Goal: Task Accomplishment & Management: Use online tool/utility

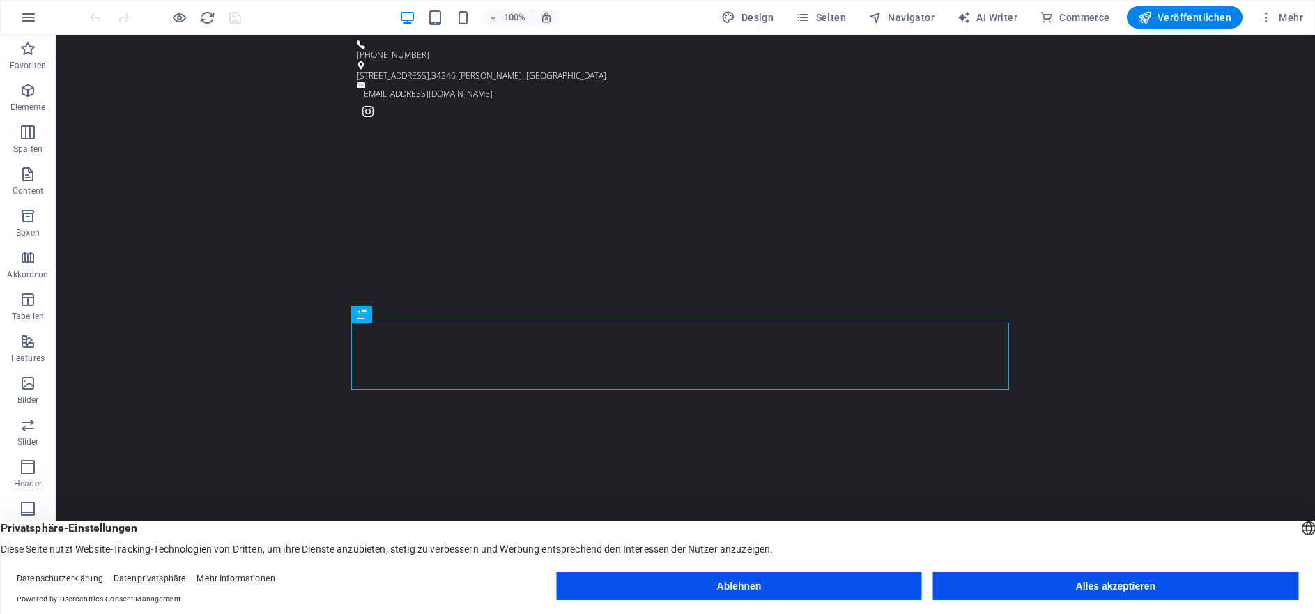
click at [1058, 592] on button "Alles akzeptieren" at bounding box center [1115, 586] width 365 height 28
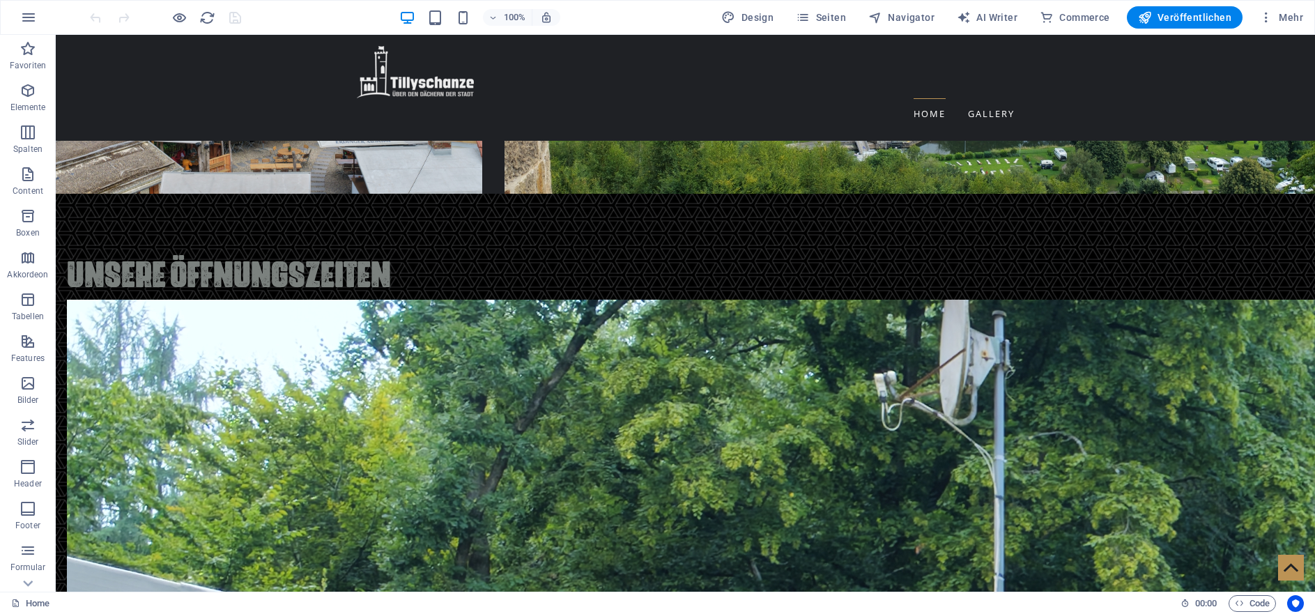
scroll to position [2685, 0]
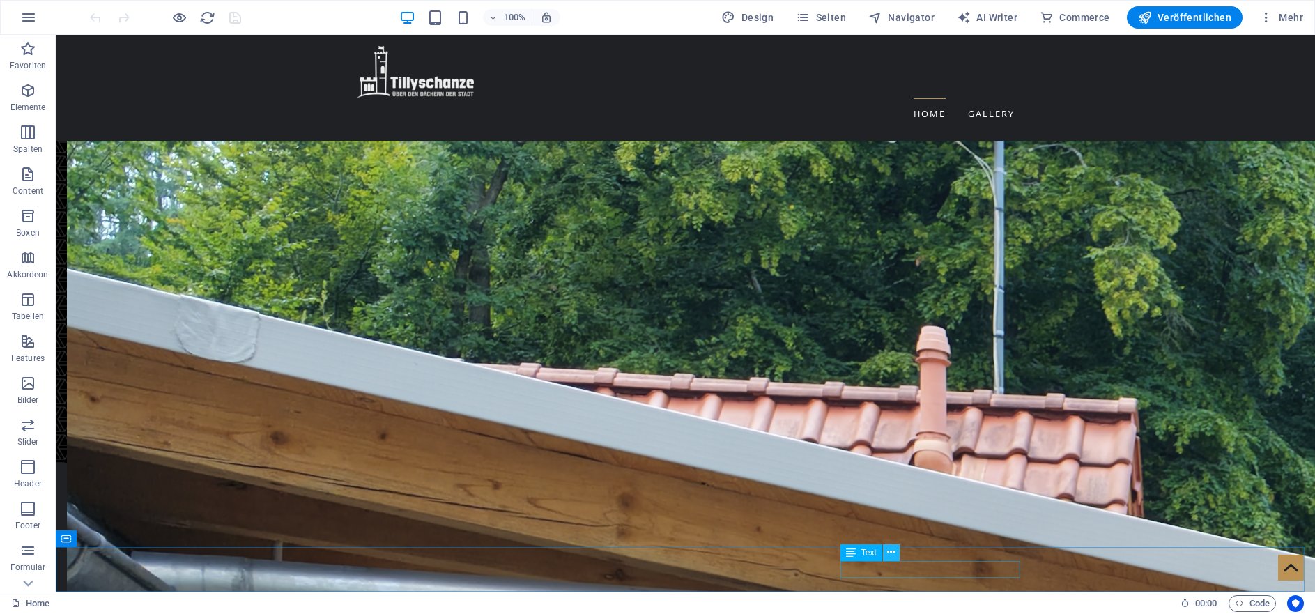
click at [891, 556] on icon at bounding box center [891, 552] width 8 height 15
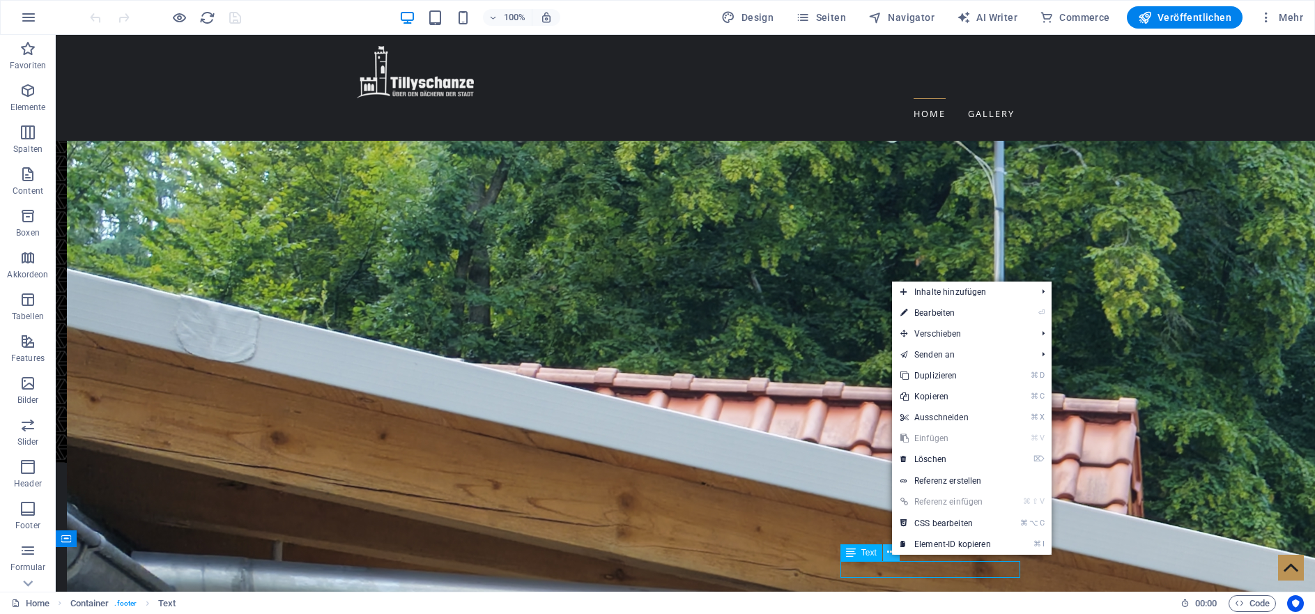
click at [892, 556] on icon at bounding box center [891, 552] width 8 height 15
click at [888, 557] on icon at bounding box center [891, 552] width 8 height 15
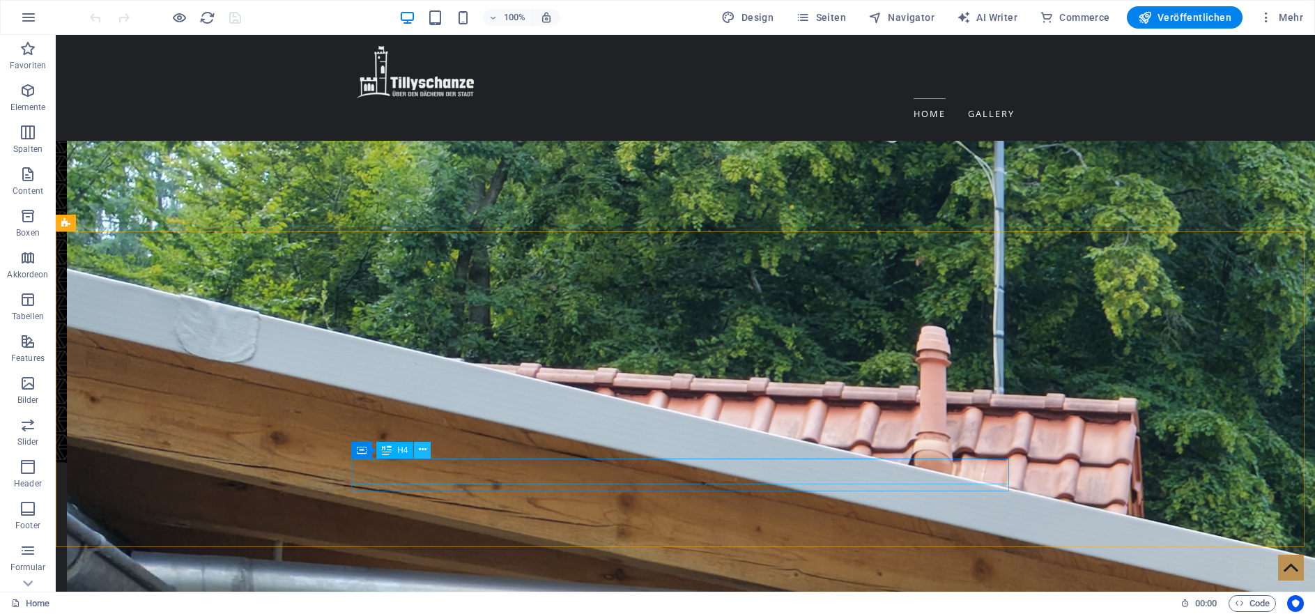
click at [422, 453] on icon at bounding box center [423, 449] width 8 height 15
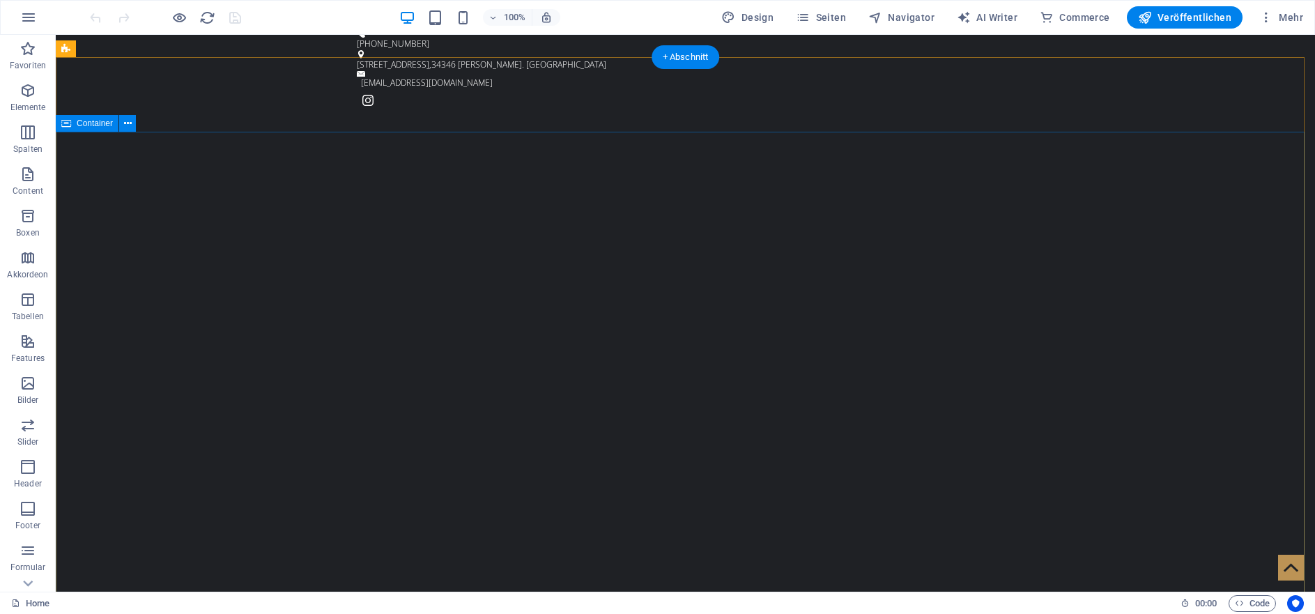
scroll to position [0, 0]
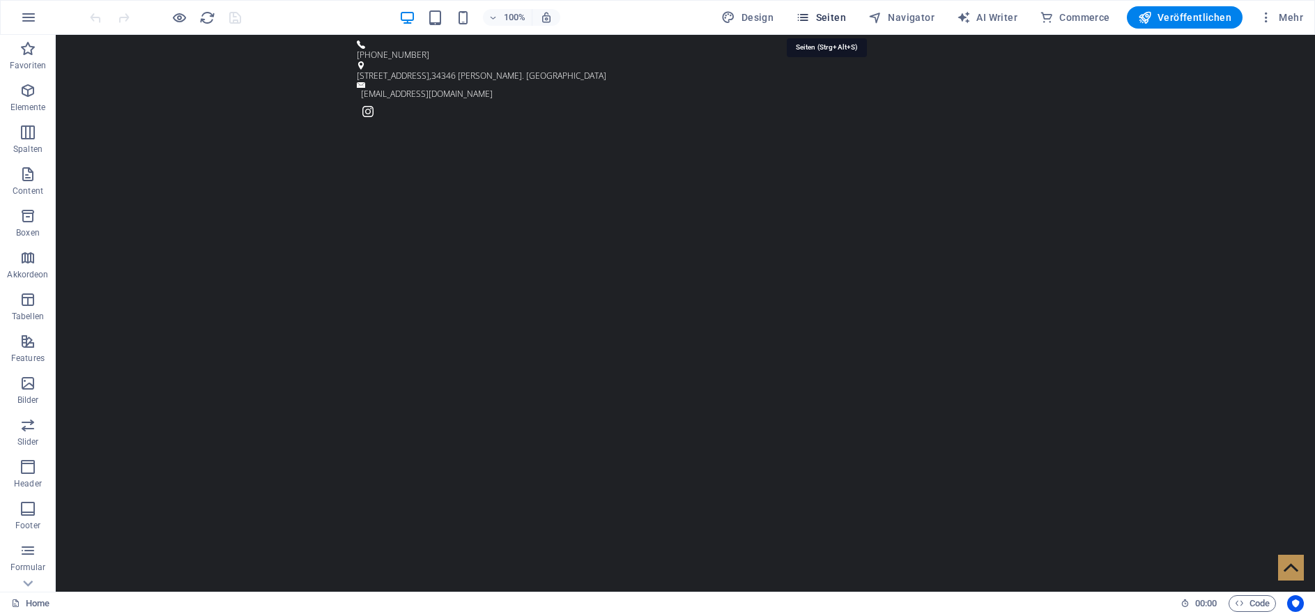
click at [818, 20] on span "Seiten" at bounding box center [821, 17] width 50 height 14
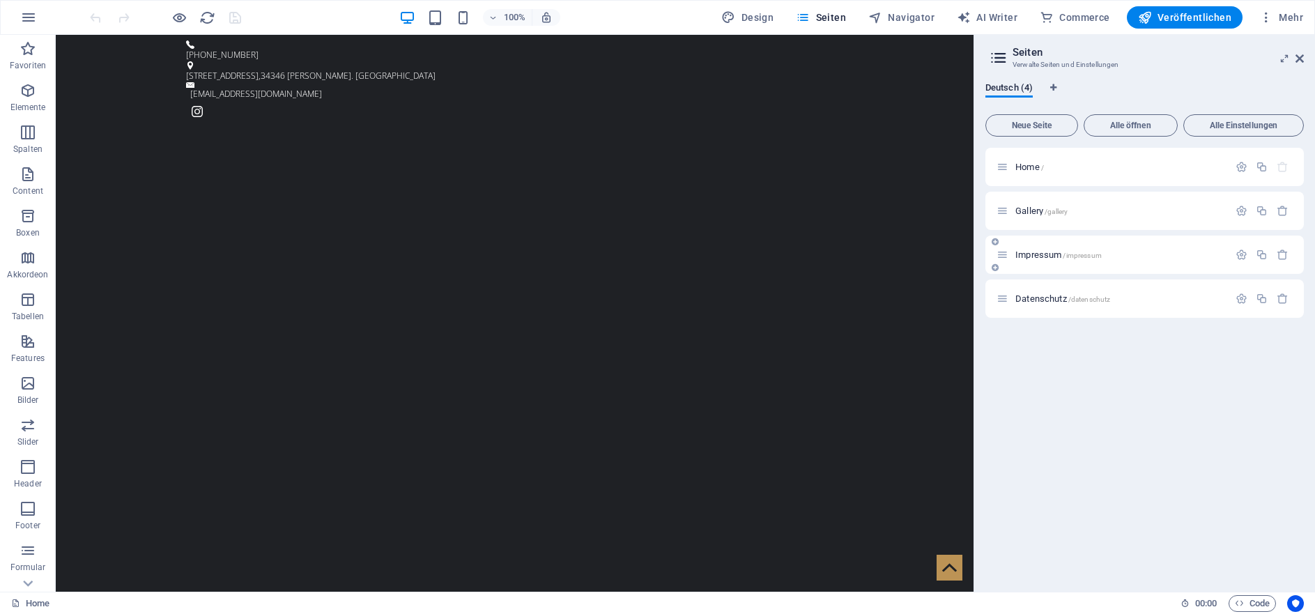
click at [1205, 261] on div "Impressum /impressum" at bounding box center [1112, 255] width 232 height 16
click at [1033, 254] on span "Impressum /impressum" at bounding box center [1058, 254] width 86 height 10
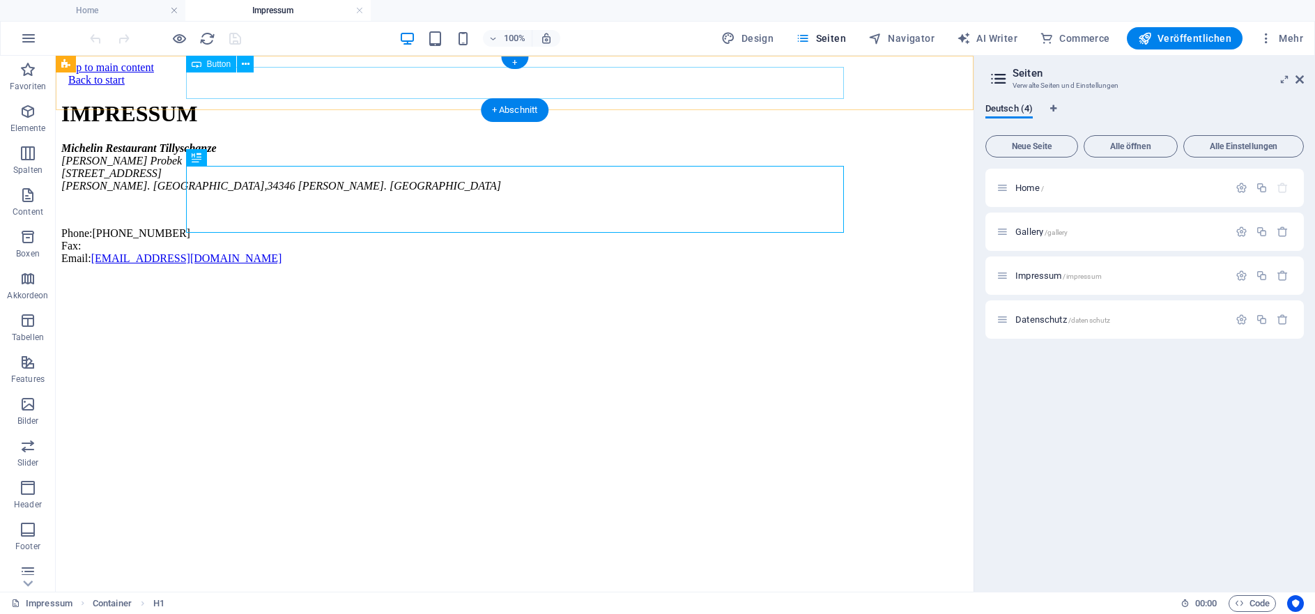
click at [217, 85] on div "Back to start" at bounding box center [514, 80] width 907 height 13
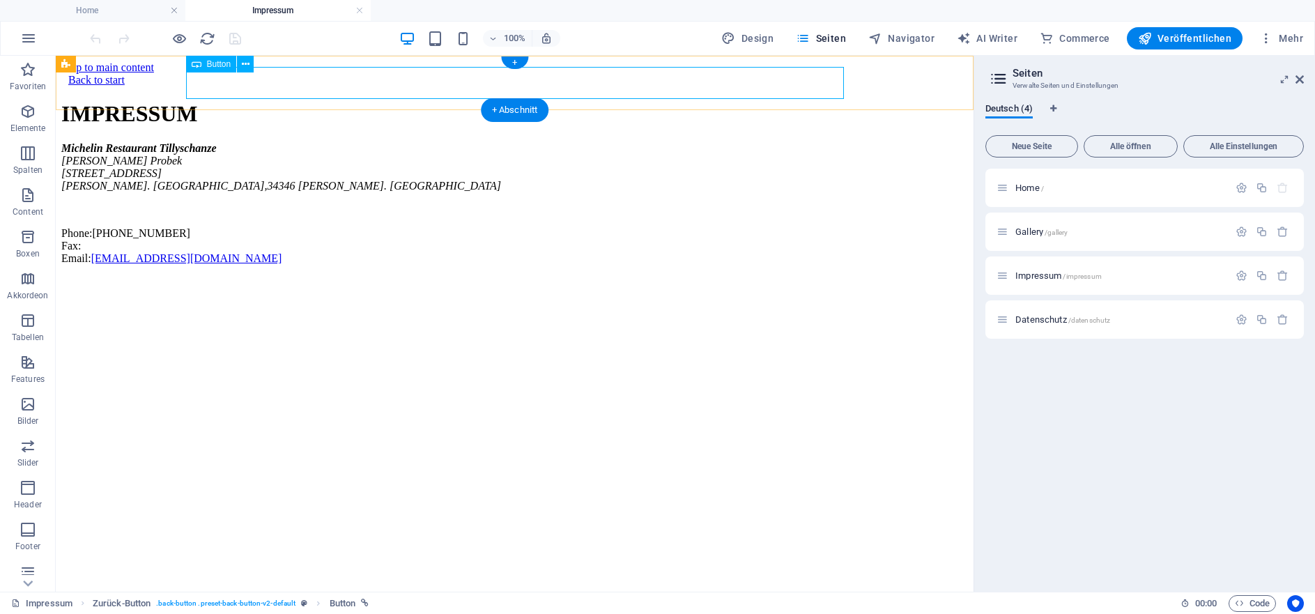
click at [195, 84] on div "Back to start" at bounding box center [514, 80] width 907 height 13
click at [1164, 324] on div "Datenschutz /datenschutz" at bounding box center [1112, 319] width 232 height 16
click at [1035, 321] on span "Datenschutz /datenschutz" at bounding box center [1062, 319] width 95 height 10
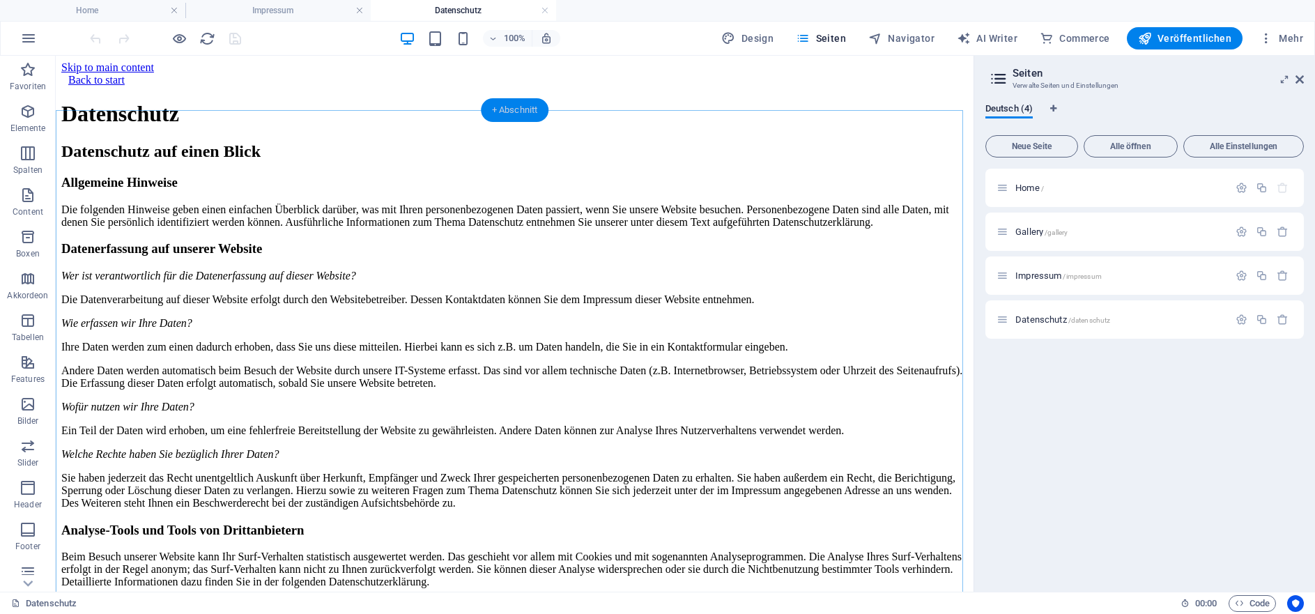
click at [506, 107] on div "+ Abschnitt" at bounding box center [515, 110] width 68 height 24
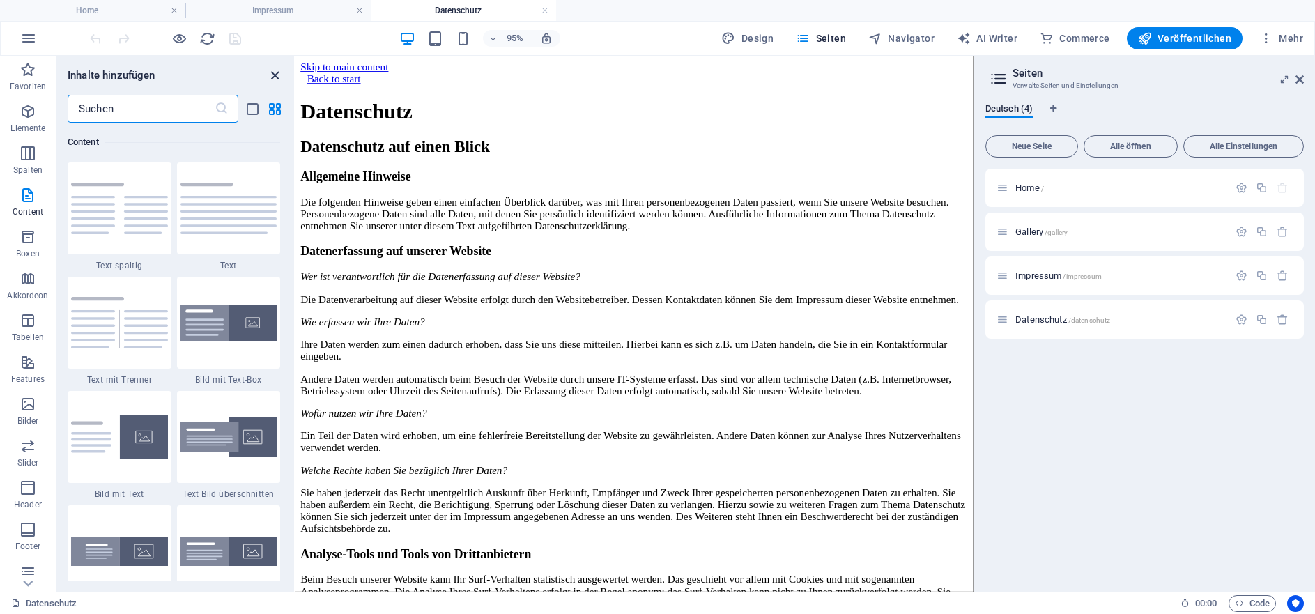
click at [275, 77] on icon "close panel" at bounding box center [275, 76] width 16 height 16
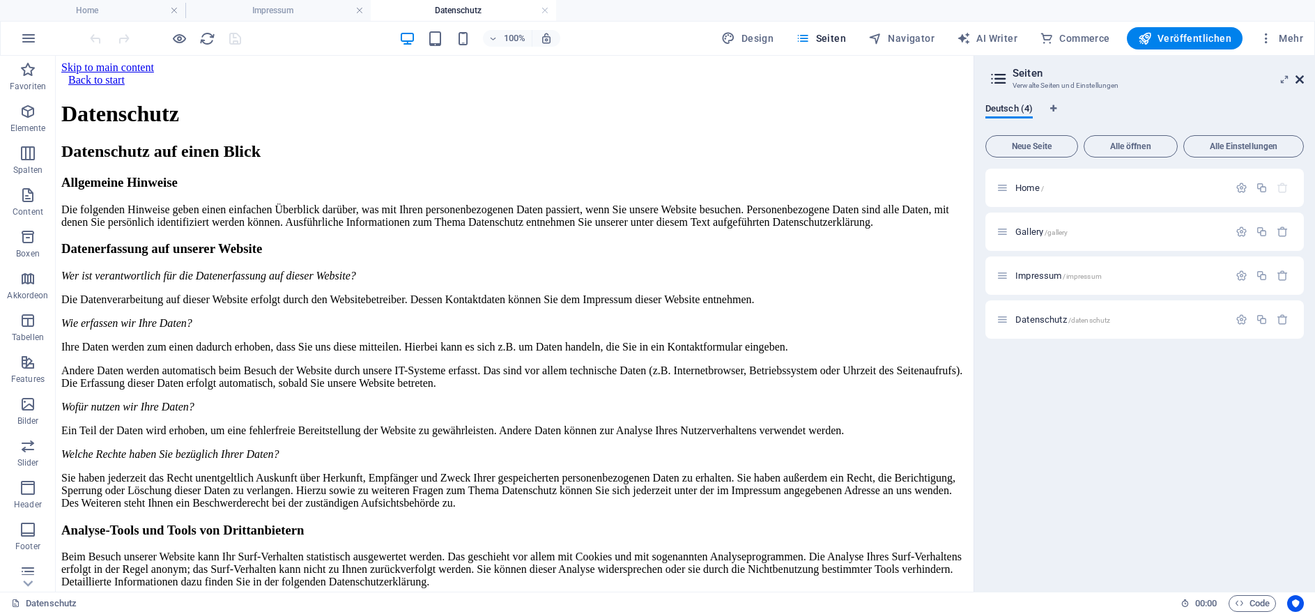
click at [1302, 79] on icon at bounding box center [1299, 79] width 8 height 11
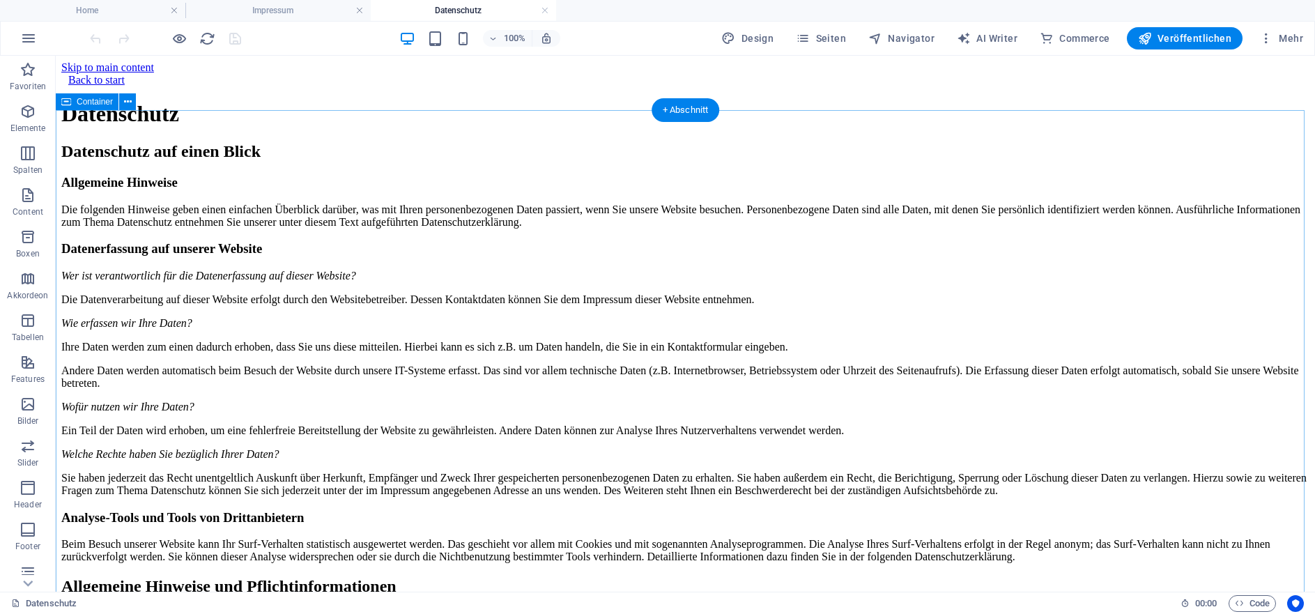
click at [907, 36] on span "Navigator" at bounding box center [901, 38] width 66 height 14
select select "16140453-de"
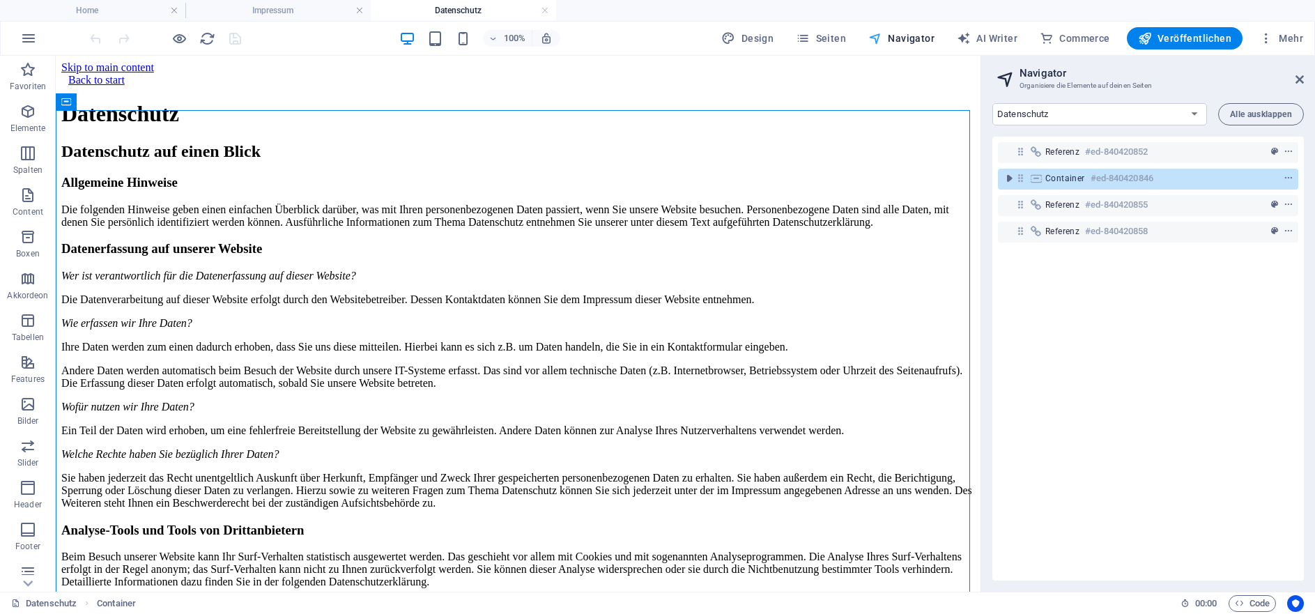
click at [907, 36] on span "Navigator" at bounding box center [901, 38] width 66 height 14
click at [1301, 79] on icon at bounding box center [1299, 79] width 8 height 11
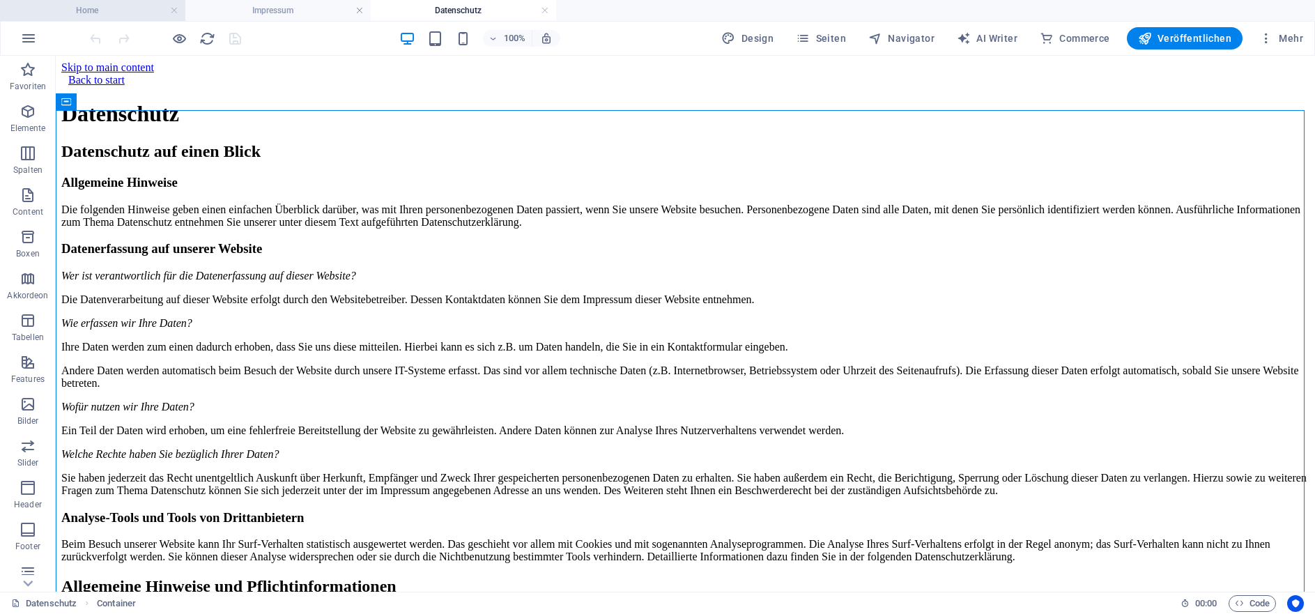
drag, startPoint x: 119, startPoint y: 8, endPoint x: 495, endPoint y: 97, distance: 386.6
click at [119, 8] on h4 "Home" at bounding box center [92, 10] width 185 height 15
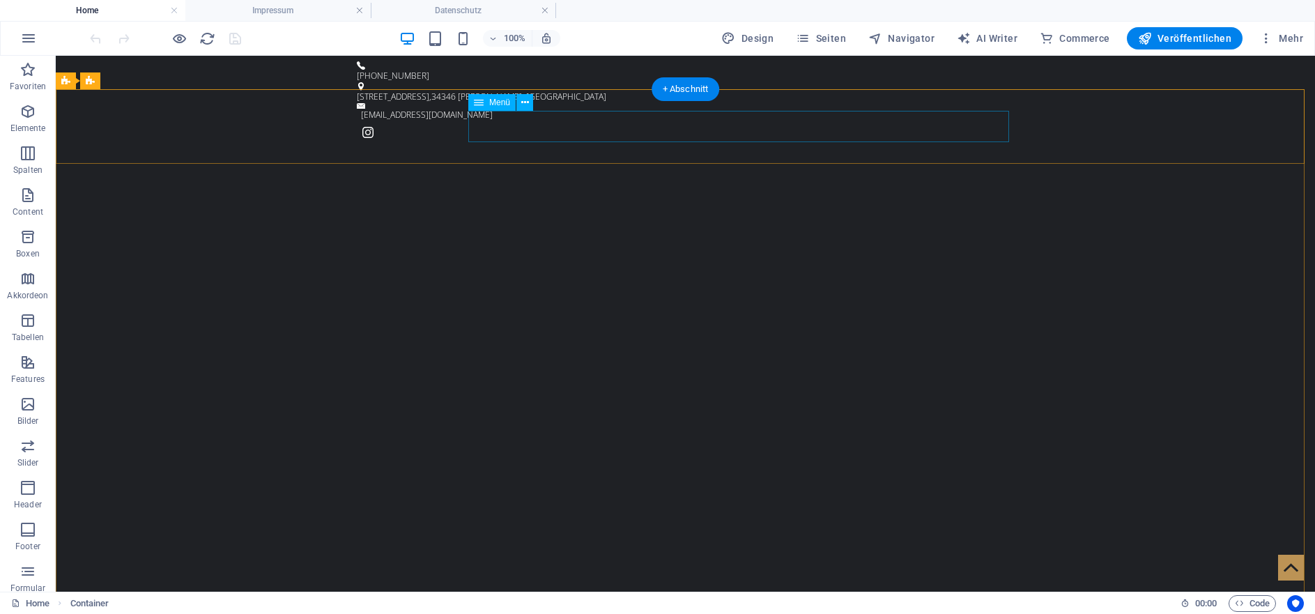
click at [488, 105] on div "Menü" at bounding box center [491, 102] width 47 height 17
click at [478, 102] on icon at bounding box center [479, 102] width 10 height 17
click at [525, 104] on icon at bounding box center [525, 102] width 8 height 15
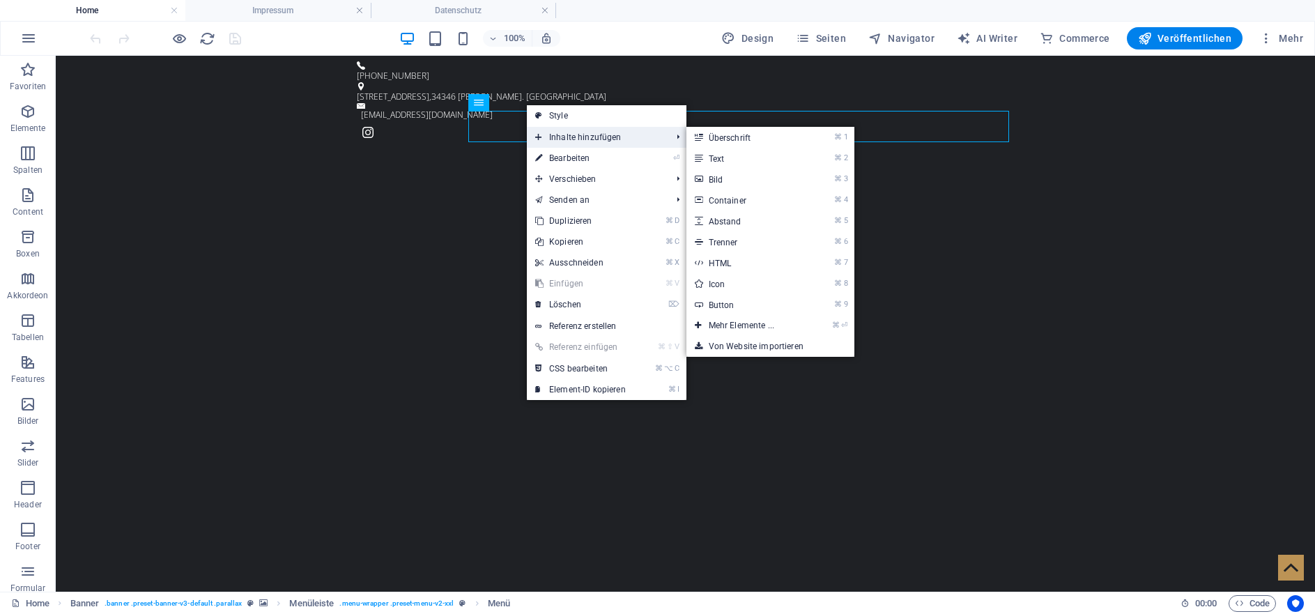
click at [606, 134] on span "Inhalte hinzufügen" at bounding box center [596, 137] width 139 height 21
click at [781, 263] on link "⌘ 7 HTML" at bounding box center [744, 262] width 116 height 21
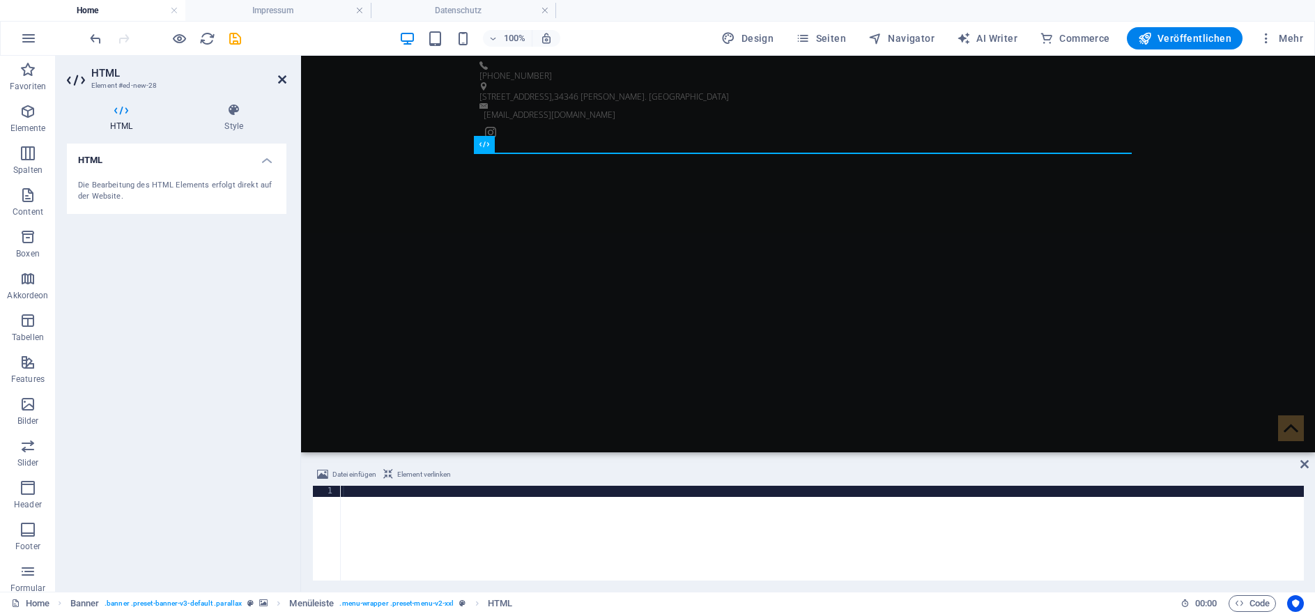
click at [283, 79] on icon at bounding box center [282, 79] width 8 height 11
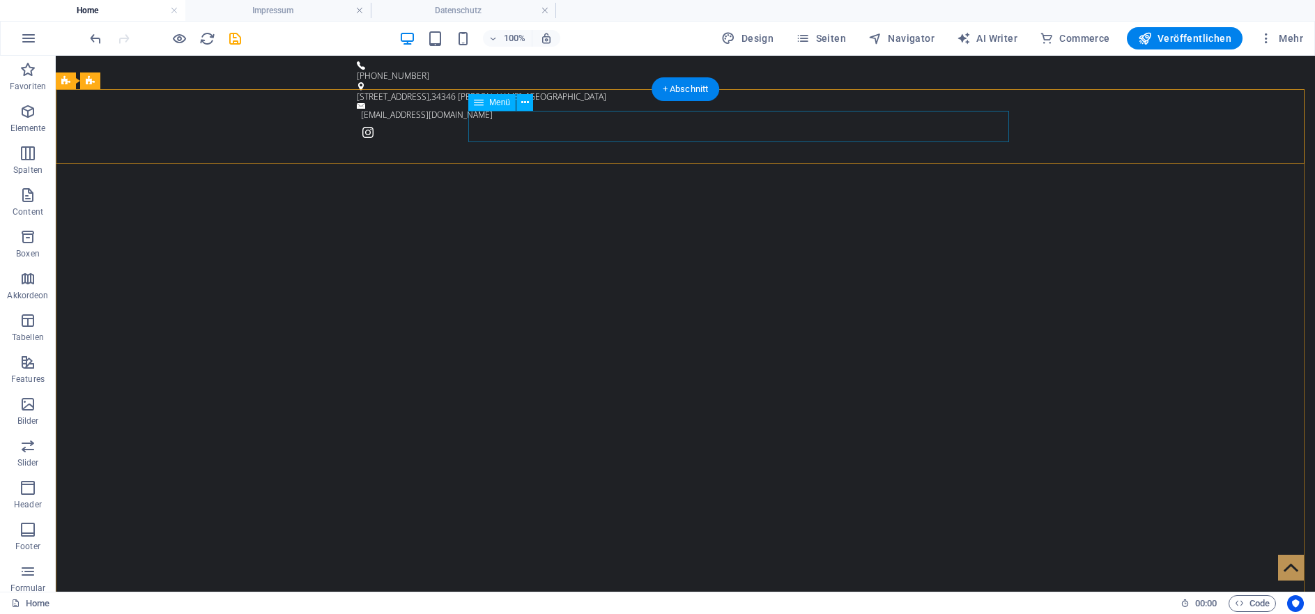
click at [526, 106] on icon at bounding box center [525, 102] width 8 height 15
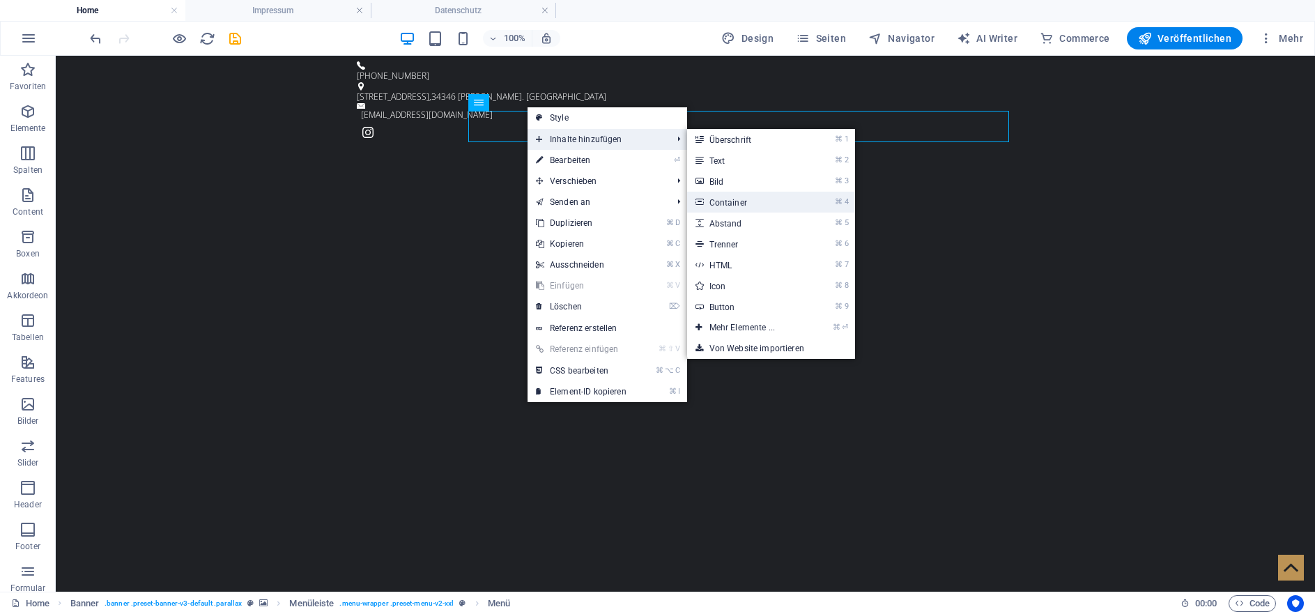
click at [779, 199] on link "⌘ 4 Container" at bounding box center [745, 202] width 116 height 21
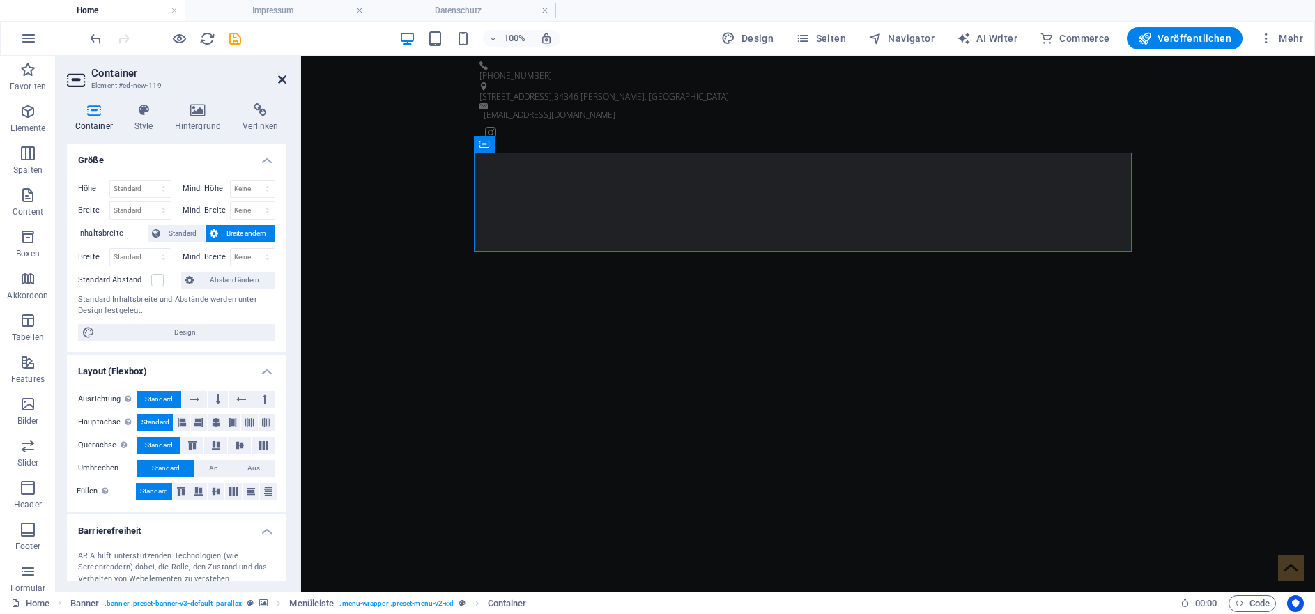
click at [282, 77] on icon at bounding box center [282, 79] width 8 height 11
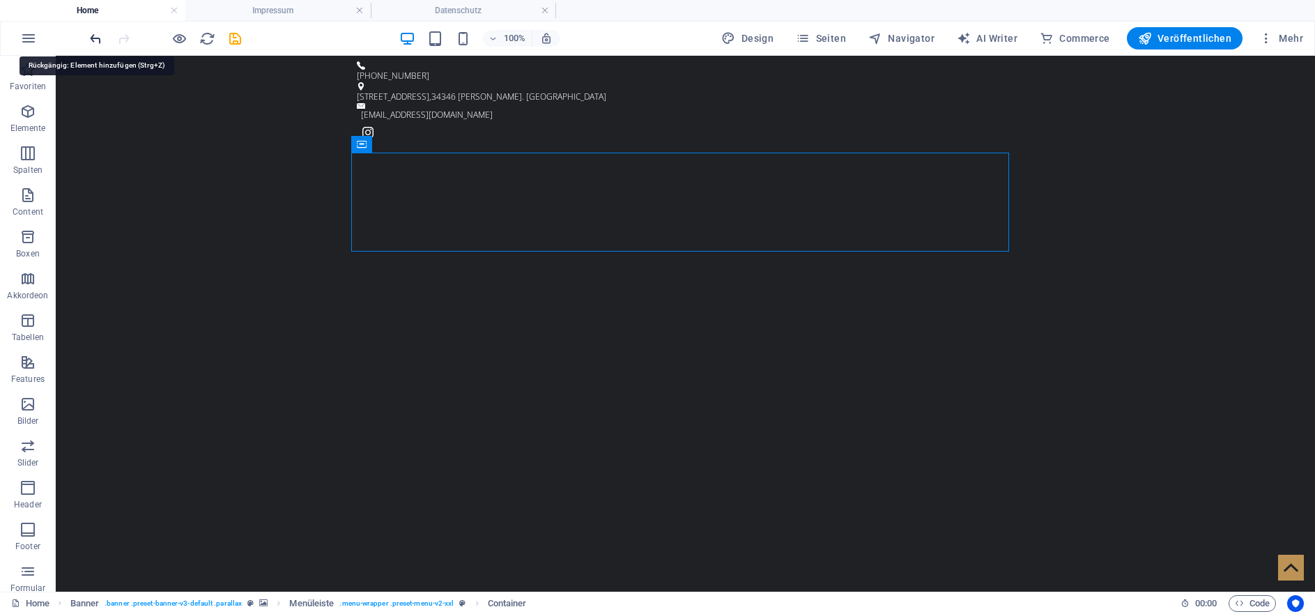
click at [98, 40] on icon "undo" at bounding box center [96, 39] width 16 height 16
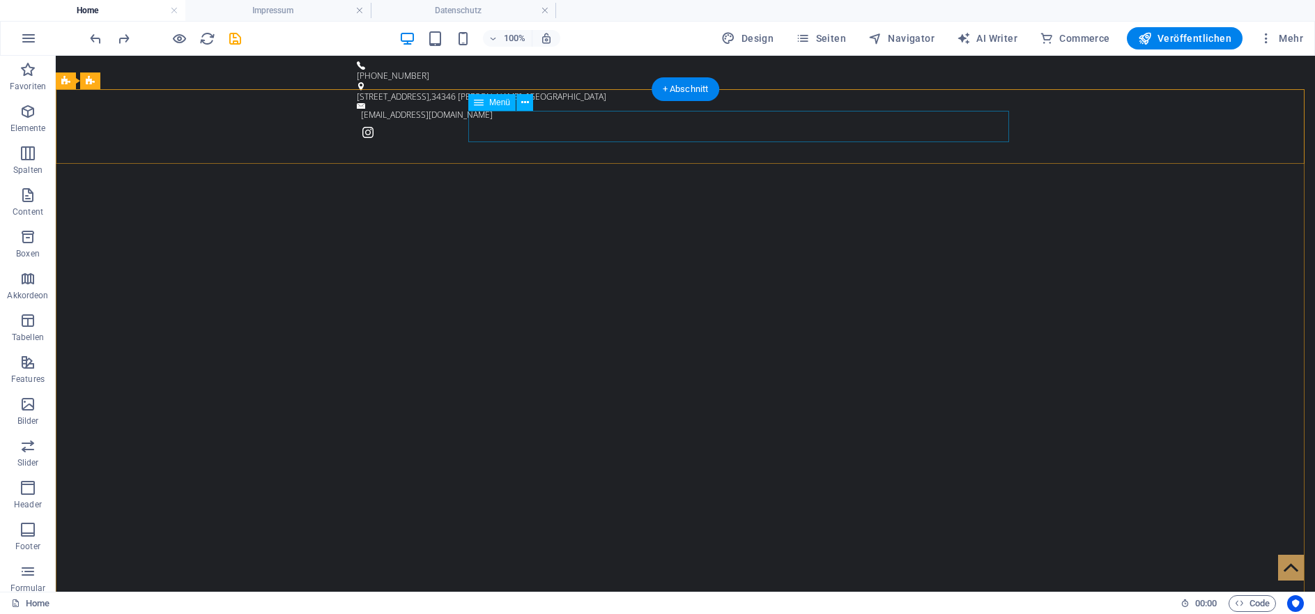
click at [480, 105] on icon at bounding box center [479, 102] width 10 height 17
click at [487, 103] on div "Menü" at bounding box center [491, 102] width 47 height 17
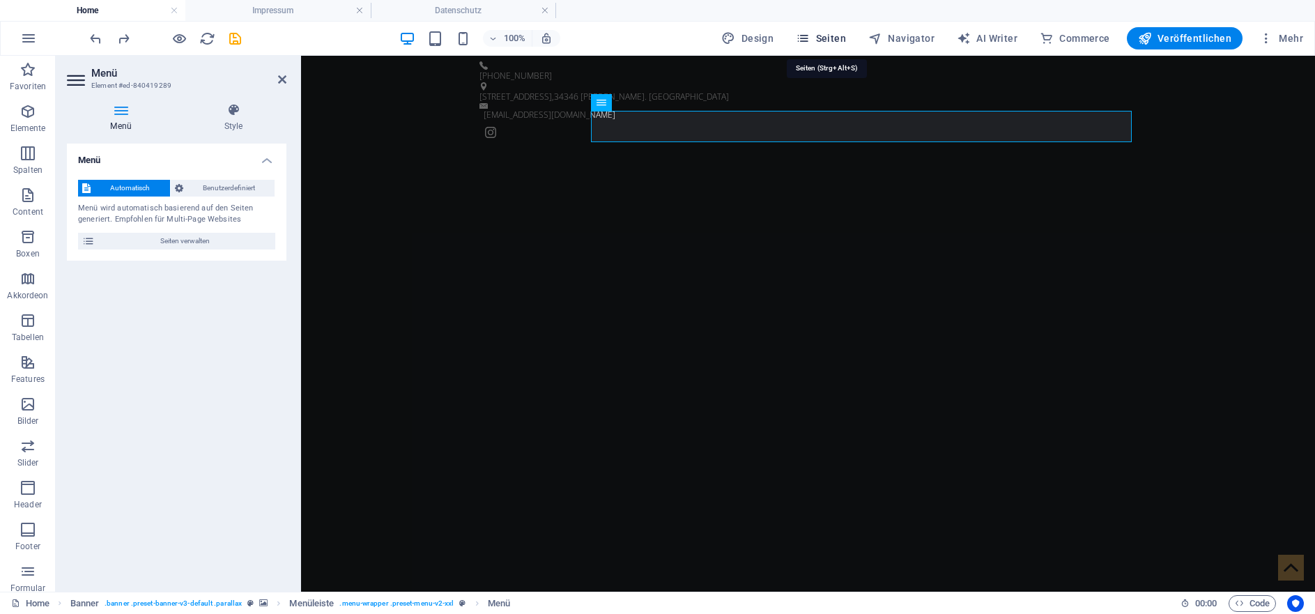
click at [823, 40] on span "Seiten" at bounding box center [821, 38] width 50 height 14
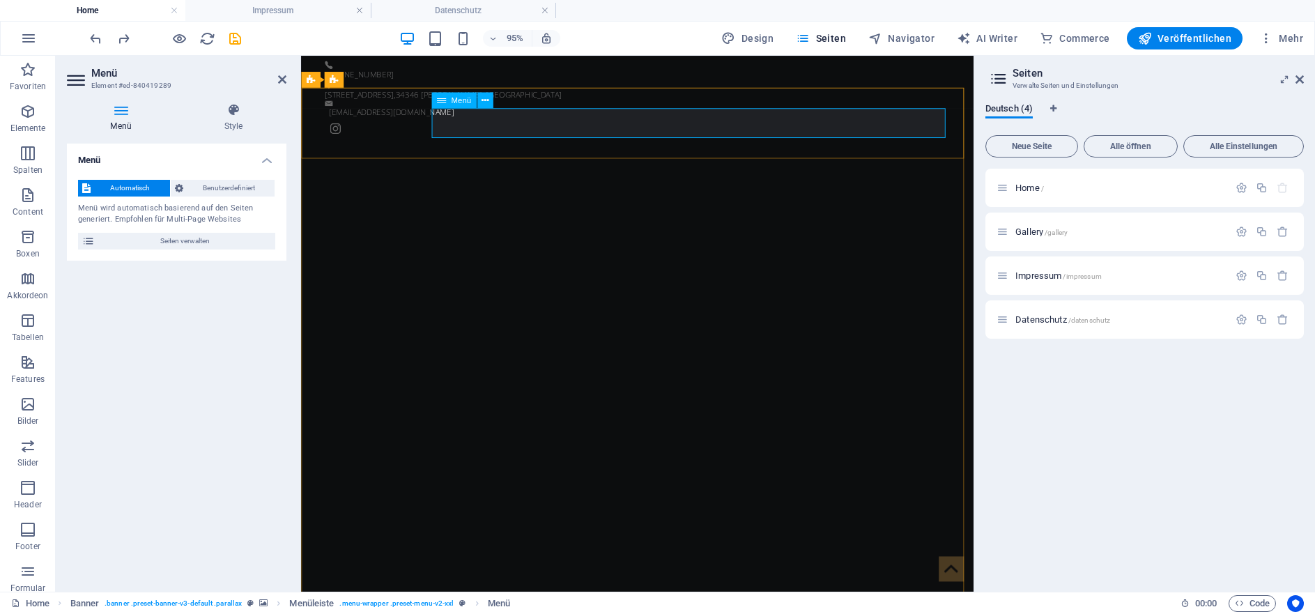
drag, startPoint x: 1376, startPoint y: 311, endPoint x: 851, endPoint y: 124, distance: 557.2
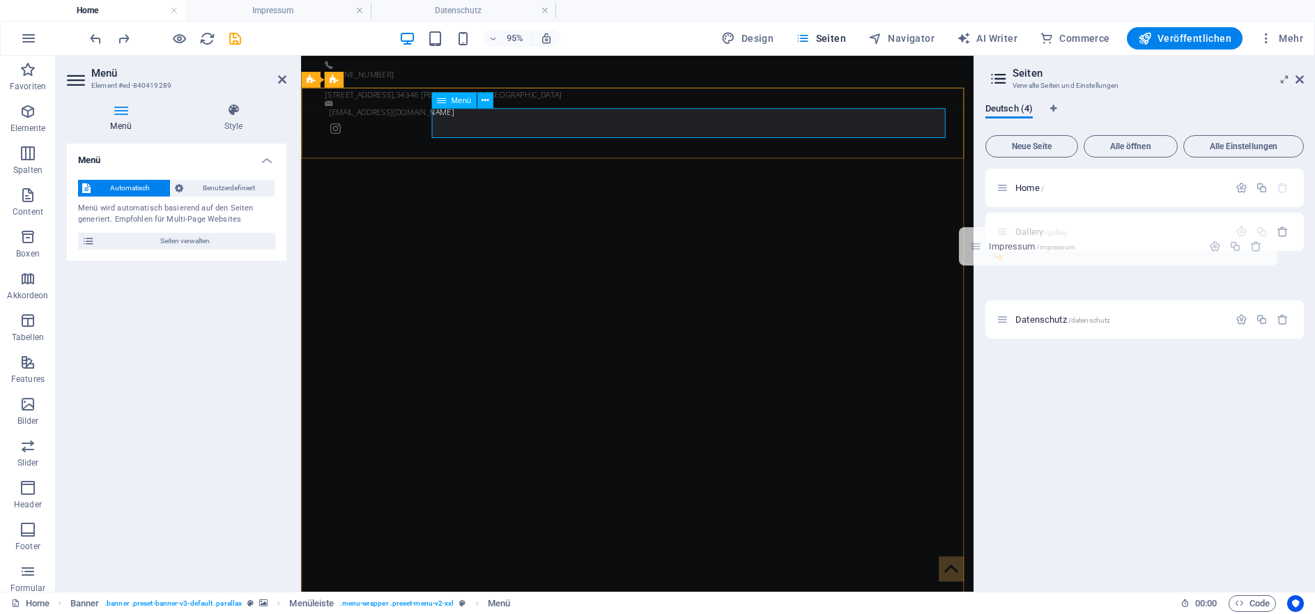
drag, startPoint x: 1304, startPoint y: 334, endPoint x: 833, endPoint y: 119, distance: 517.7
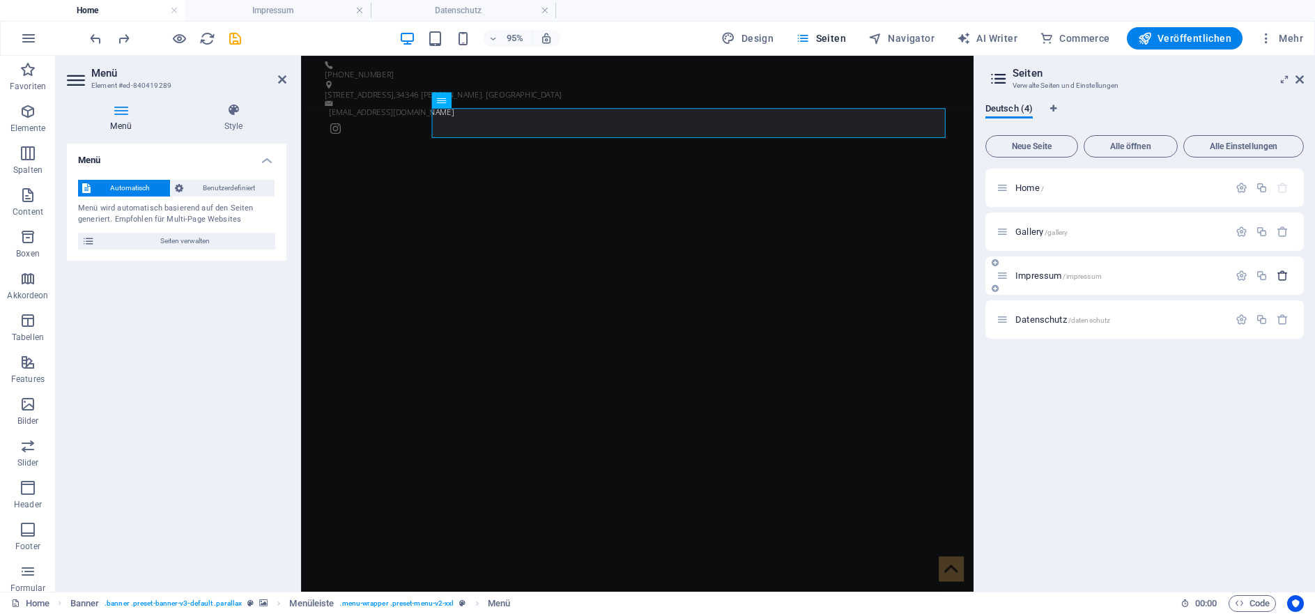
click at [1262, 280] on icon "button" at bounding box center [1262, 276] width 12 height 12
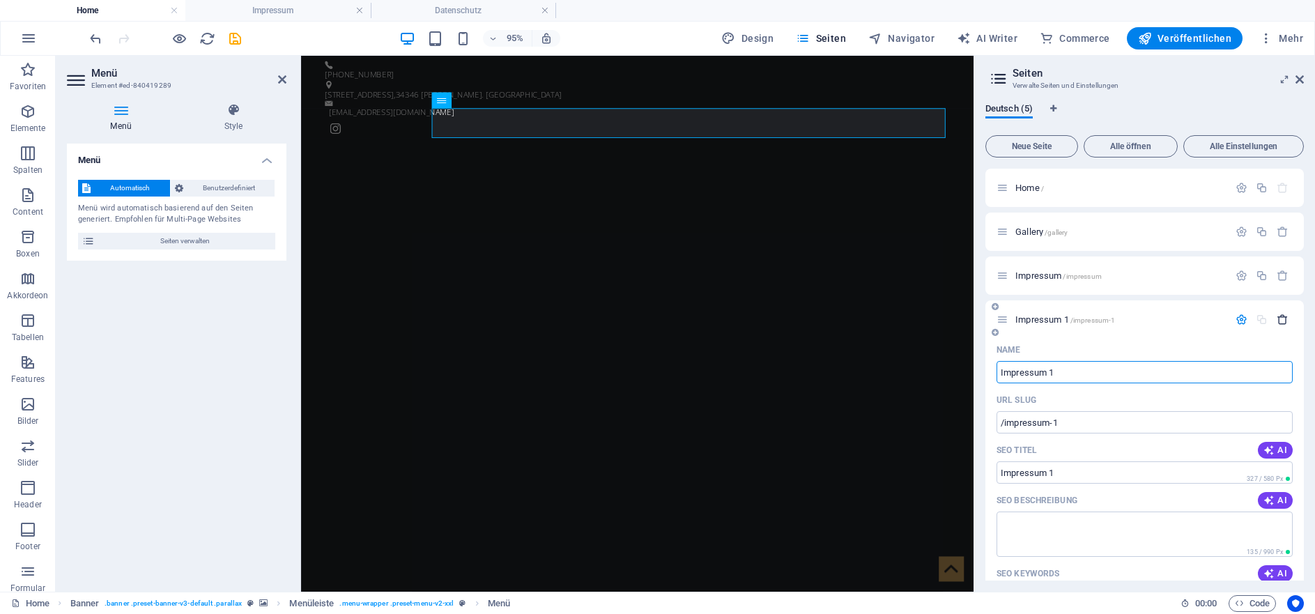
click at [1277, 320] on icon "button" at bounding box center [1283, 320] width 12 height 12
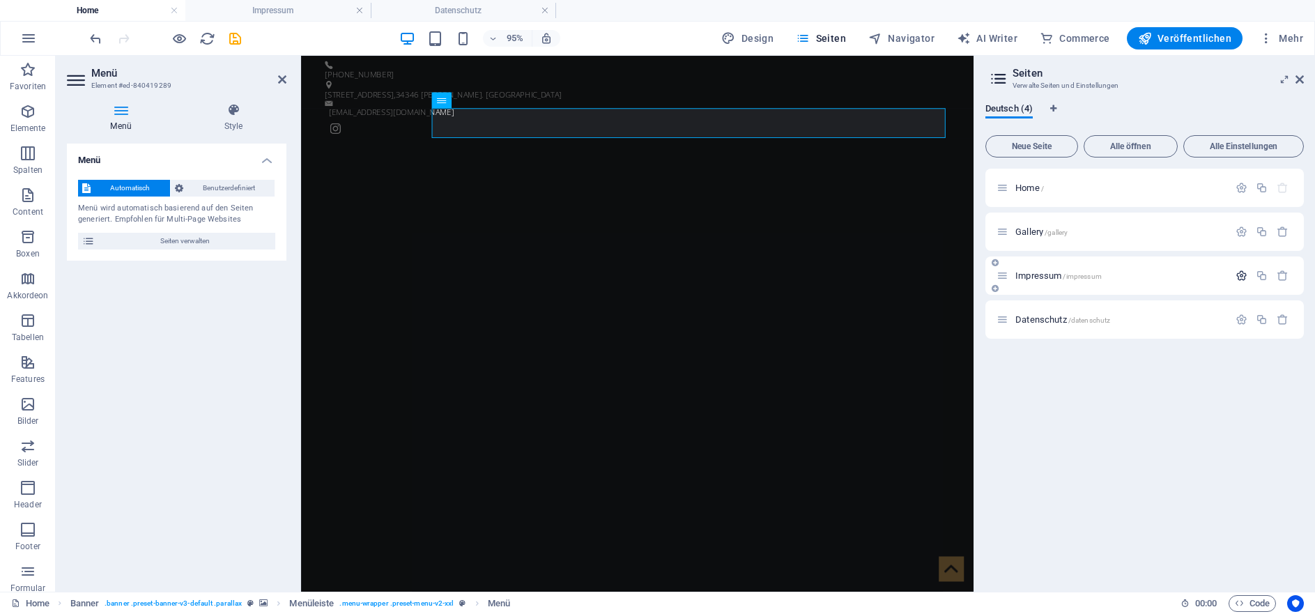
click at [1238, 279] on icon "button" at bounding box center [1242, 276] width 12 height 12
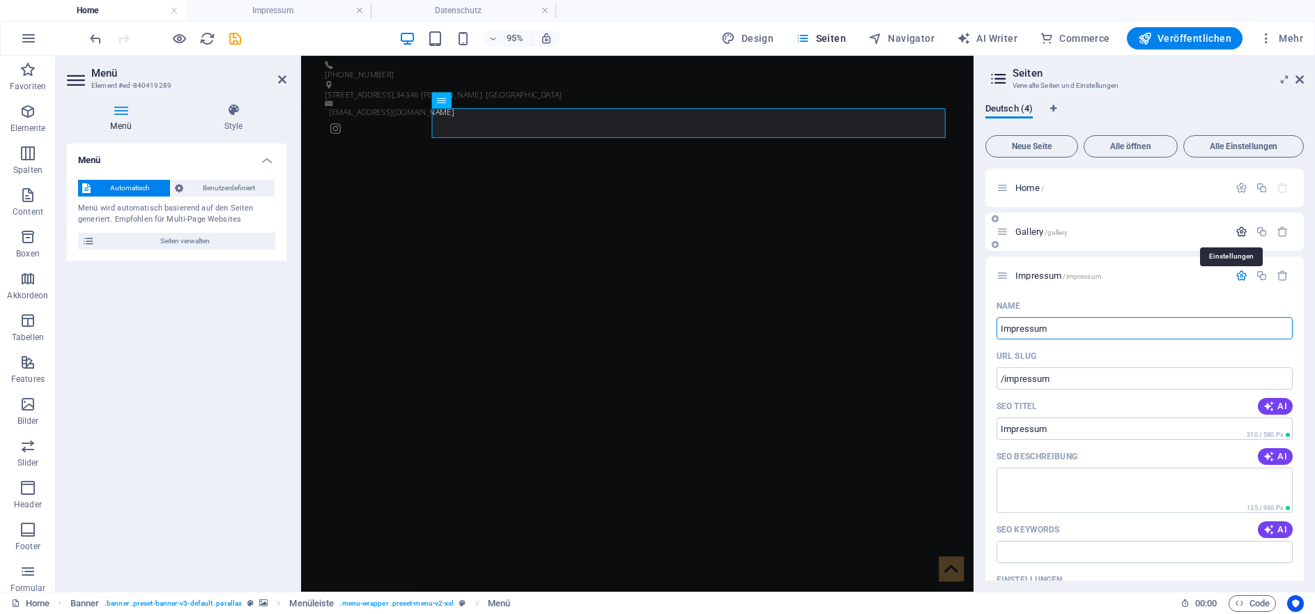
click at [1236, 233] on icon "button" at bounding box center [1242, 232] width 12 height 12
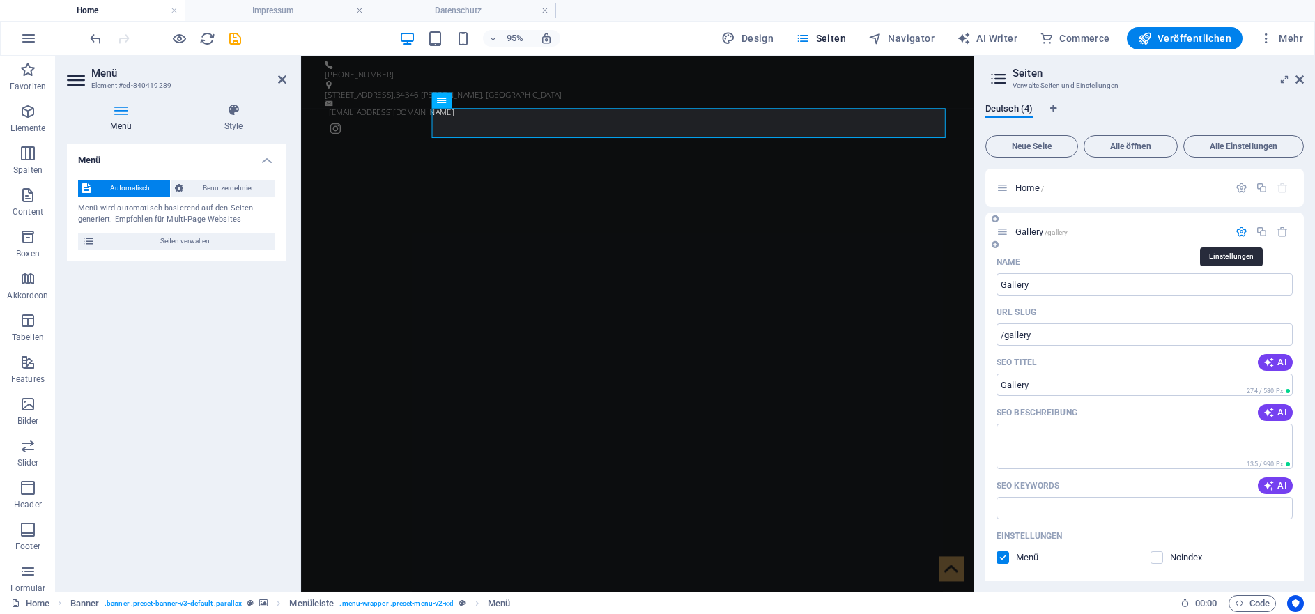
click at [1236, 232] on icon "button" at bounding box center [1242, 232] width 12 height 12
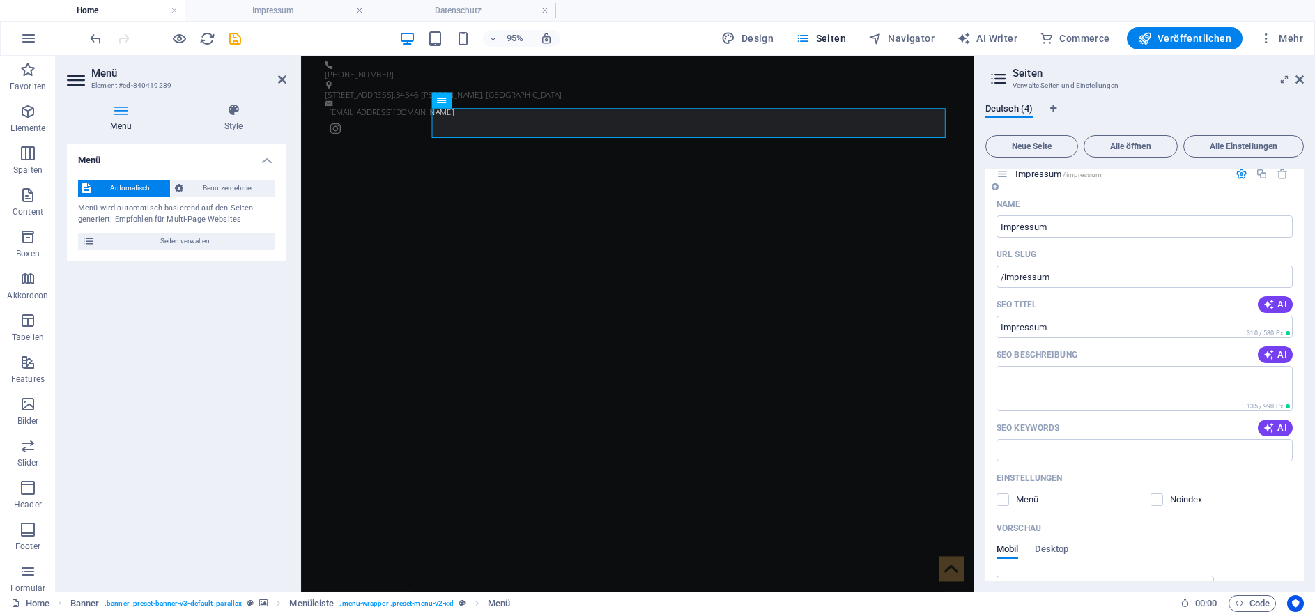
scroll to position [107, 0]
click at [1006, 495] on label at bounding box center [1002, 494] width 13 height 13
click at [0, 0] on input "checkbox" at bounding box center [0, 0] width 0 height 0
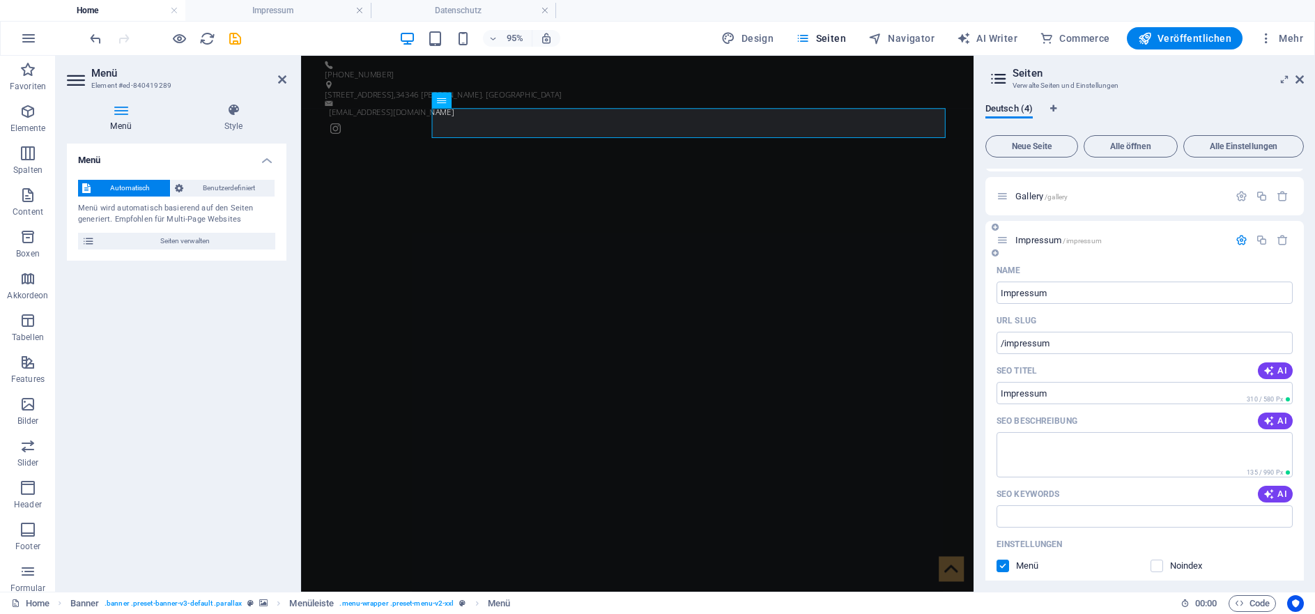
click at [1236, 240] on icon "button" at bounding box center [1242, 240] width 12 height 12
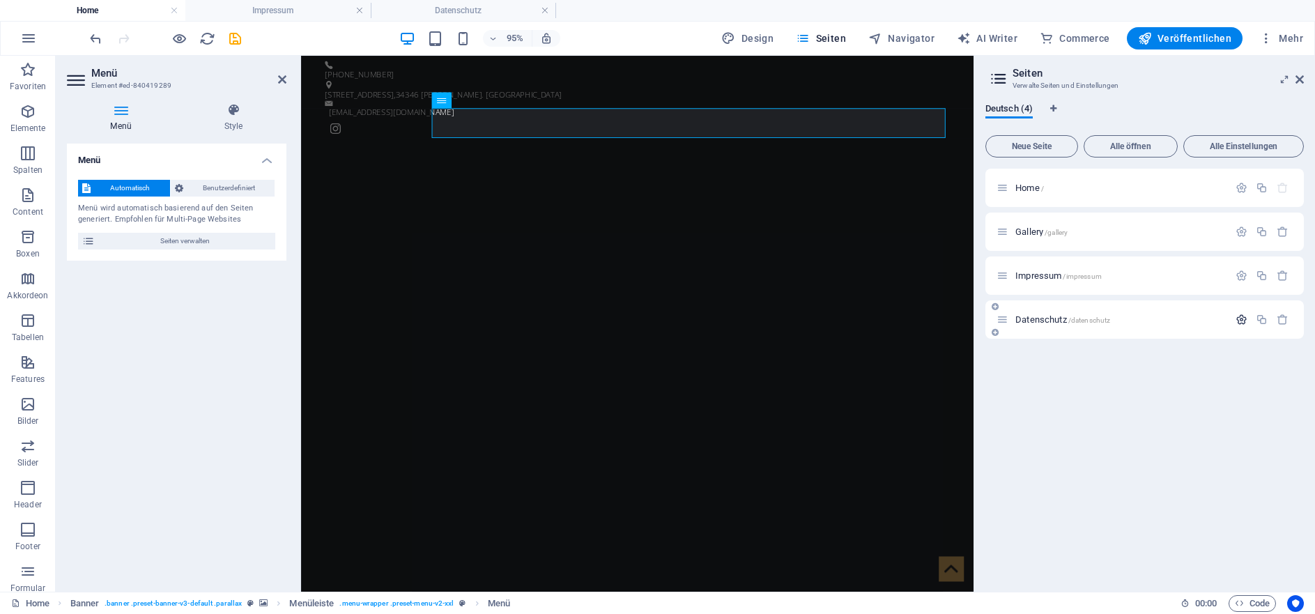
click at [1243, 321] on icon "button" at bounding box center [1242, 320] width 12 height 12
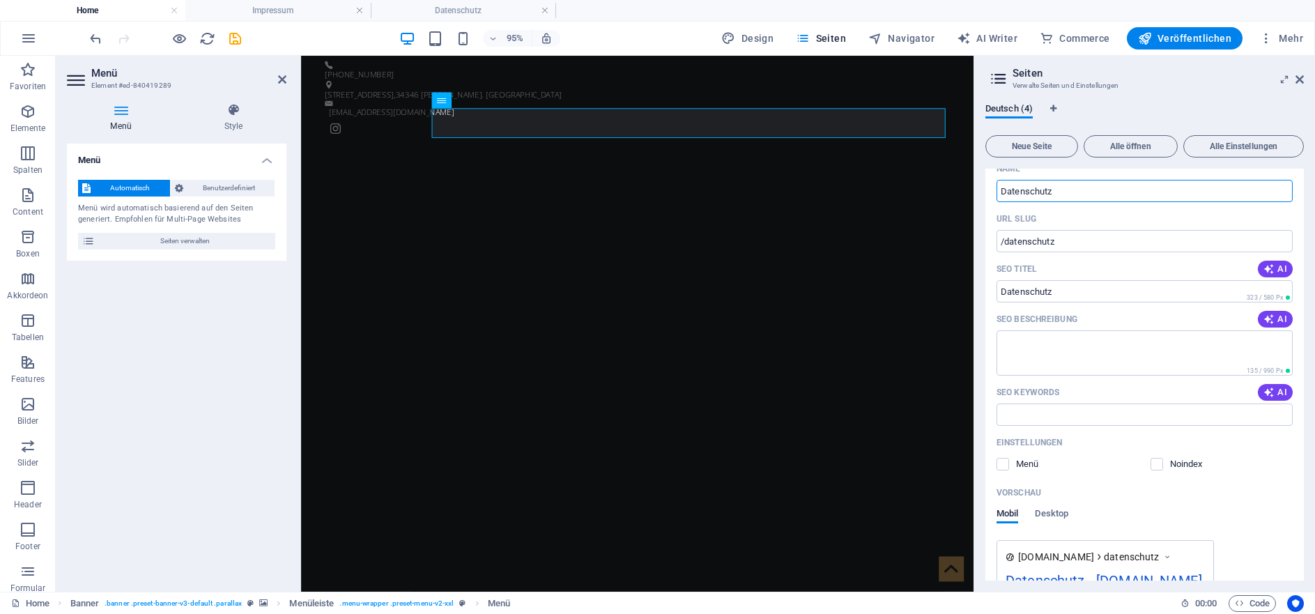
scroll to position [201, 0]
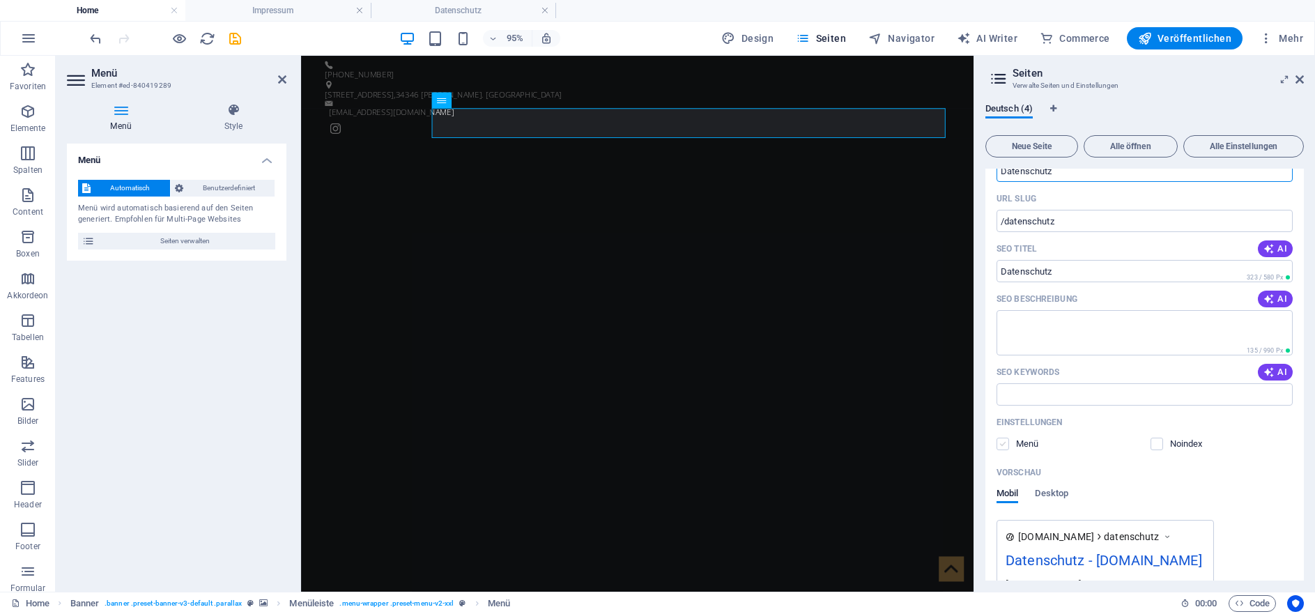
click at [1006, 447] on label at bounding box center [1002, 444] width 13 height 13
click at [0, 0] on input "checkbox" at bounding box center [0, 0] width 0 height 0
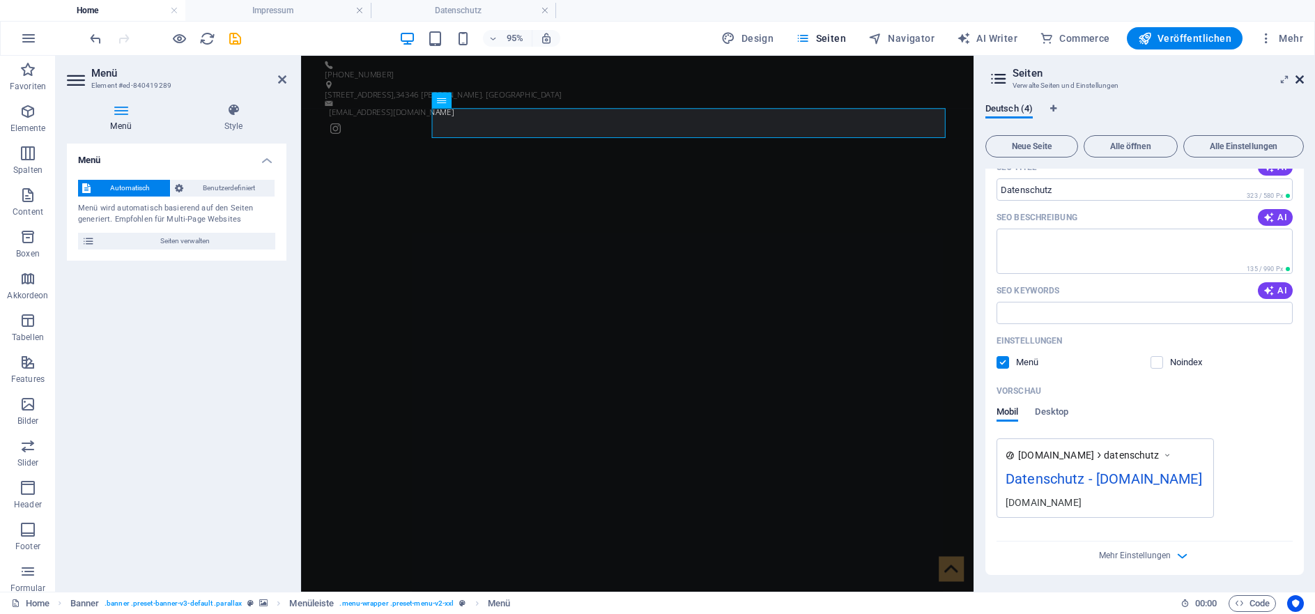
click at [1299, 80] on icon at bounding box center [1299, 79] width 8 height 11
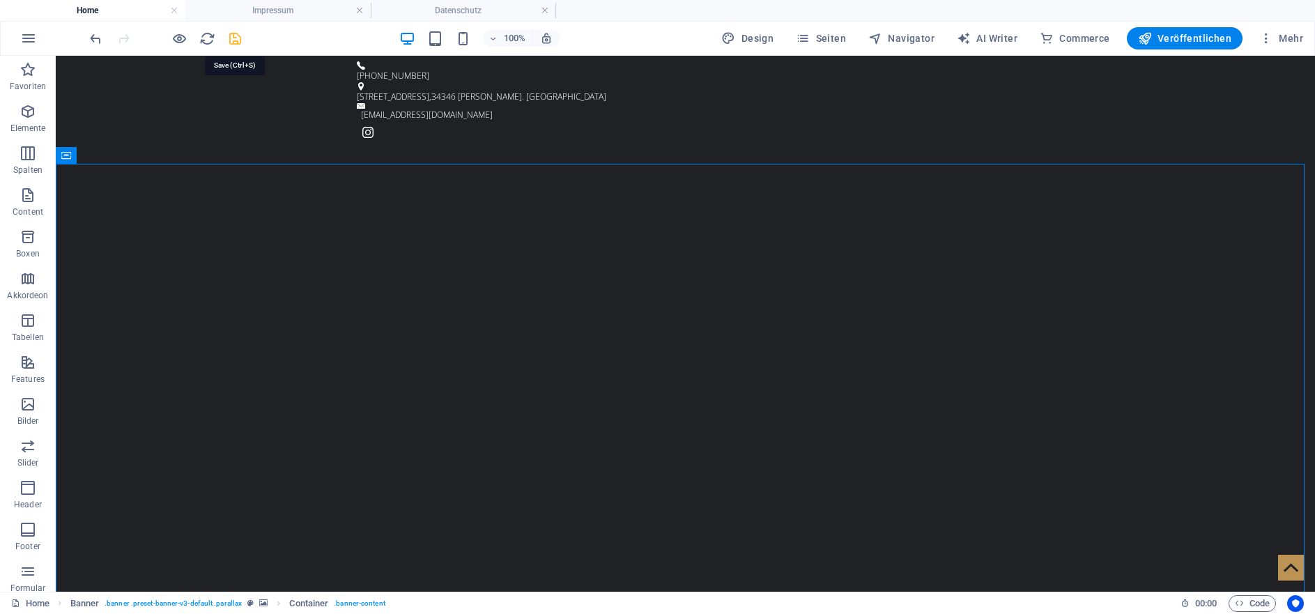
click at [232, 39] on icon "save" at bounding box center [235, 39] width 16 height 16
click at [1185, 40] on span "Veröffentlichen" at bounding box center [1184, 38] width 93 height 14
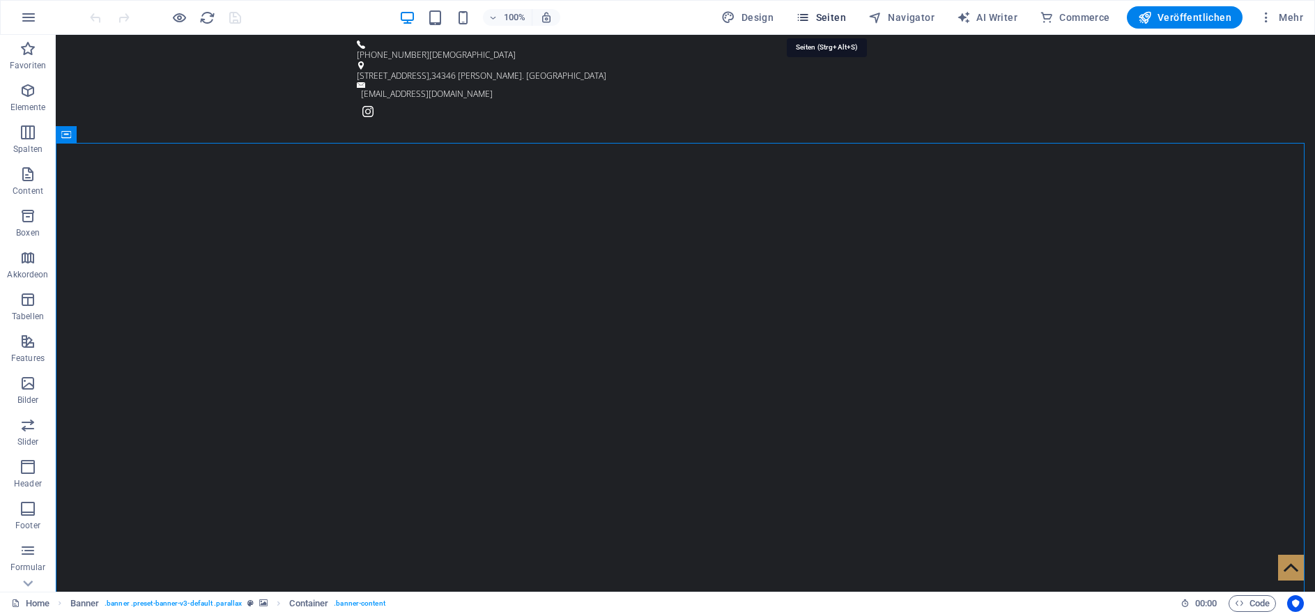
click at [810, 16] on icon "button" at bounding box center [803, 17] width 14 height 14
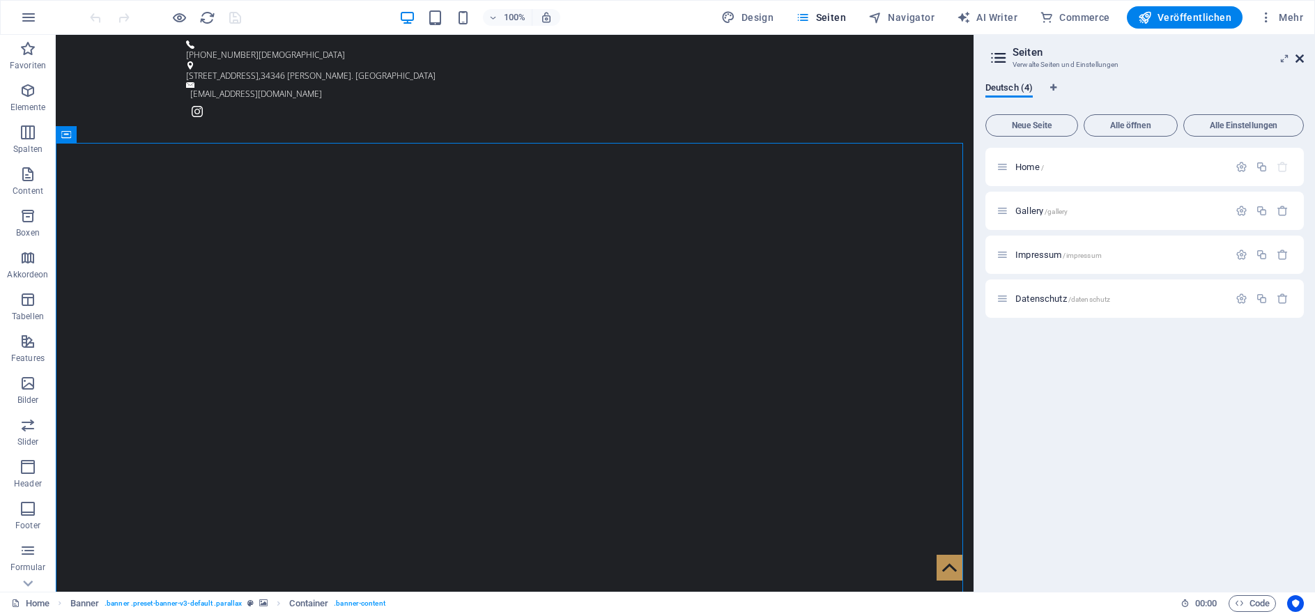
click at [1300, 57] on icon at bounding box center [1299, 58] width 8 height 11
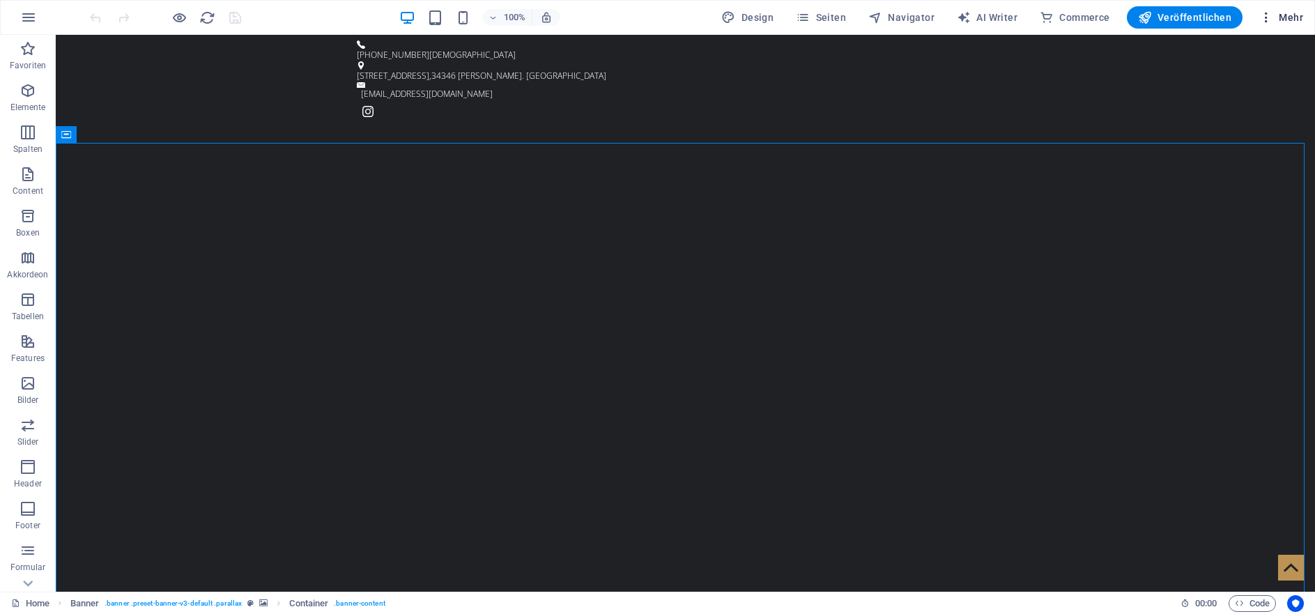
click at [1279, 23] on span "Mehr" at bounding box center [1281, 17] width 44 height 14
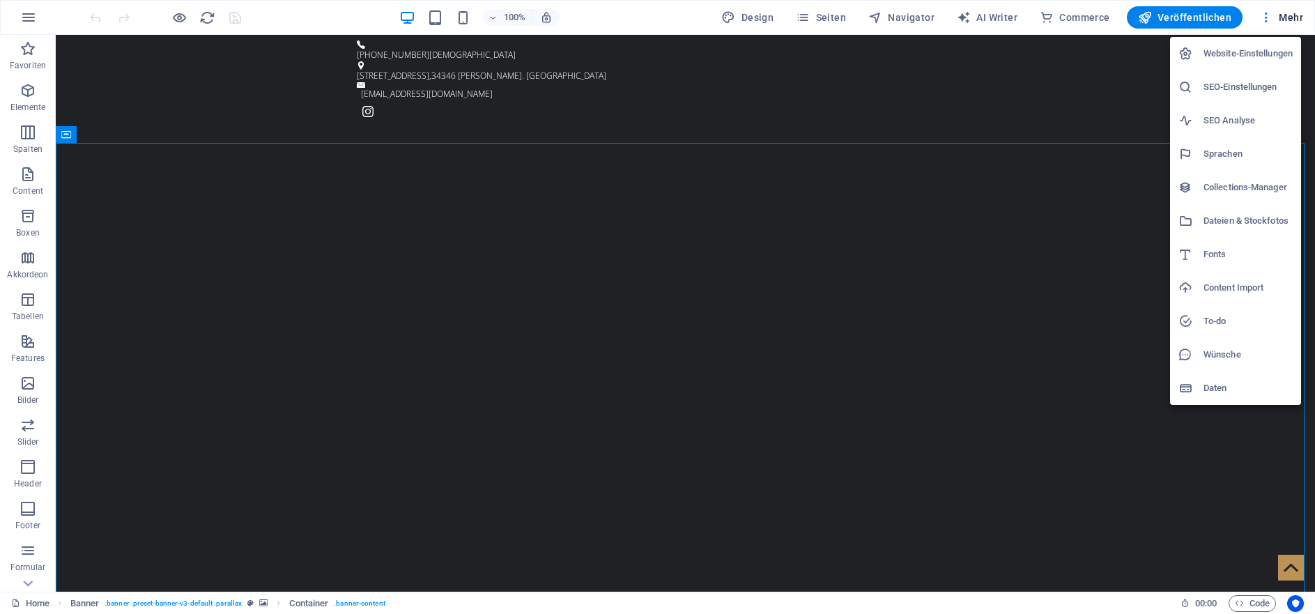
click at [1271, 24] on div at bounding box center [657, 307] width 1315 height 614
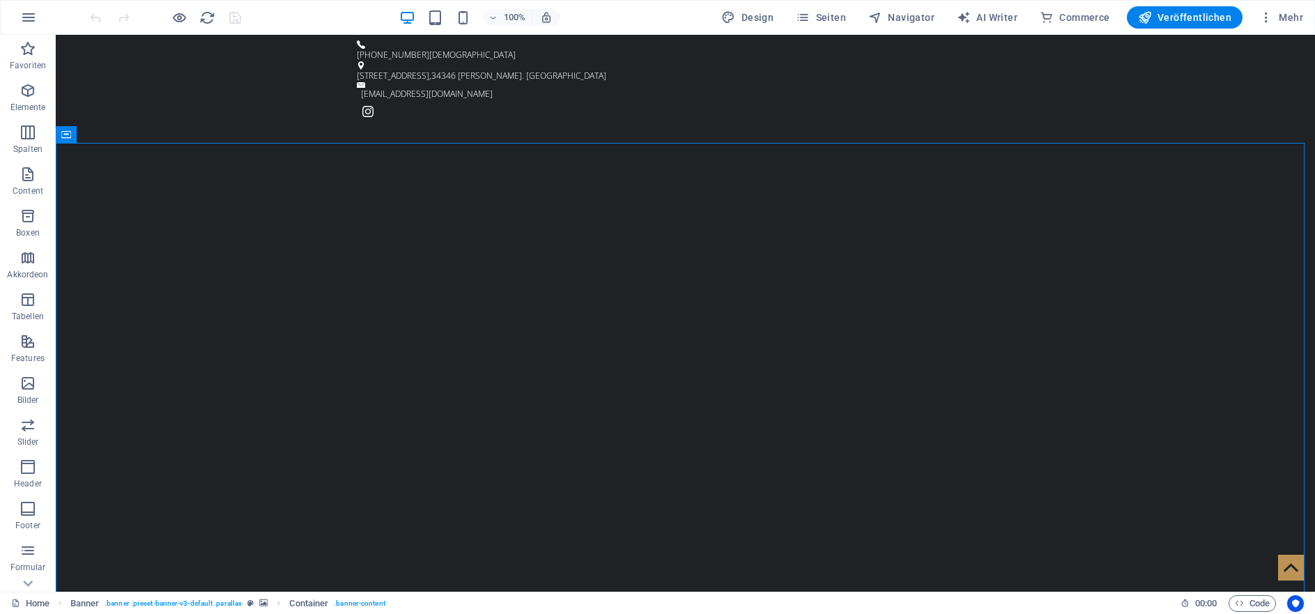
click at [621, 11] on div "100% Design Seiten Navigator AI Writer Commerce Veröffentlichen Mehr" at bounding box center [698, 17] width 1222 height 22
click at [29, 15] on icon "button" at bounding box center [28, 17] width 17 height 17
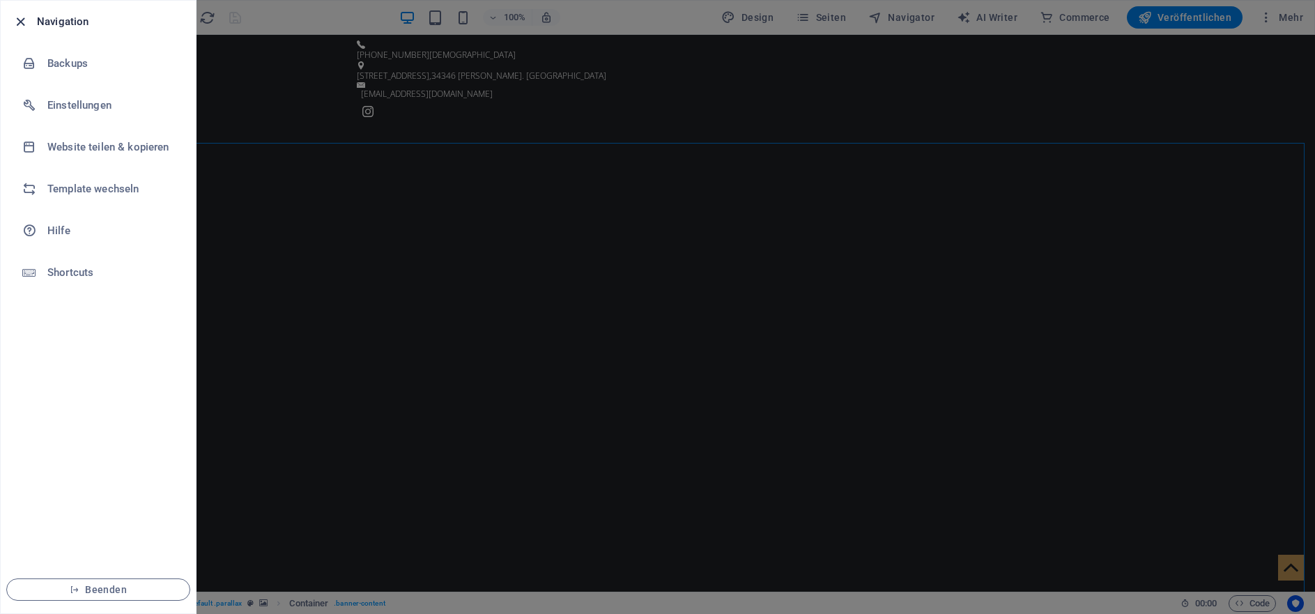
click at [22, 24] on icon "button" at bounding box center [21, 22] width 16 height 16
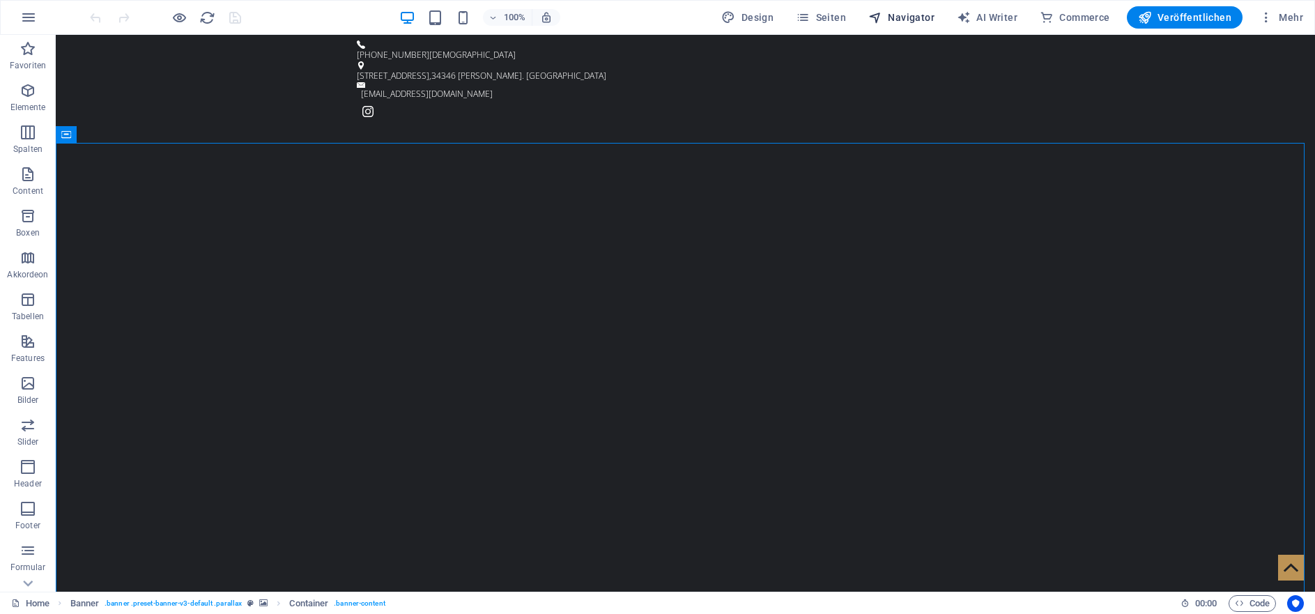
click at [900, 20] on span "Navigator" at bounding box center [901, 17] width 66 height 14
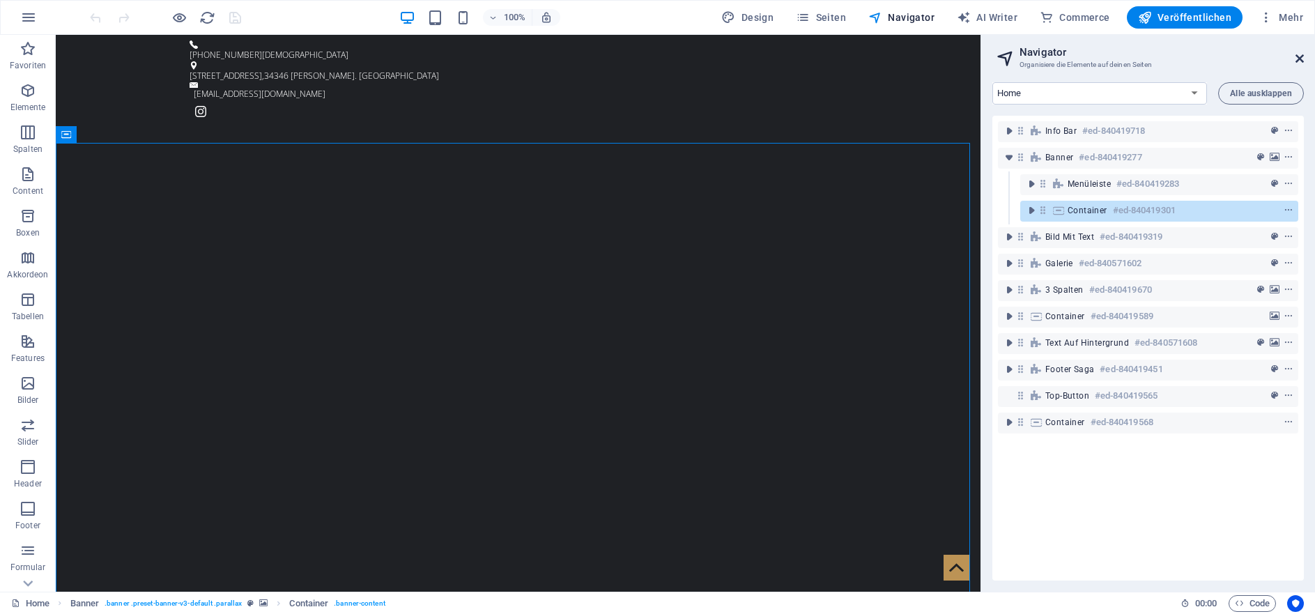
click at [1299, 58] on icon at bounding box center [1299, 58] width 8 height 11
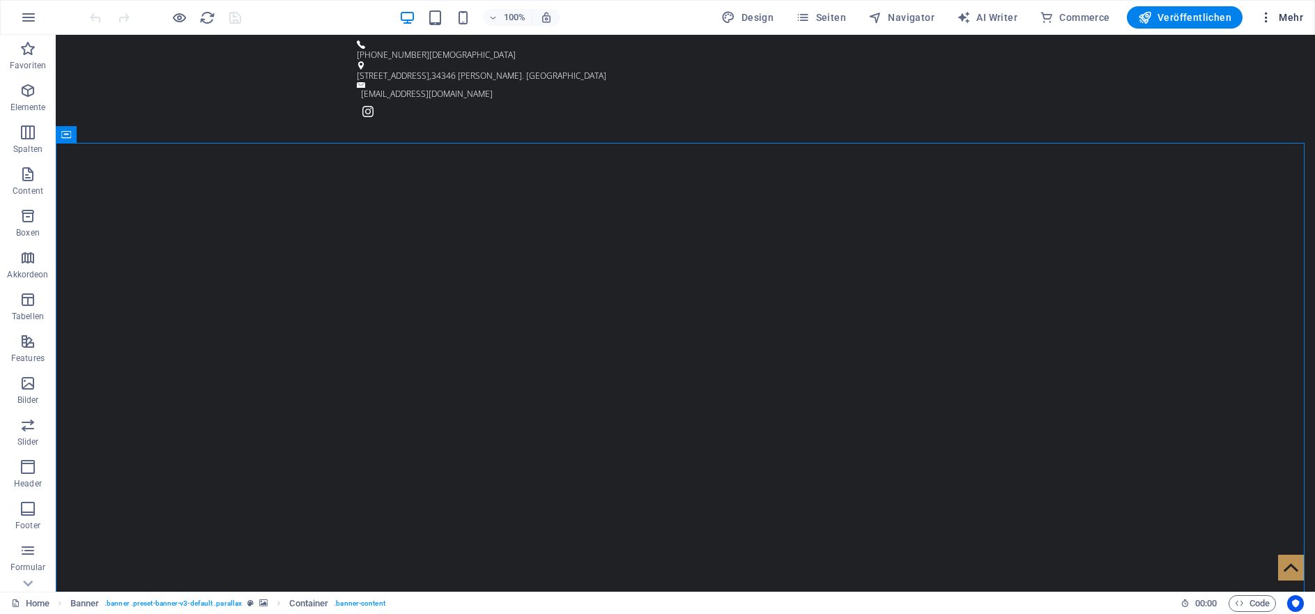
click at [1264, 19] on icon "button" at bounding box center [1266, 17] width 14 height 14
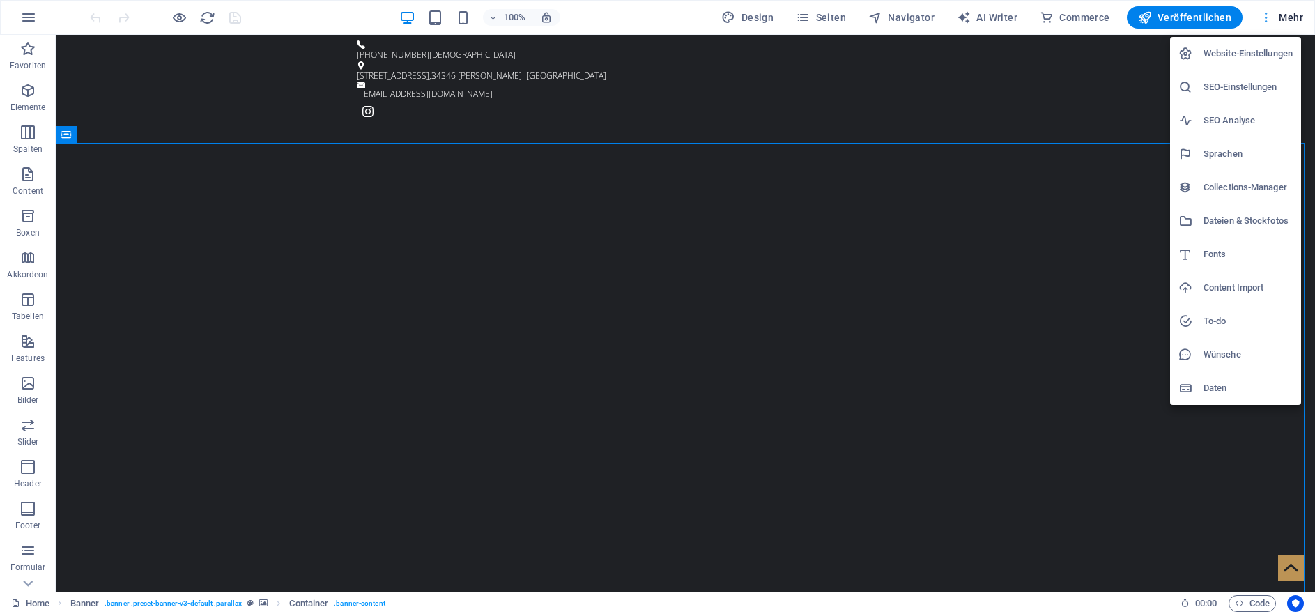
click at [1264, 19] on div at bounding box center [657, 307] width 1315 height 614
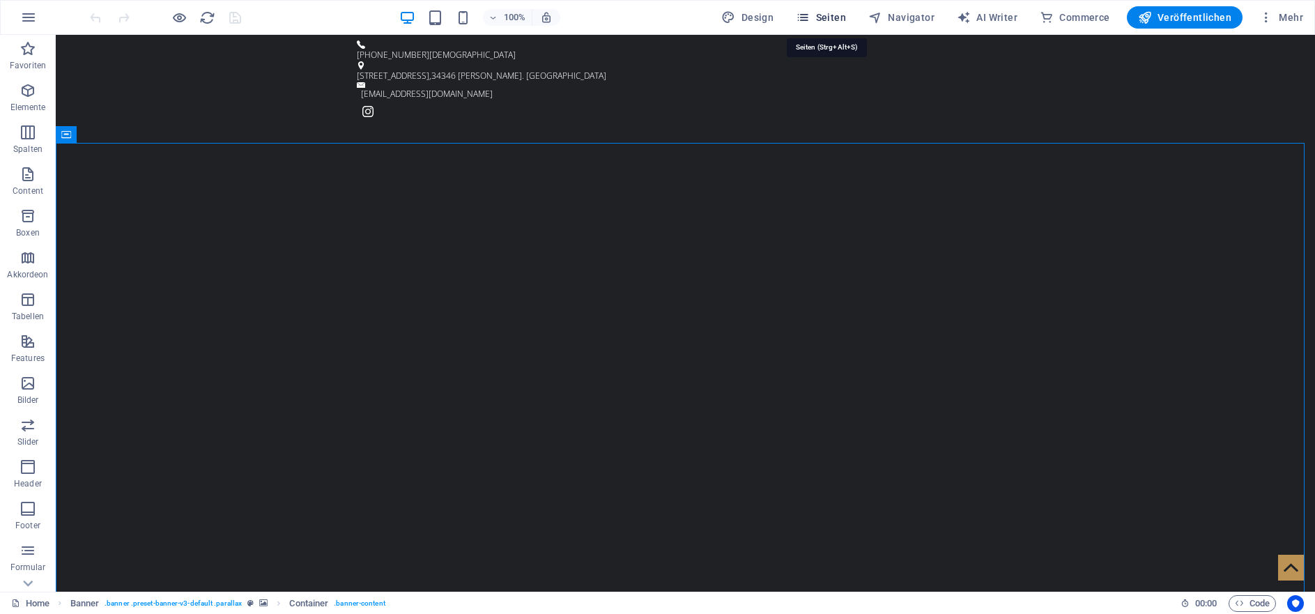
click at [845, 18] on span "Seiten" at bounding box center [821, 17] width 50 height 14
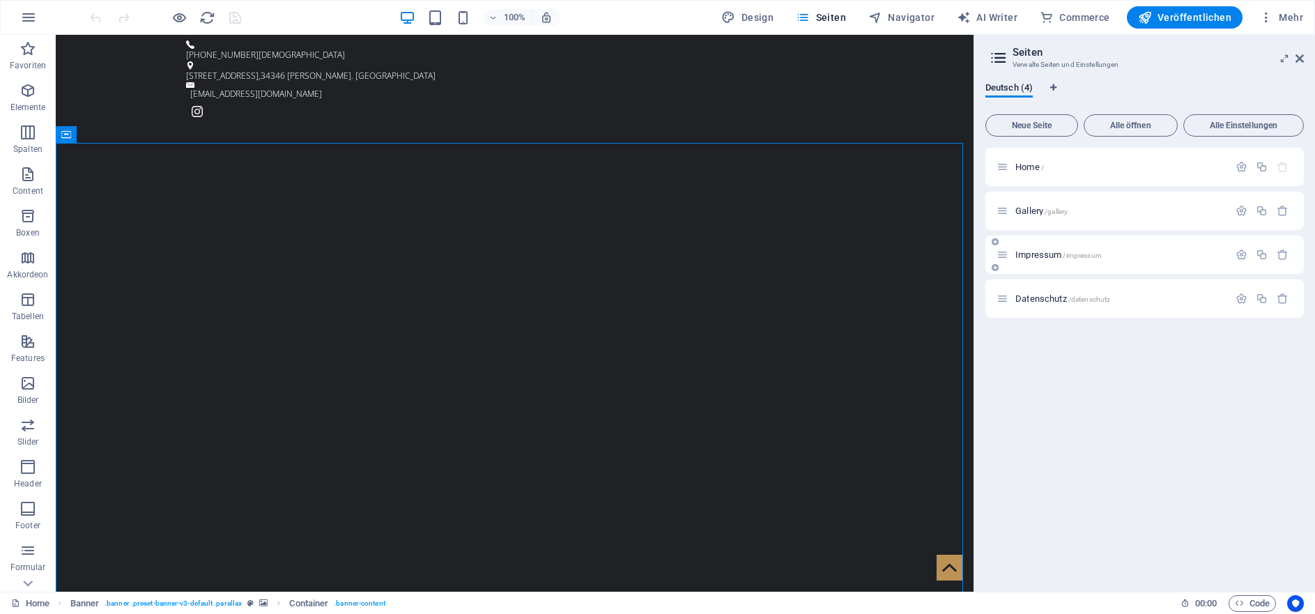
click at [1104, 253] on p "Impressum /impressum" at bounding box center [1119, 254] width 209 height 9
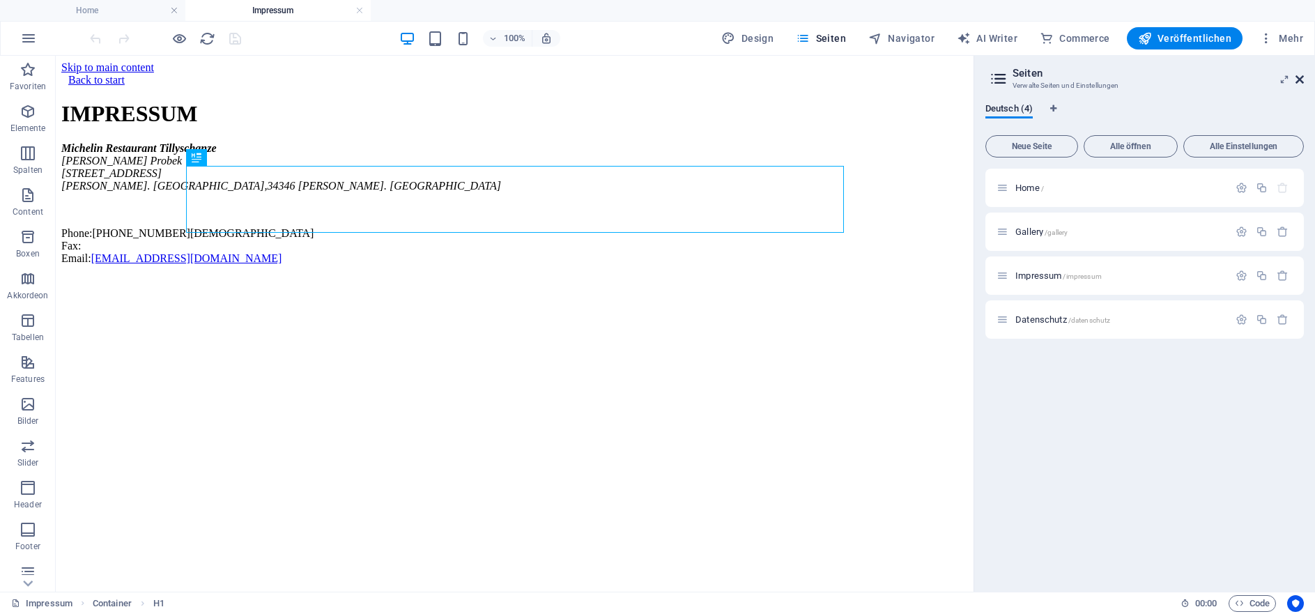
click at [1298, 79] on icon at bounding box center [1299, 79] width 8 height 11
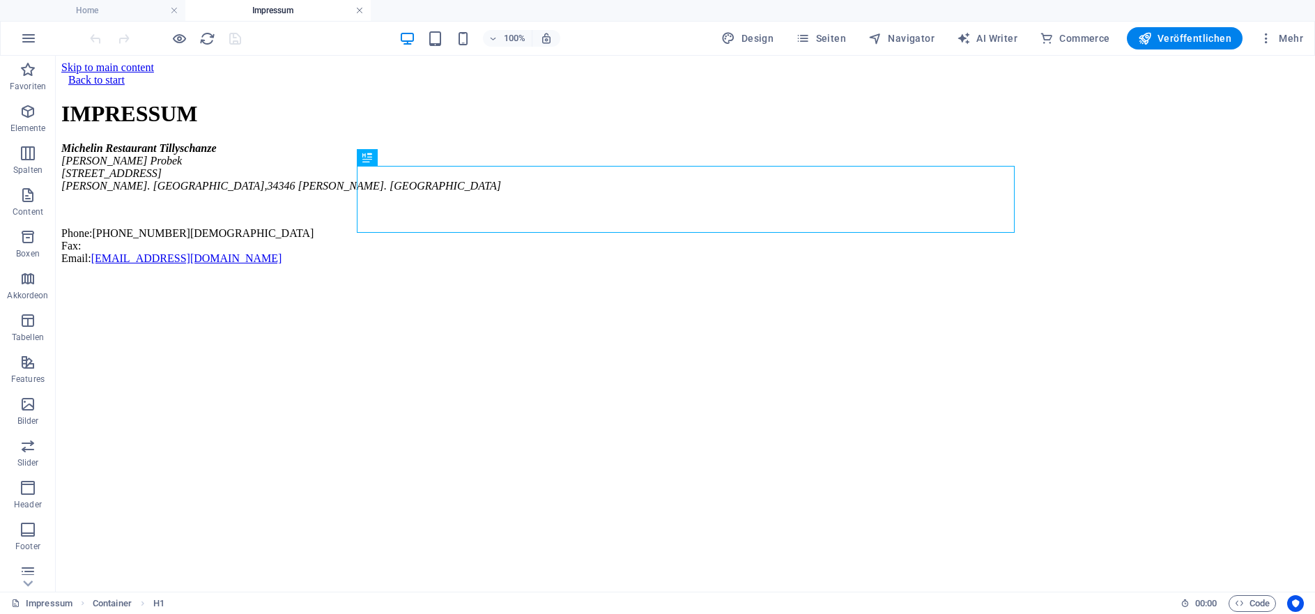
click at [357, 14] on link at bounding box center [359, 10] width 8 height 13
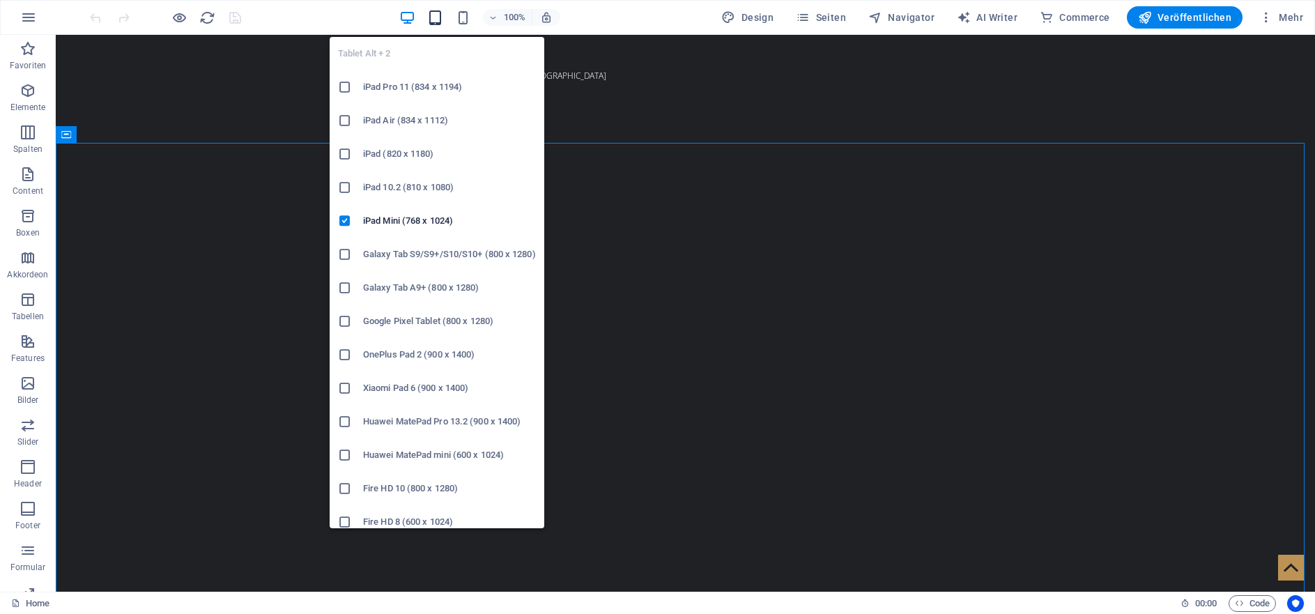
click at [442, 20] on icon "button" at bounding box center [435, 18] width 16 height 16
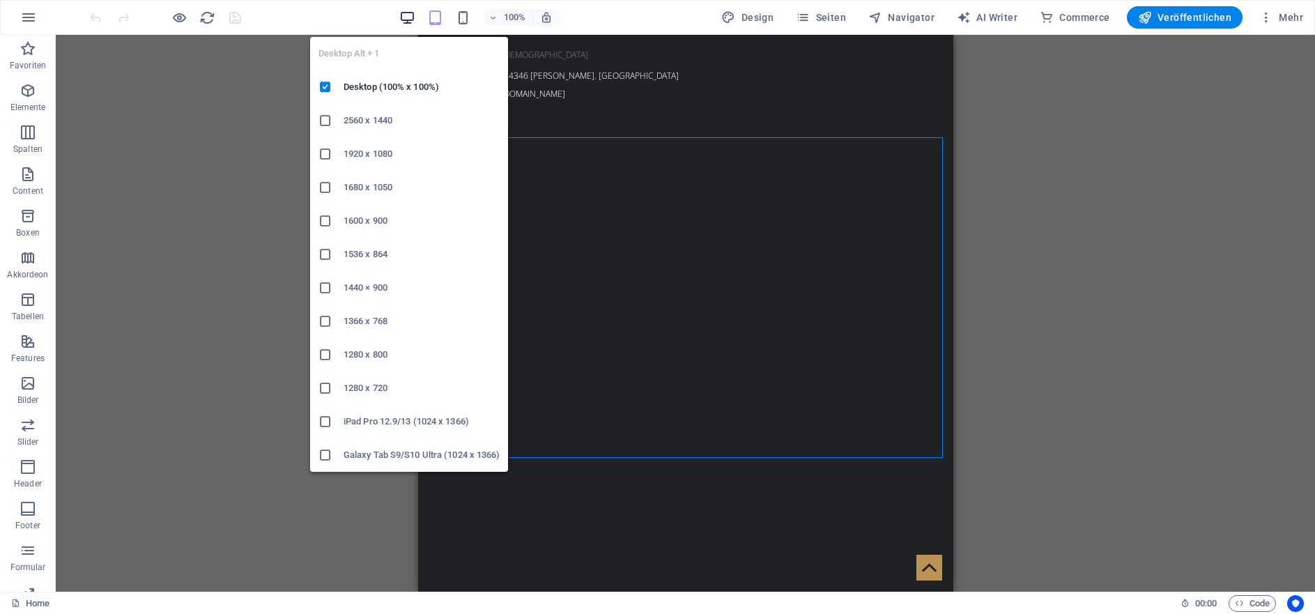
click at [413, 21] on icon "button" at bounding box center [407, 18] width 16 height 16
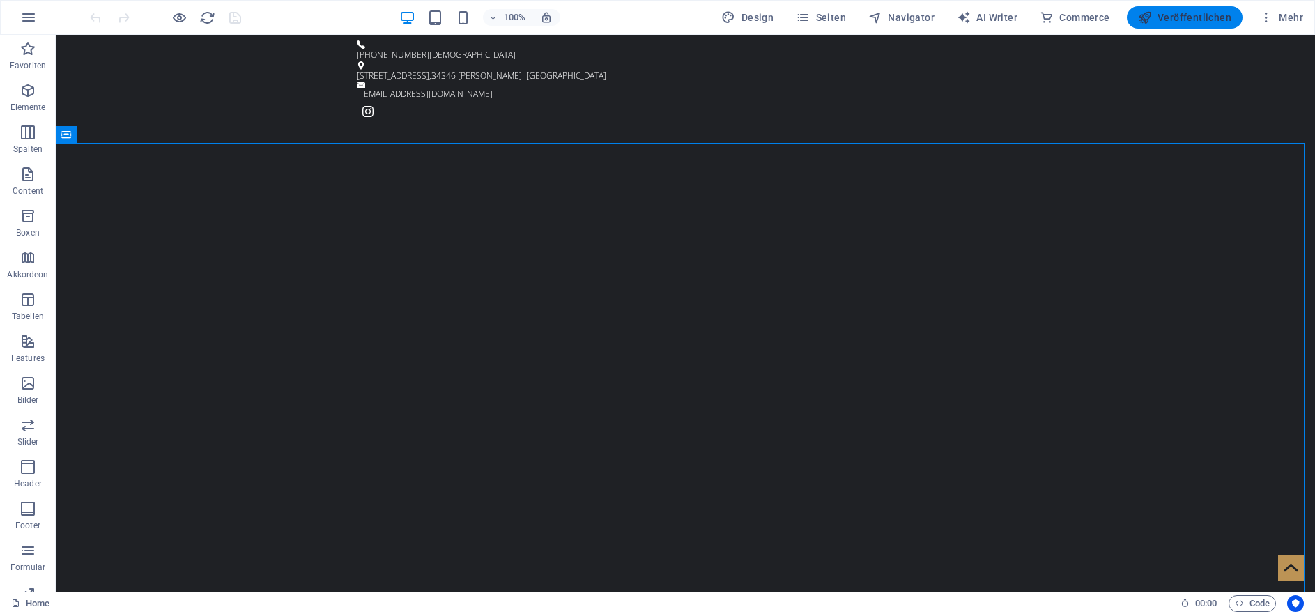
click at [1176, 20] on span "Veröffentlichen" at bounding box center [1184, 17] width 93 height 14
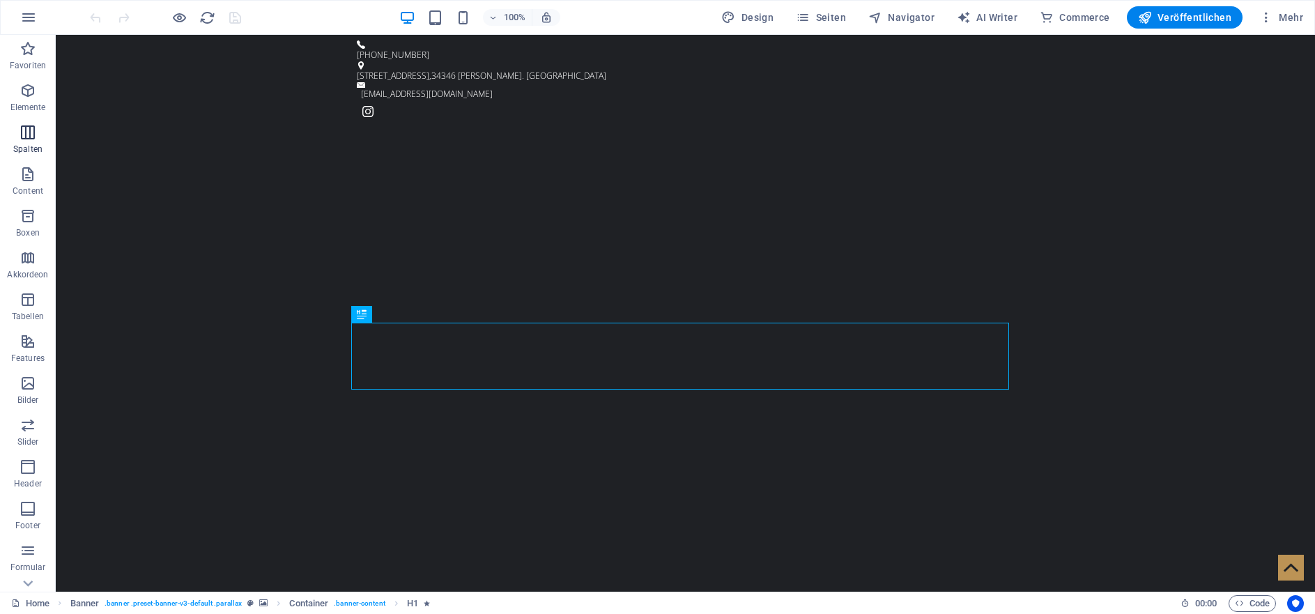
scroll to position [112, 0]
click at [29, 149] on icon "button" at bounding box center [28, 145] width 17 height 17
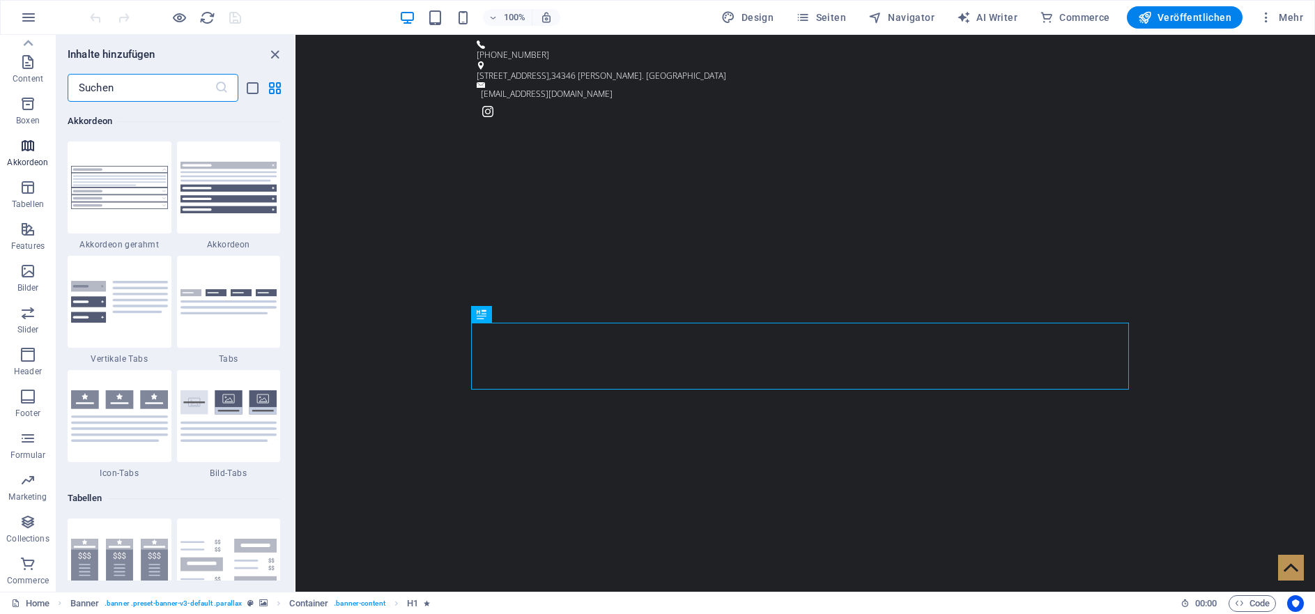
scroll to position [4449, 0]
click at [270, 56] on icon "close panel" at bounding box center [275, 55] width 16 height 16
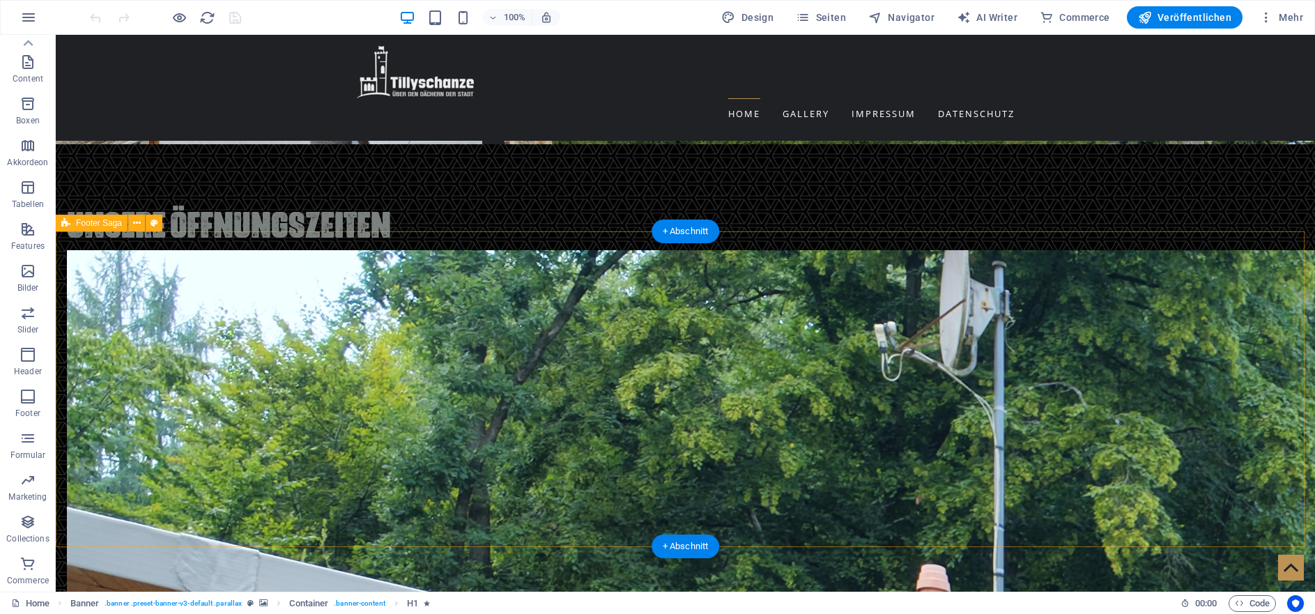
scroll to position [2685, 0]
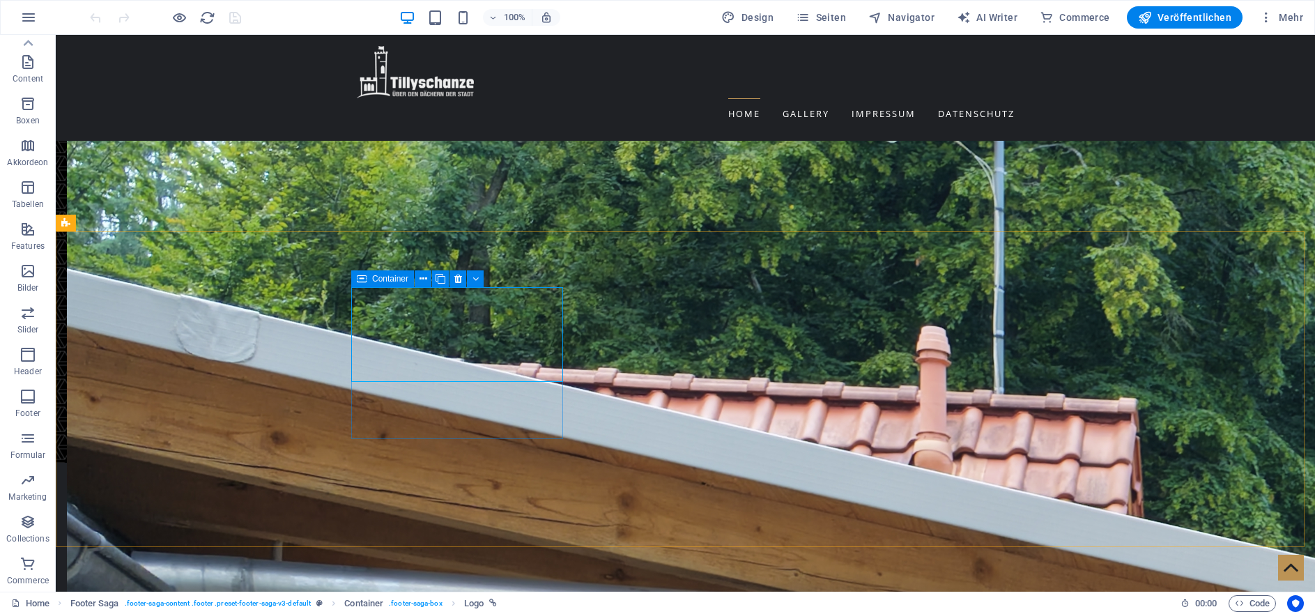
click at [365, 277] on icon at bounding box center [362, 278] width 10 height 17
click at [365, 279] on icon at bounding box center [362, 278] width 10 height 17
click at [425, 277] on icon at bounding box center [424, 279] width 8 height 15
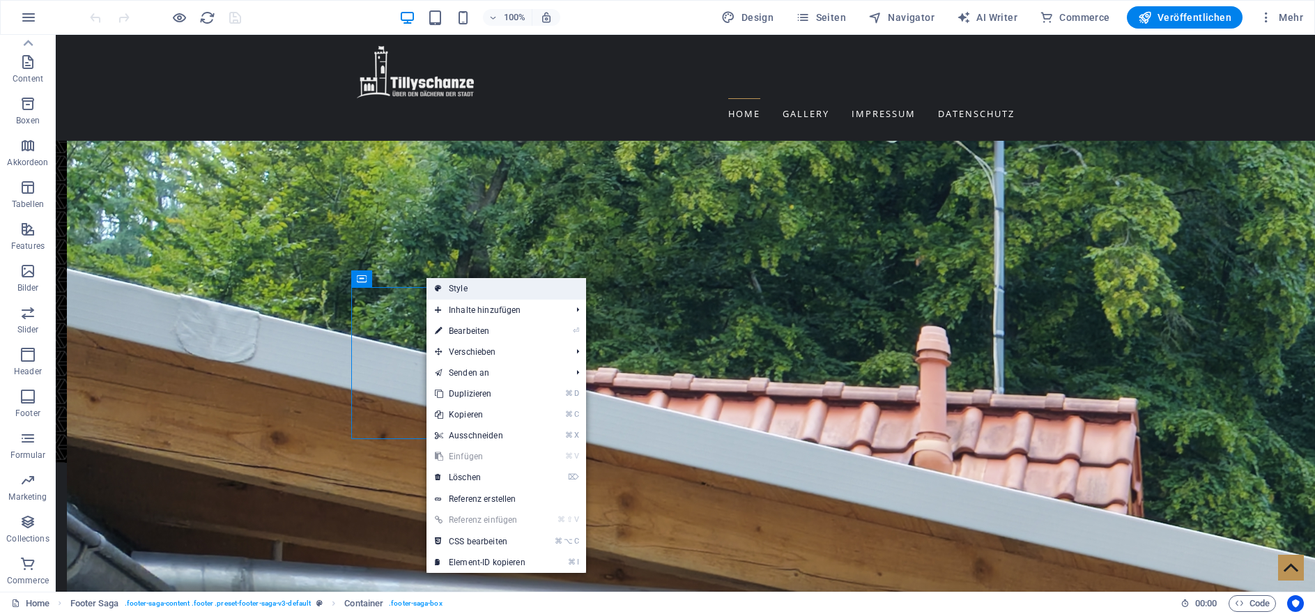
click at [485, 288] on link "Style" at bounding box center [506, 288] width 160 height 21
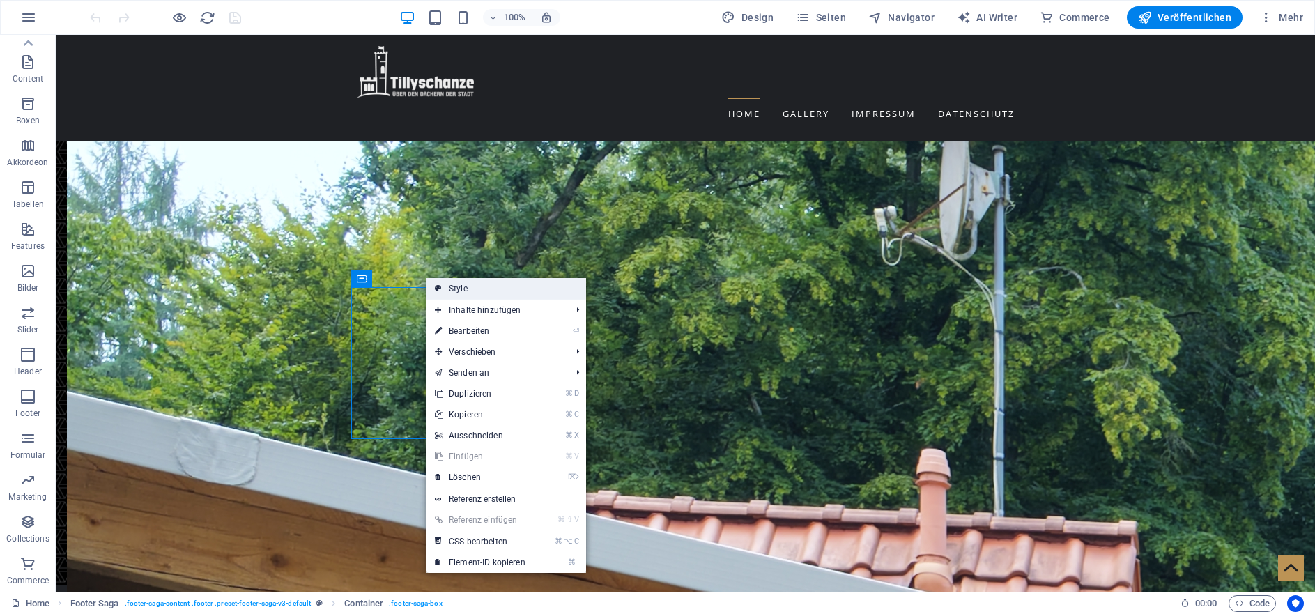
select select "rem"
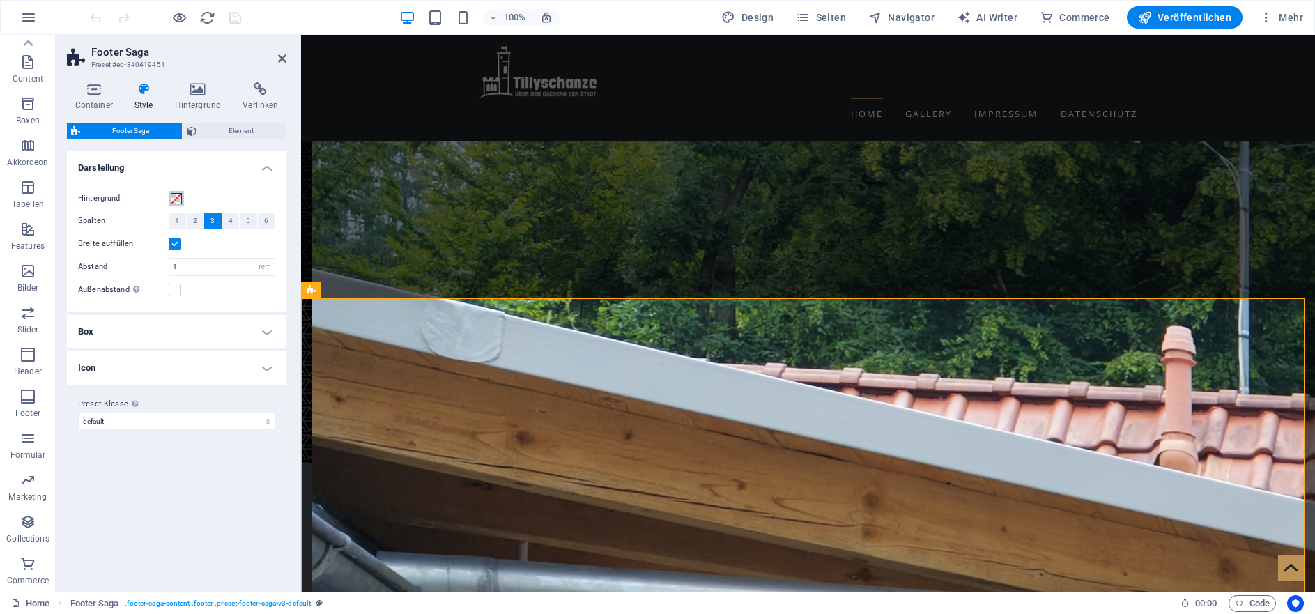
click at [179, 197] on span at bounding box center [176, 198] width 11 height 11
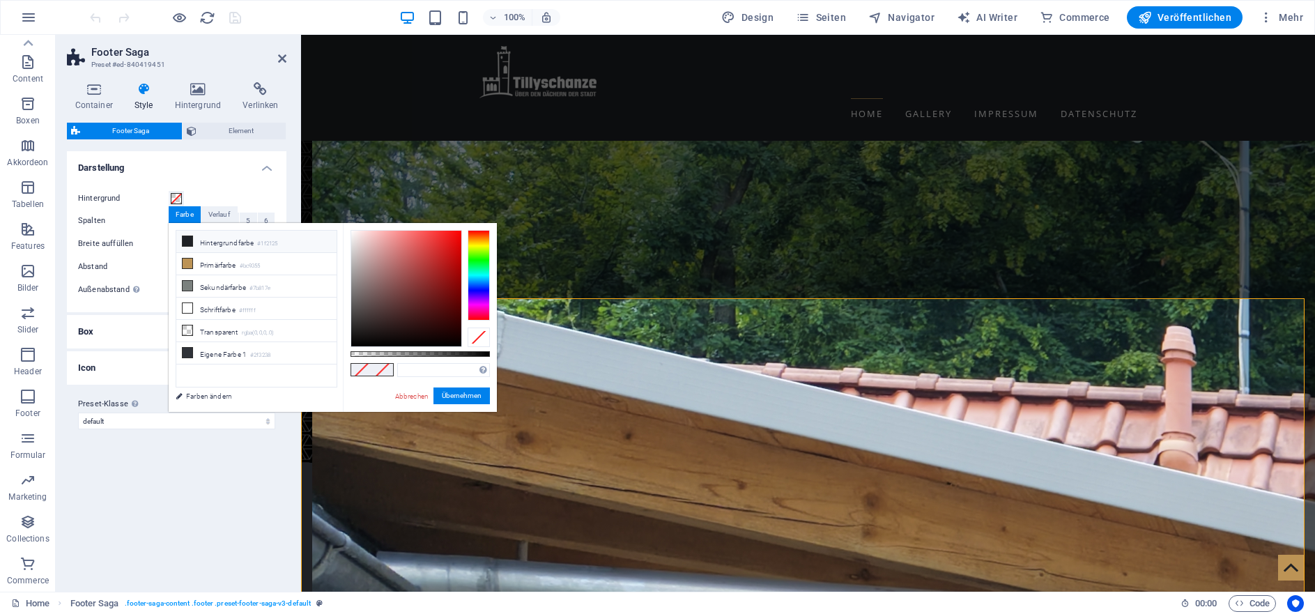
click at [193, 243] on li "Hintergrundfarbe #1f2125" at bounding box center [256, 242] width 160 height 22
type input "#1f2125"
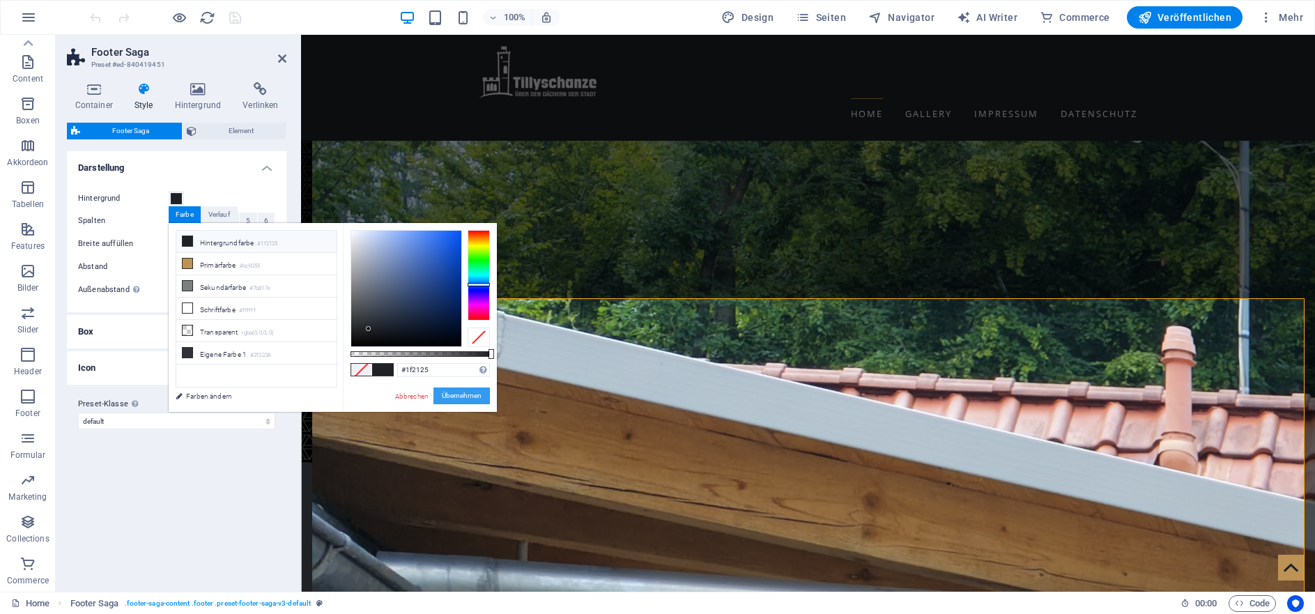
click at [453, 397] on button "Übernehmen" at bounding box center [461, 395] width 56 height 17
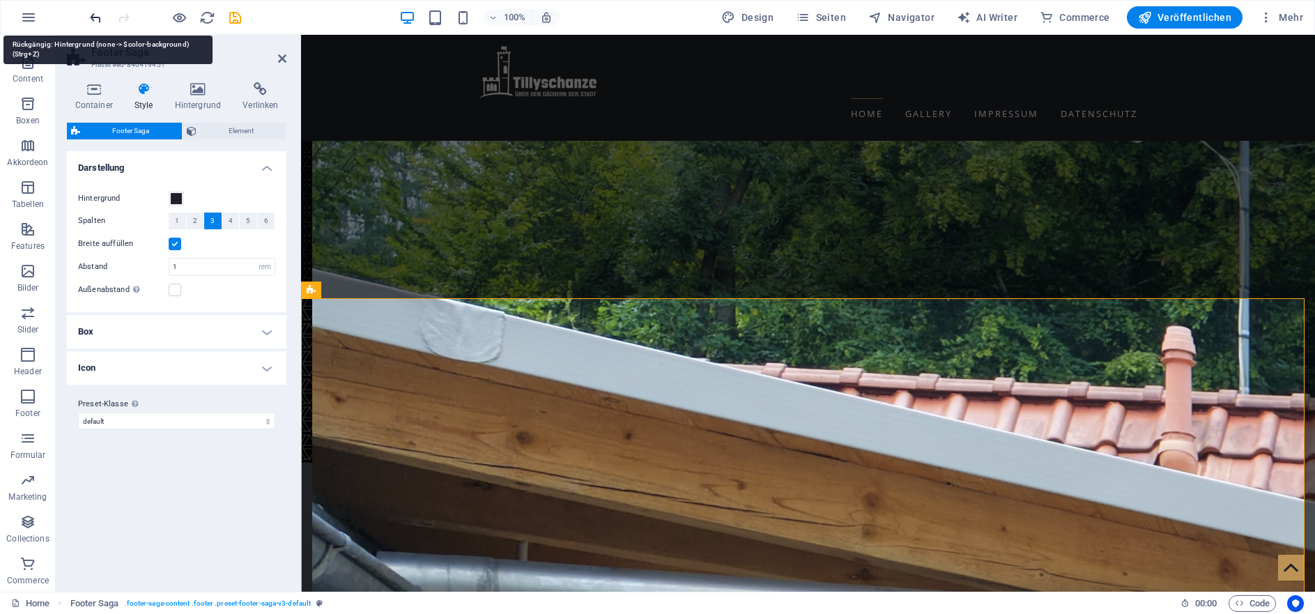
click at [95, 20] on icon "undo" at bounding box center [96, 18] width 16 height 16
click at [265, 330] on h4 "Box" at bounding box center [177, 331] width 220 height 33
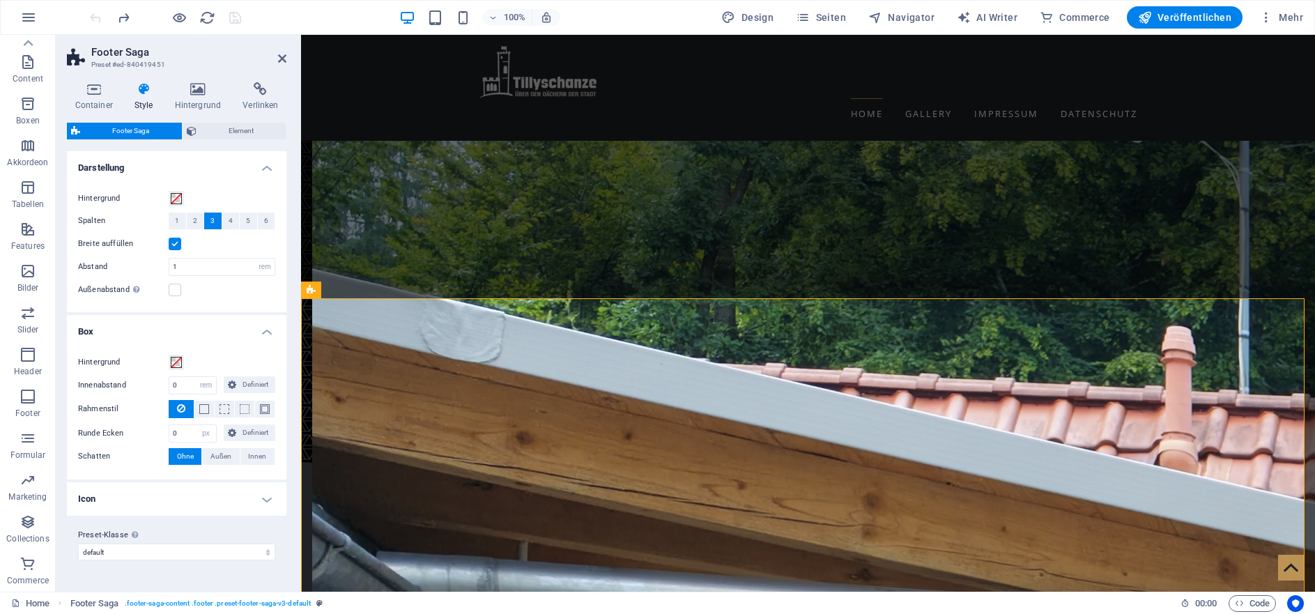
click at [272, 492] on h4 "Icon" at bounding box center [177, 498] width 220 height 33
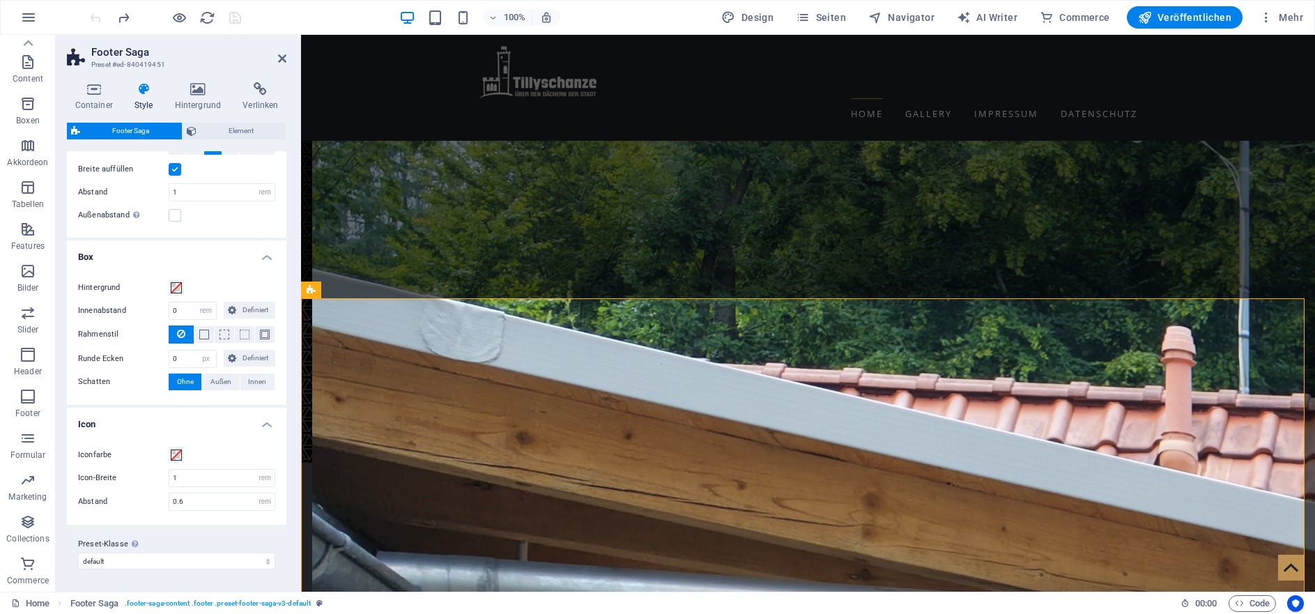
scroll to position [0, 0]
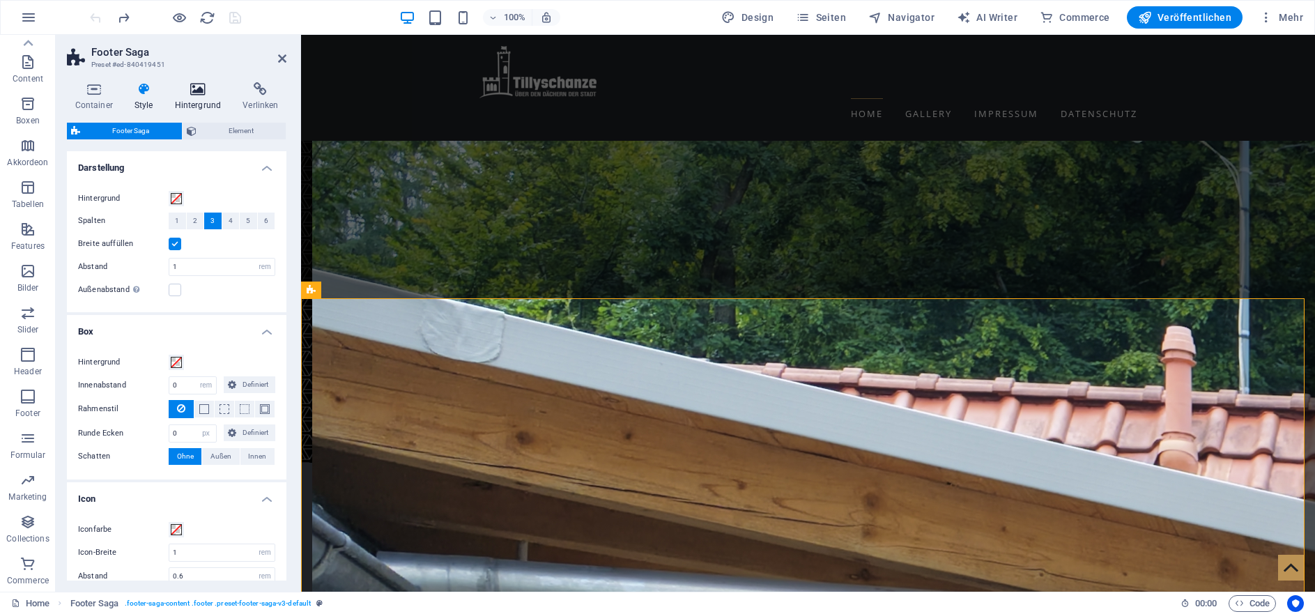
click at [192, 93] on icon at bounding box center [198, 89] width 63 height 14
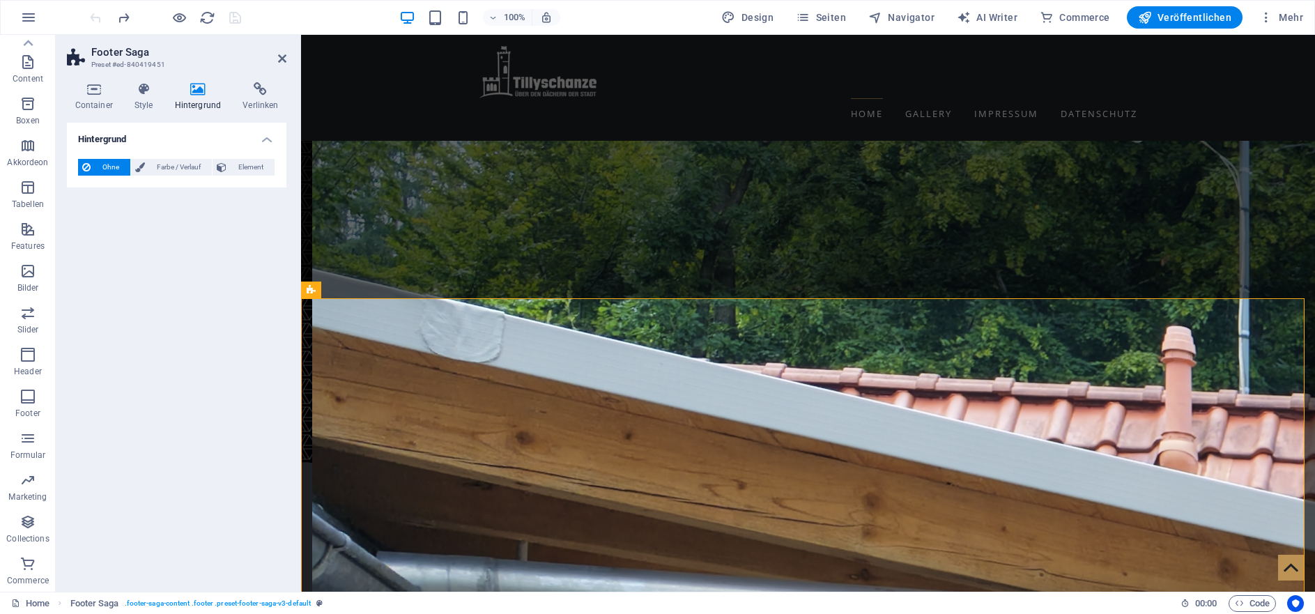
click at [104, 172] on span "Ohne" at bounding box center [110, 167] width 31 height 17
click at [144, 171] on icon at bounding box center [140, 167] width 10 height 17
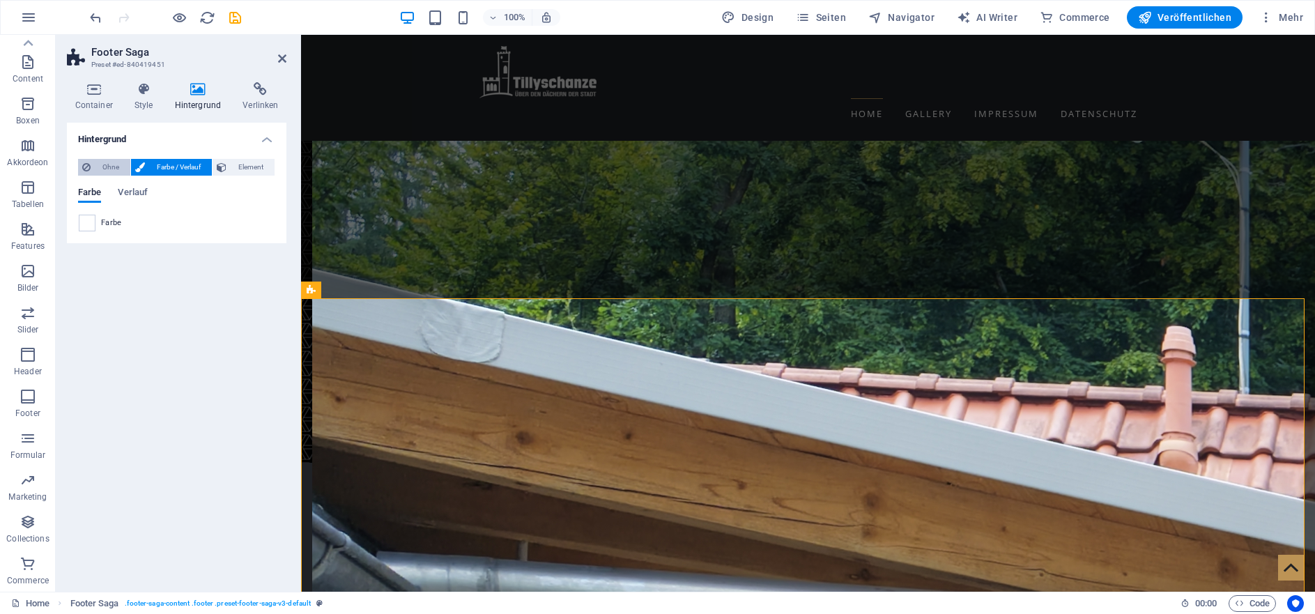
click at [115, 171] on span "Ohne" at bounding box center [110, 167] width 31 height 17
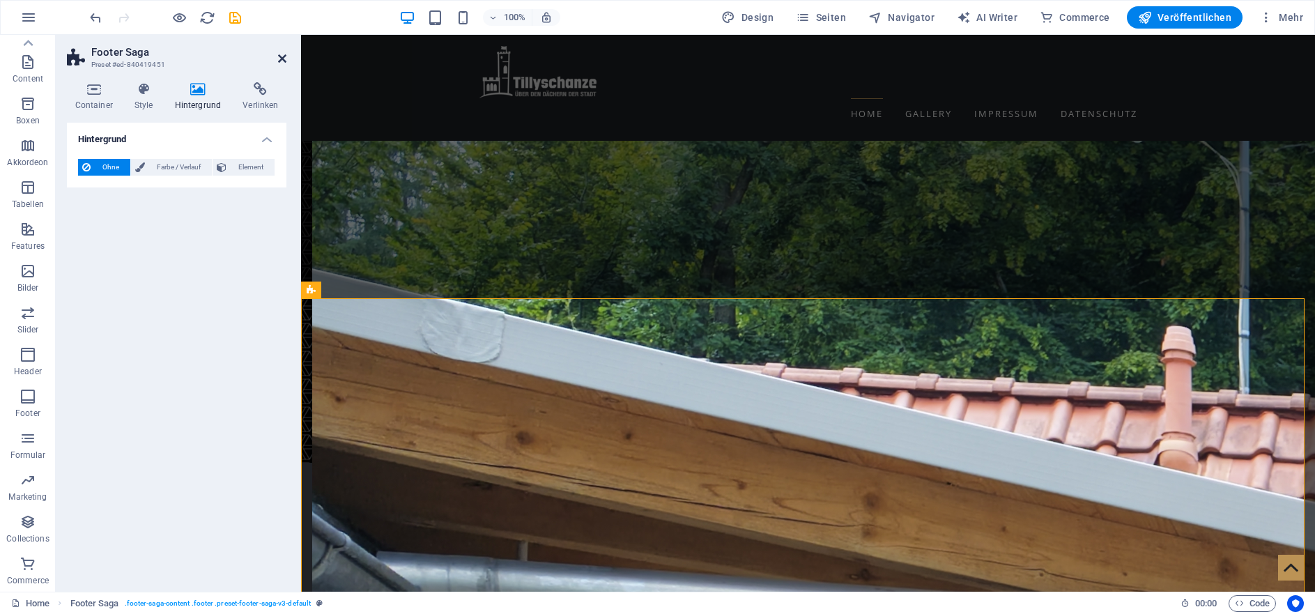
click at [278, 58] on icon at bounding box center [282, 58] width 8 height 11
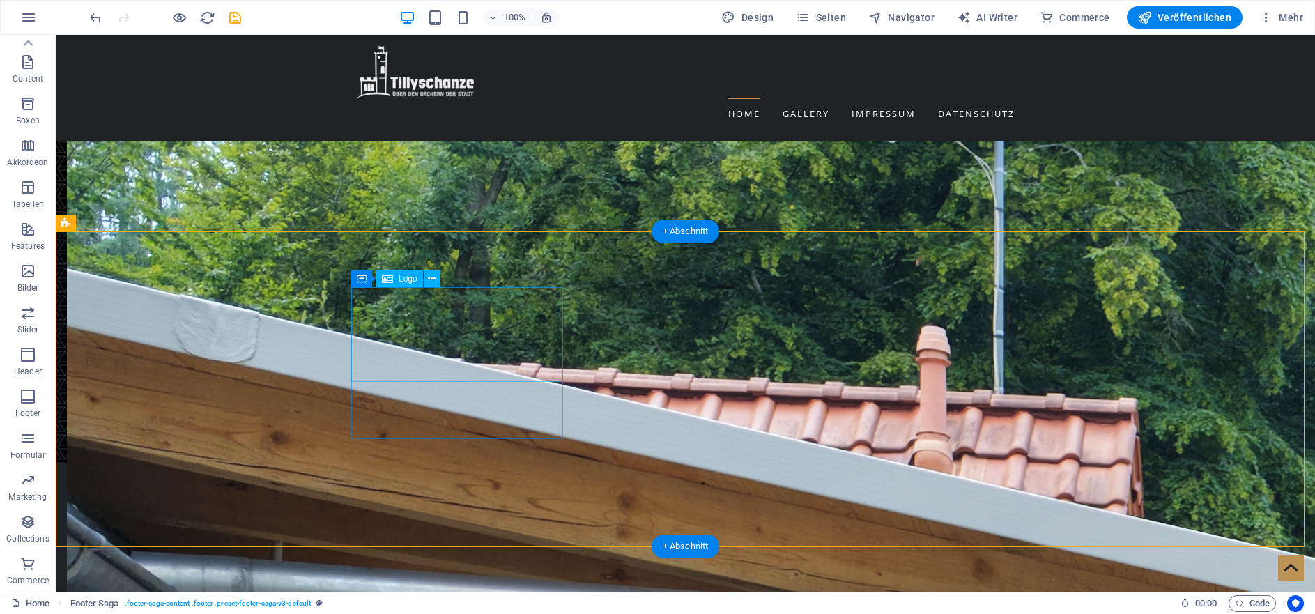
click at [431, 279] on icon at bounding box center [432, 279] width 8 height 15
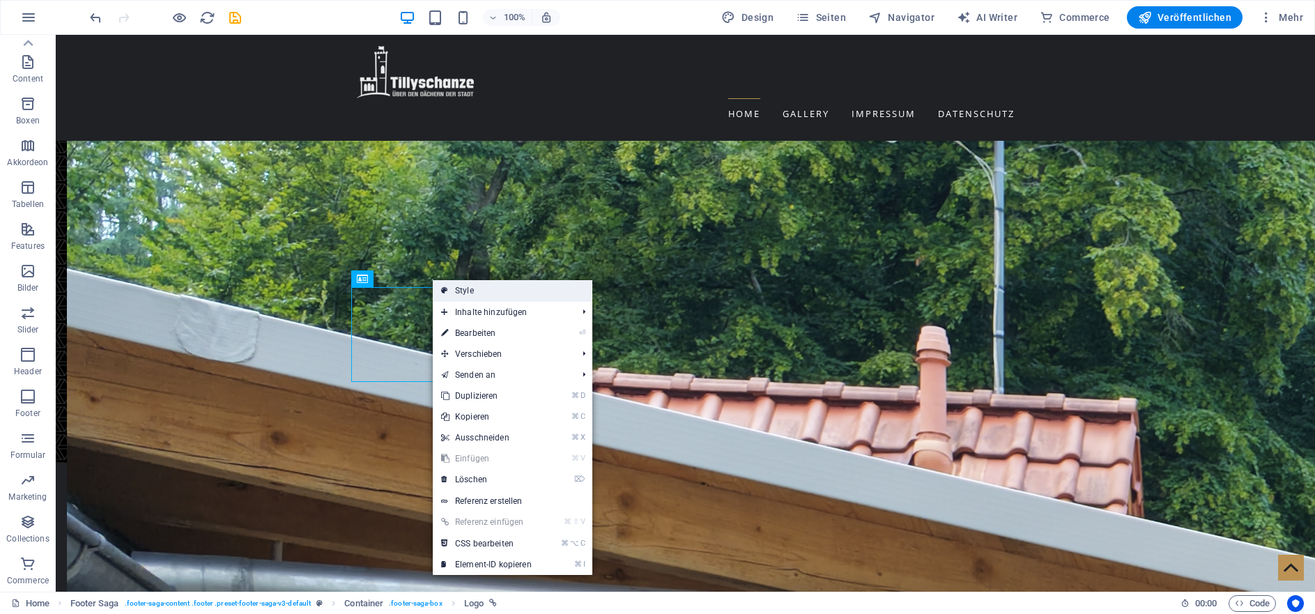
click at [490, 293] on link "Style" at bounding box center [513, 290] width 160 height 21
select select "footer"
select select "rem"
select select "px"
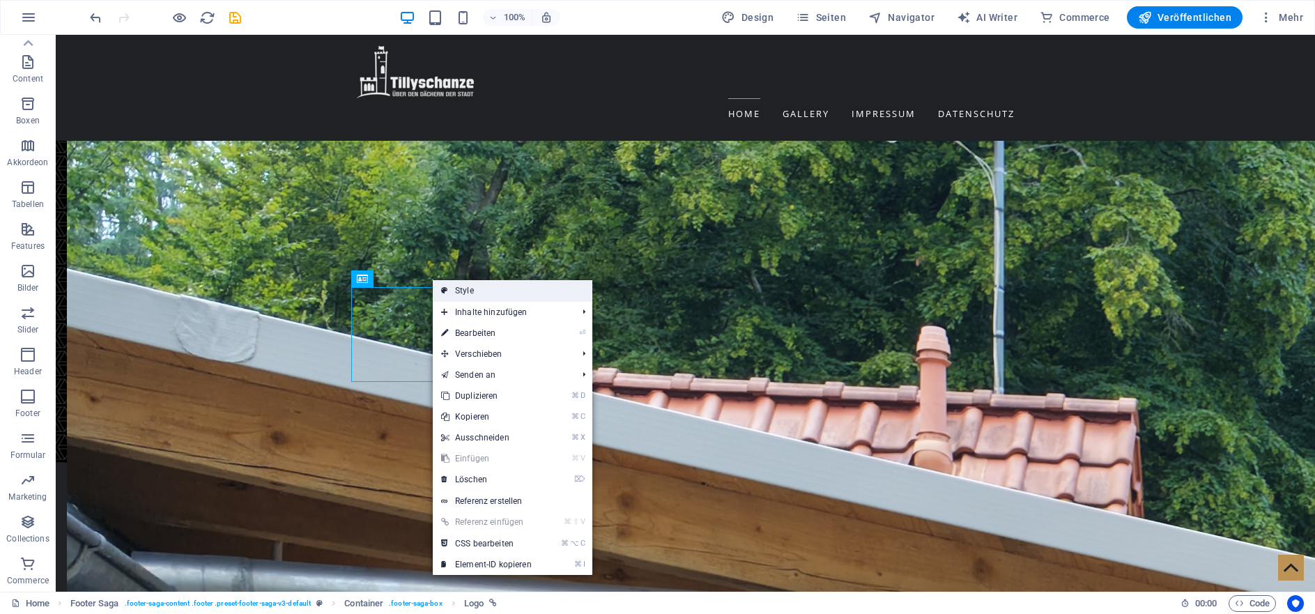
select select "rem"
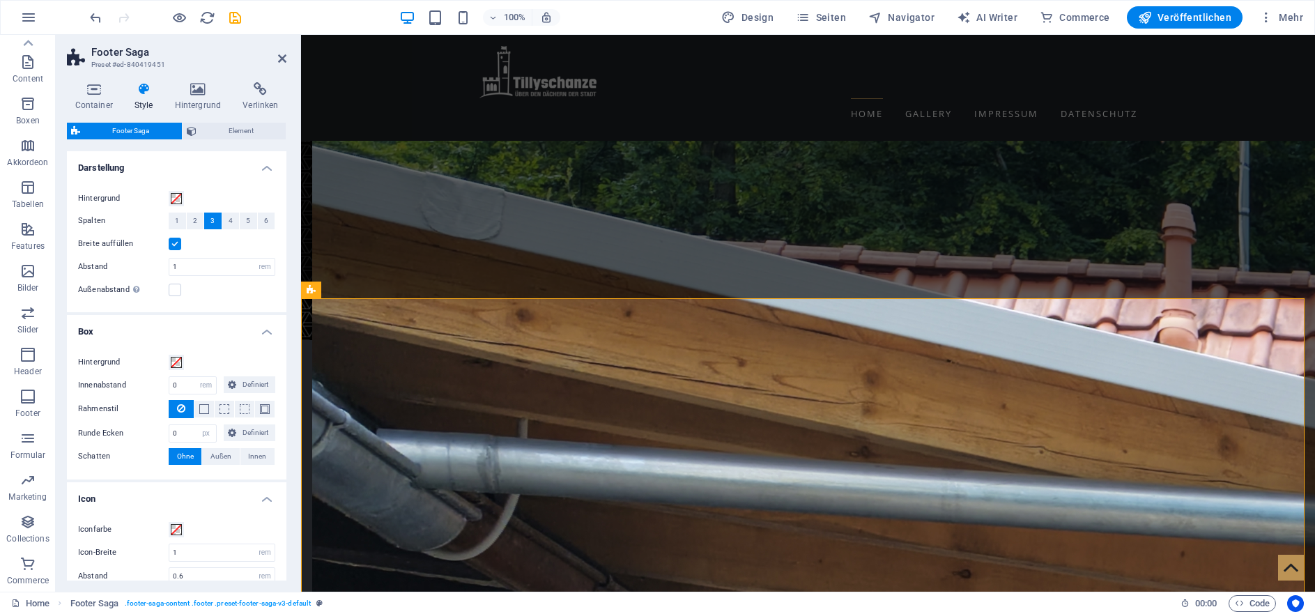
scroll to position [2562, 0]
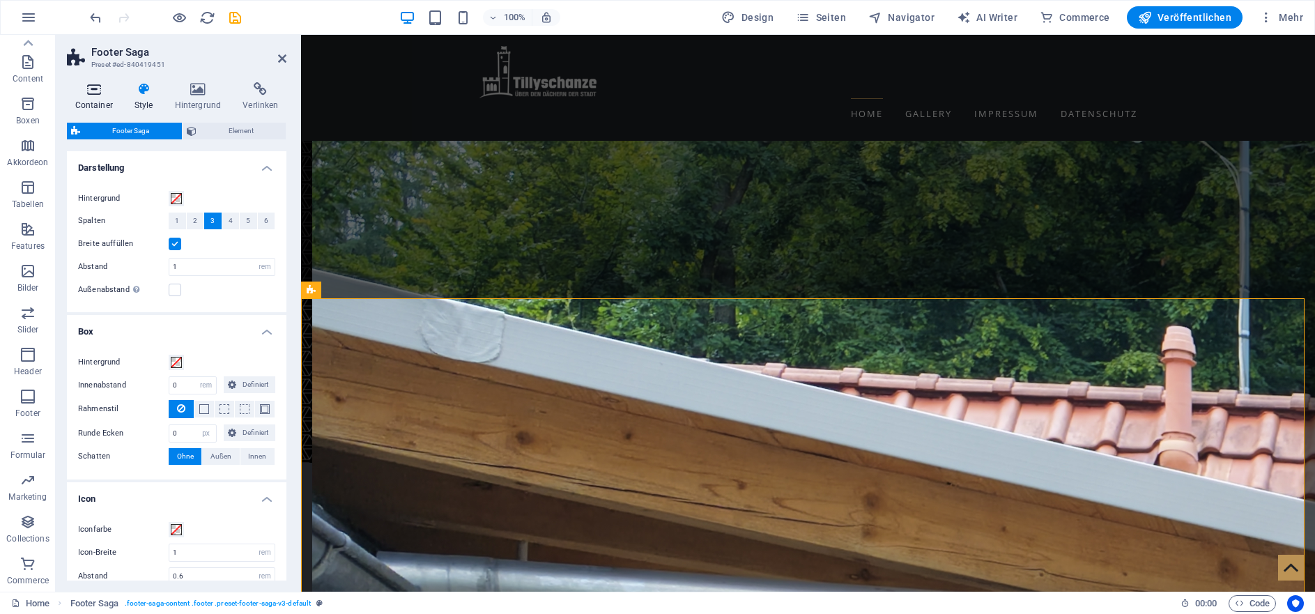
click at [91, 93] on icon at bounding box center [94, 89] width 54 height 14
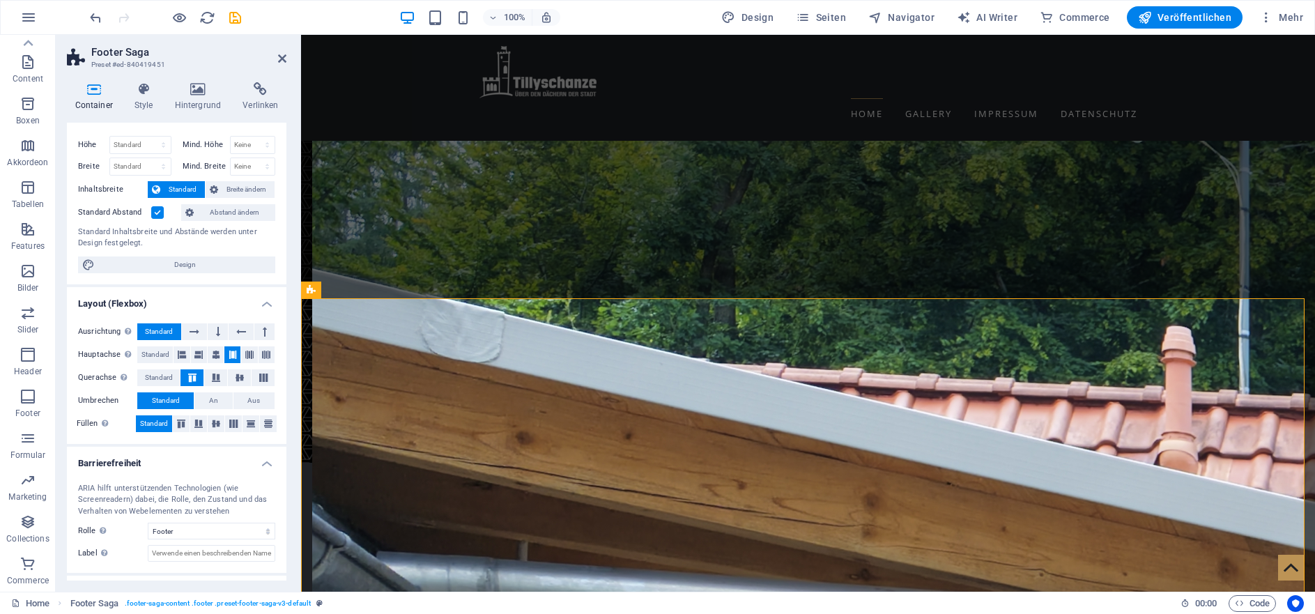
scroll to position [0, 0]
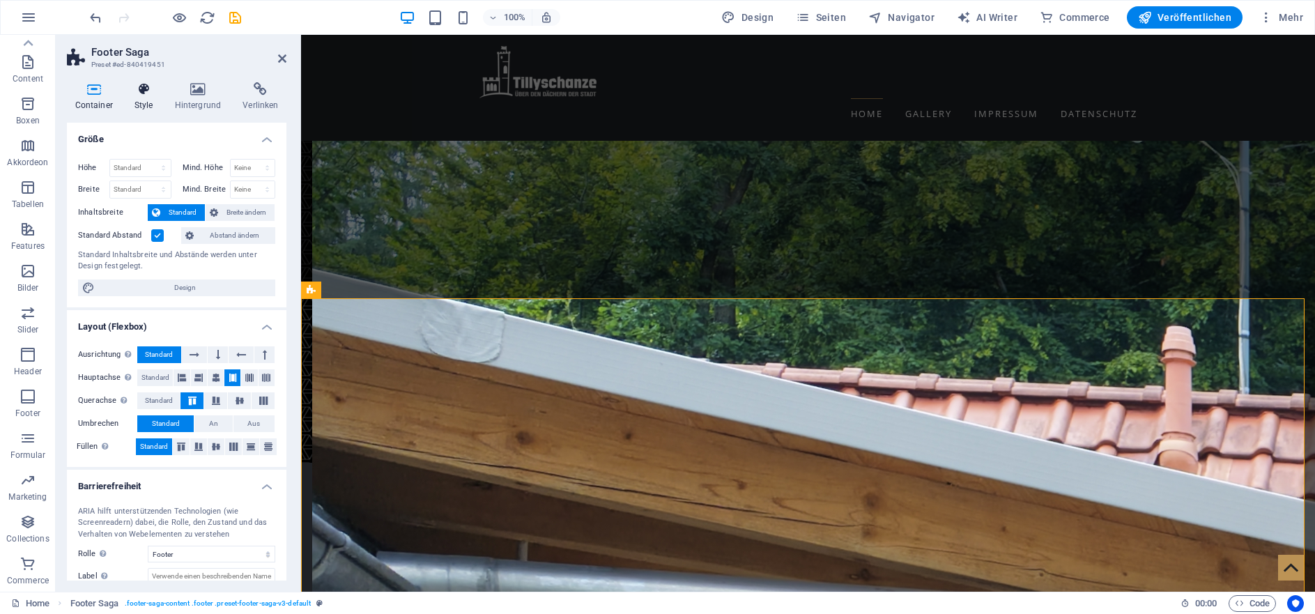
click at [146, 104] on h4 "Style" at bounding box center [146, 96] width 40 height 29
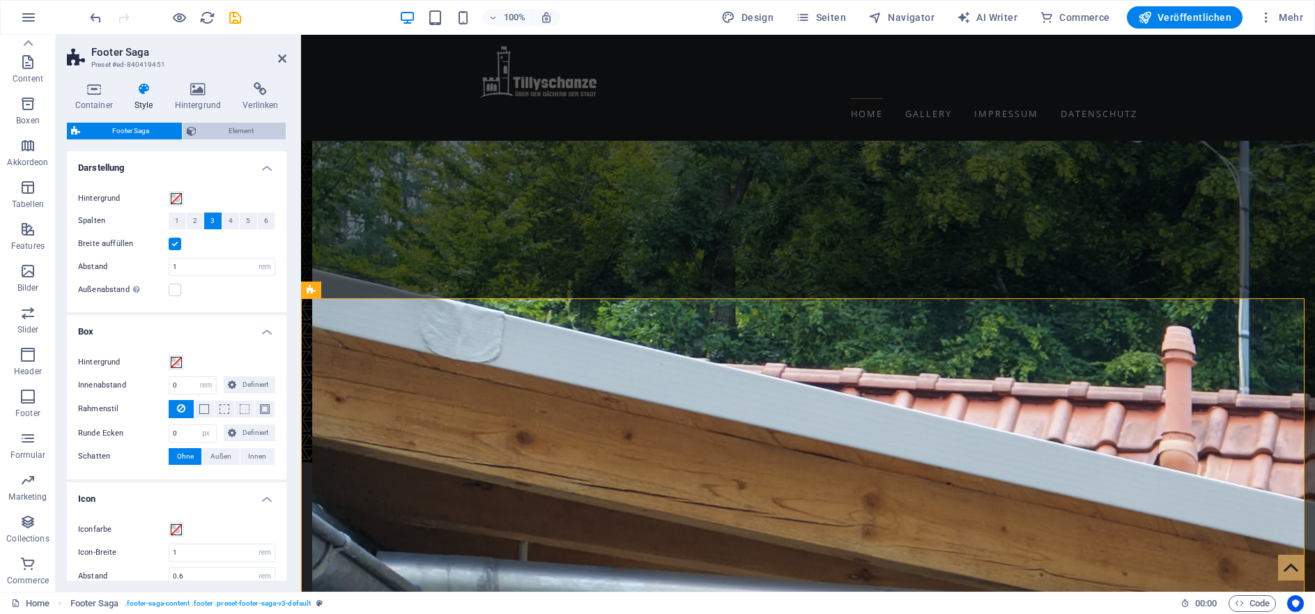
click at [240, 127] on span "Element" at bounding box center [242, 131] width 82 height 17
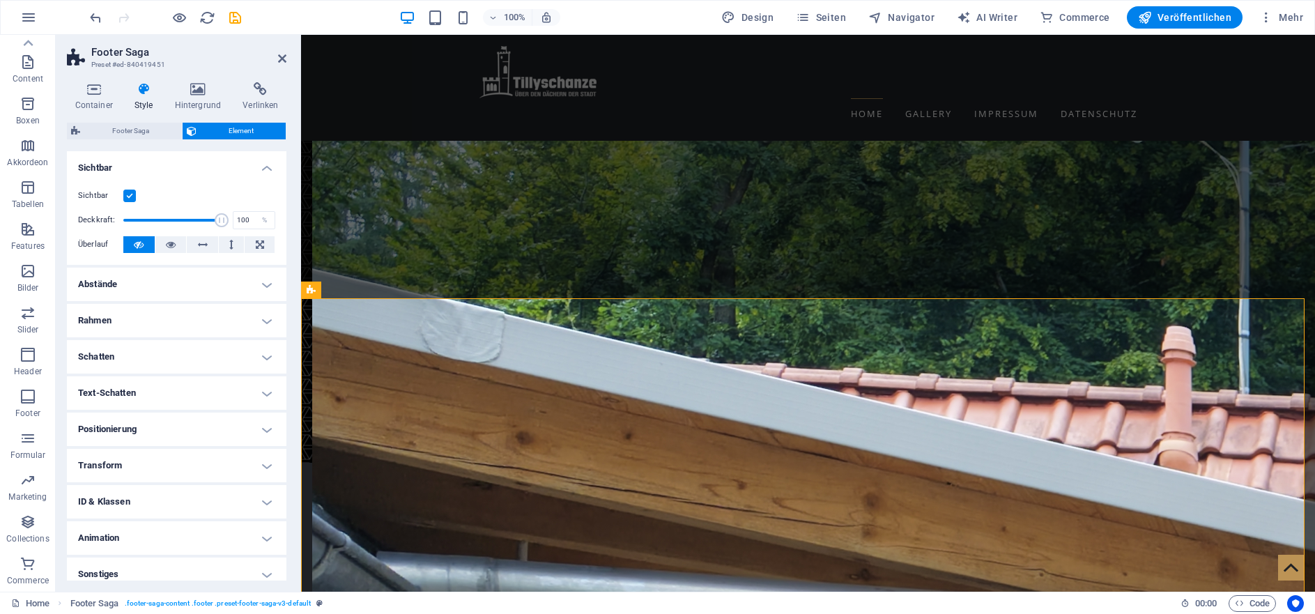
click at [132, 193] on label at bounding box center [129, 196] width 13 height 13
click at [0, 0] on input "Sichtbar" at bounding box center [0, 0] width 0 height 0
click at [132, 193] on label at bounding box center [129, 196] width 13 height 13
click at [0, 0] on input "Sichtbar" at bounding box center [0, 0] width 0 height 0
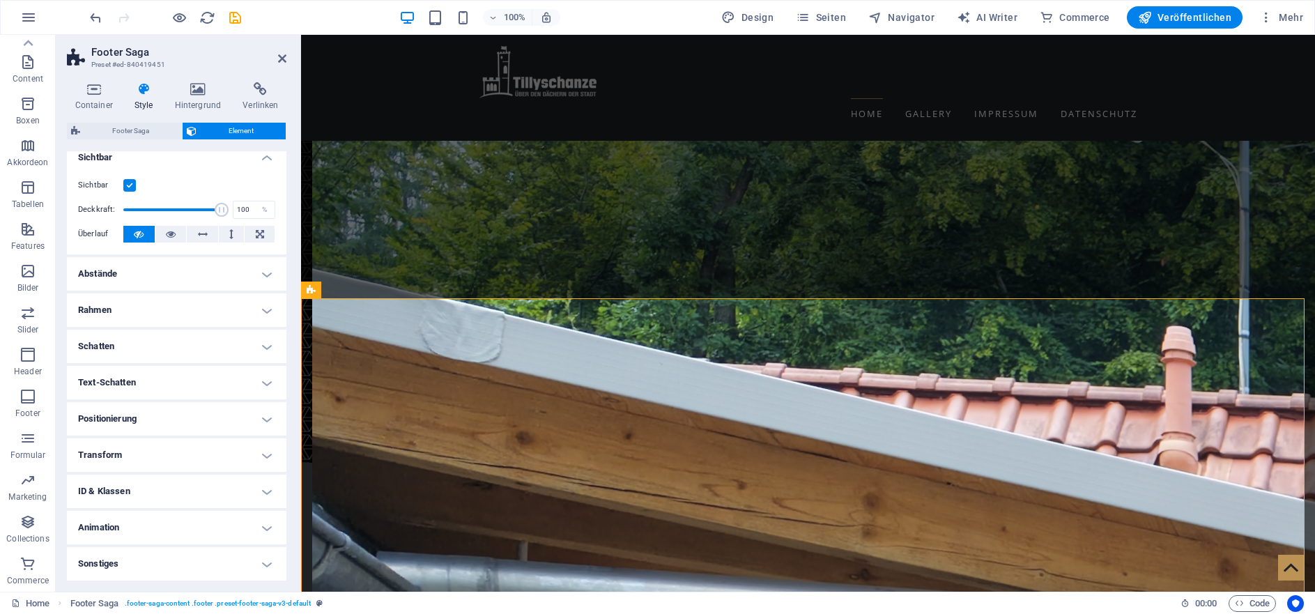
click at [189, 376] on h4 "Text-Schatten" at bounding box center [177, 382] width 220 height 33
click at [187, 406] on button "Ohne" at bounding box center [180, 410] width 60 height 17
click at [122, 408] on span "Standard" at bounding box center [114, 410] width 28 height 17
click at [248, 375] on h4 "Text-Schatten" at bounding box center [177, 378] width 220 height 25
click at [250, 344] on h4 "Schatten" at bounding box center [177, 346] width 220 height 33
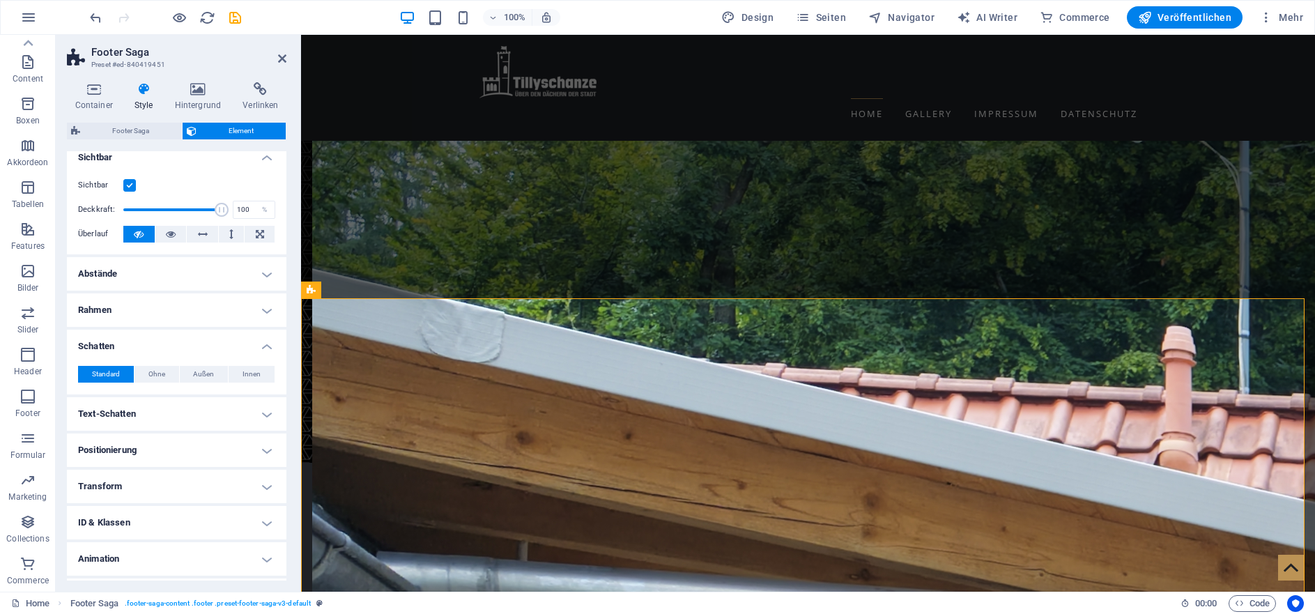
click at [250, 344] on h4 "Schatten" at bounding box center [177, 342] width 220 height 25
click at [156, 128] on span "Footer Saga" at bounding box center [130, 131] width 93 height 17
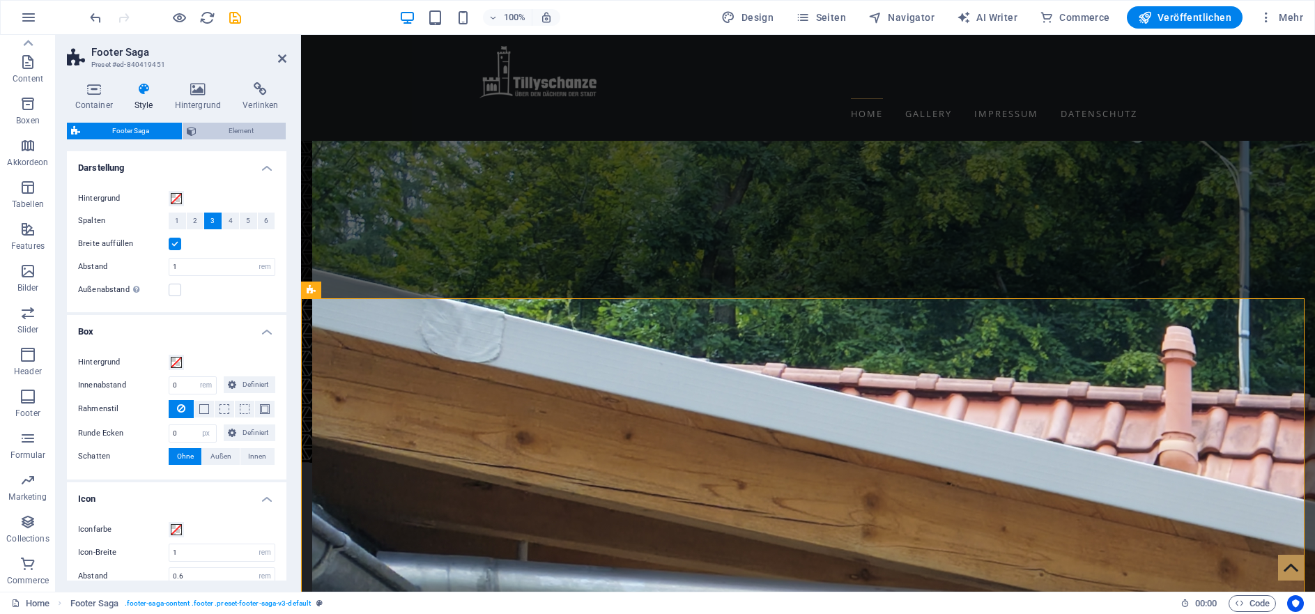
click at [215, 129] on span "Element" at bounding box center [242, 131] width 82 height 17
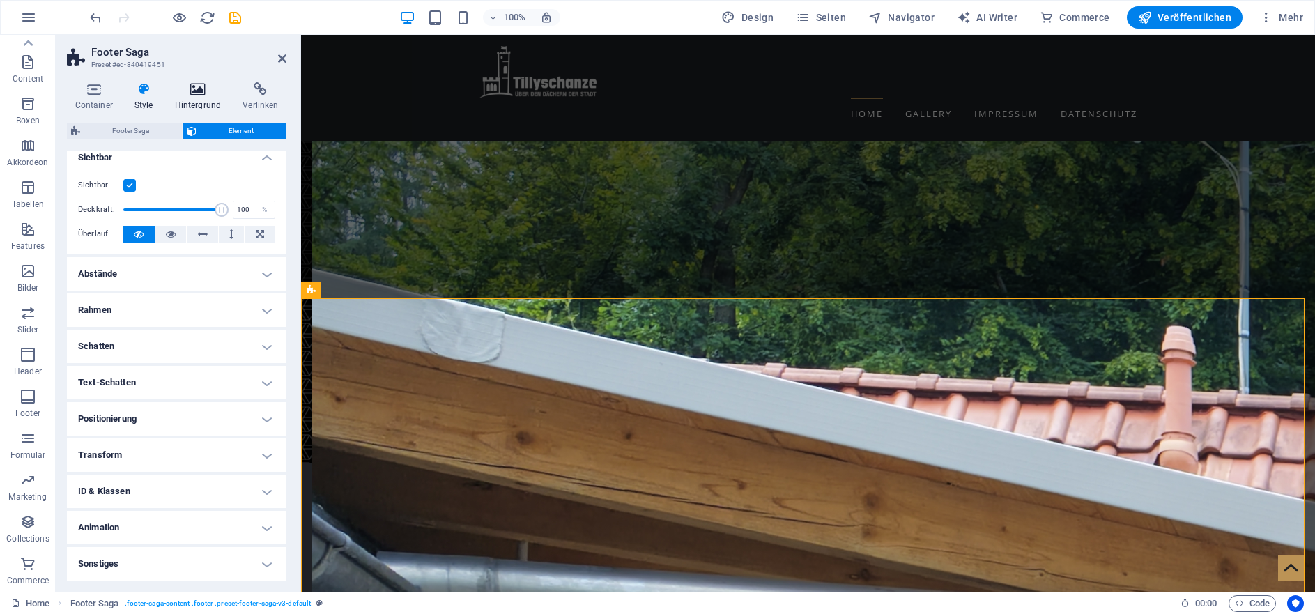
click at [197, 105] on h4 "Hintergrund" at bounding box center [201, 96] width 68 height 29
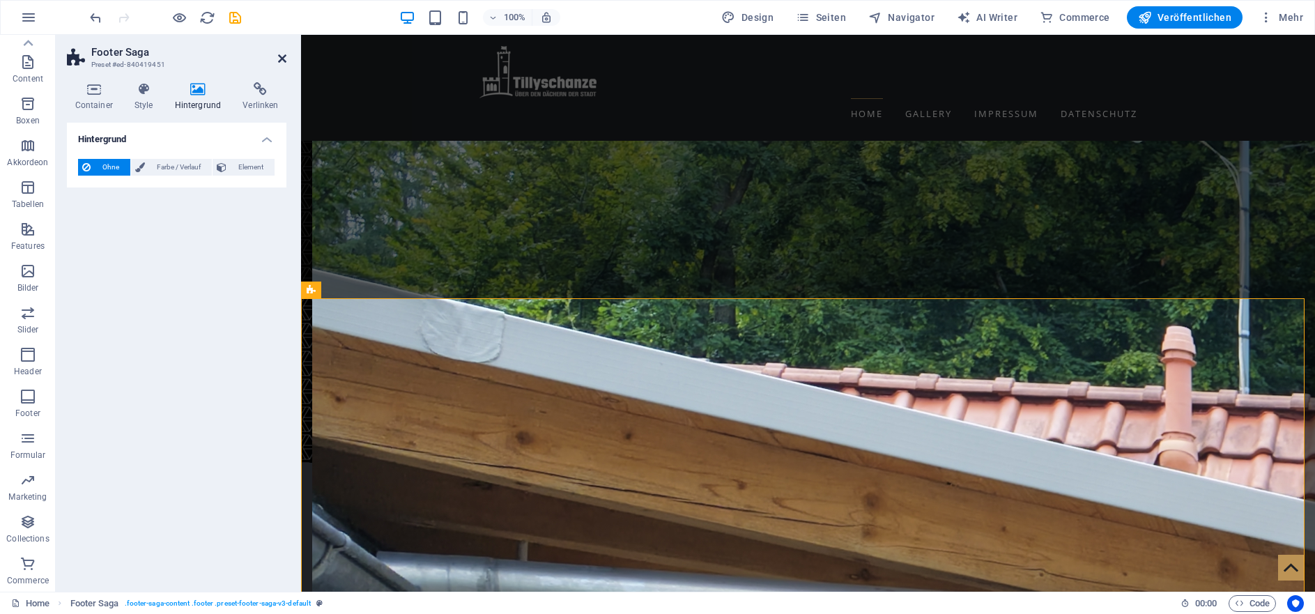
click at [284, 59] on icon at bounding box center [282, 58] width 8 height 11
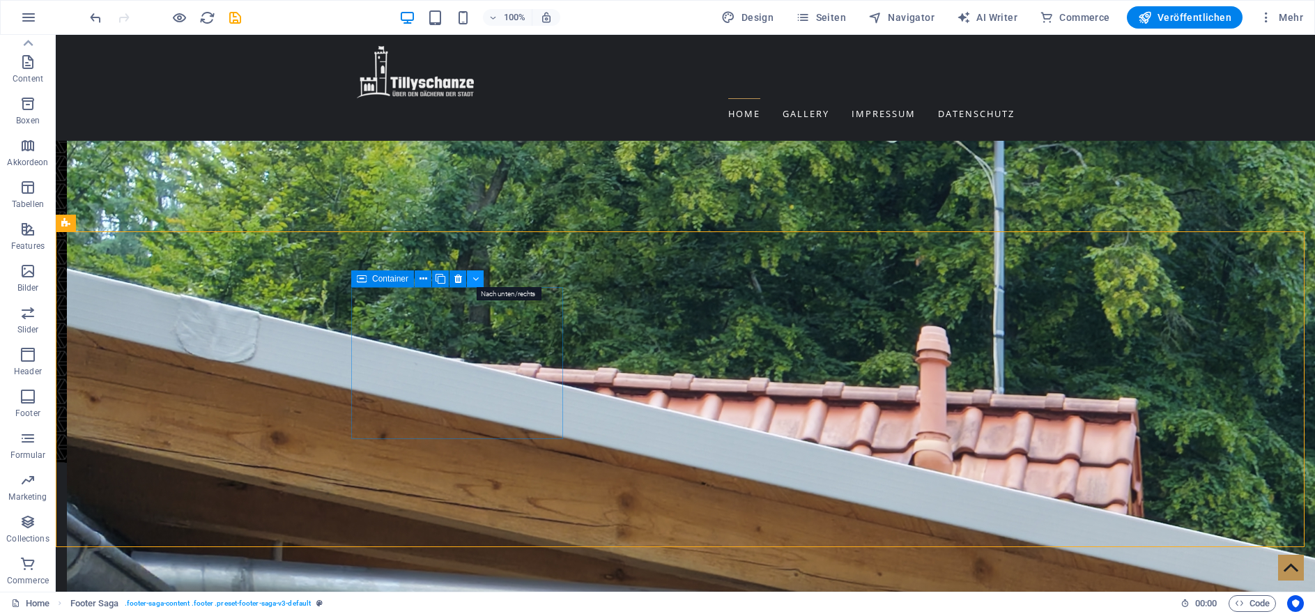
click at [473, 279] on icon at bounding box center [475, 279] width 6 height 15
click at [92, 19] on icon "undo" at bounding box center [96, 18] width 16 height 16
click at [396, 279] on div "Logo" at bounding box center [399, 278] width 47 height 17
click at [371, 385] on div "Text" at bounding box center [372, 380] width 42 height 17
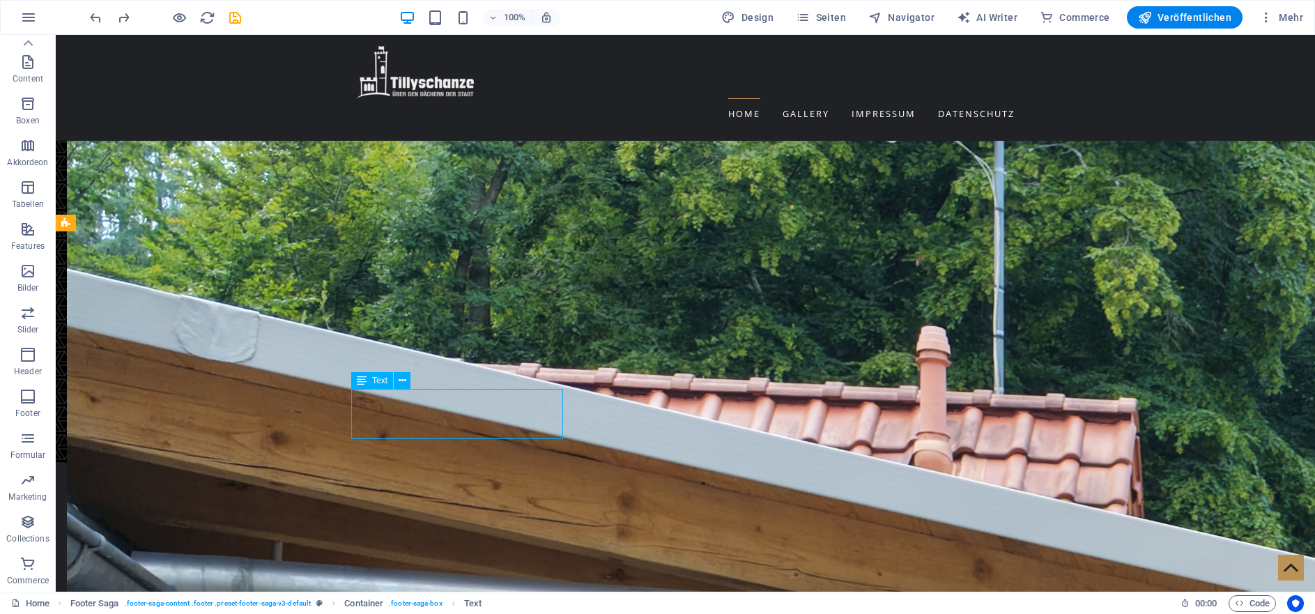
click at [362, 382] on icon at bounding box center [362, 380] width 10 height 17
click at [370, 380] on div "Text" at bounding box center [372, 380] width 42 height 17
click at [359, 383] on icon at bounding box center [362, 380] width 10 height 17
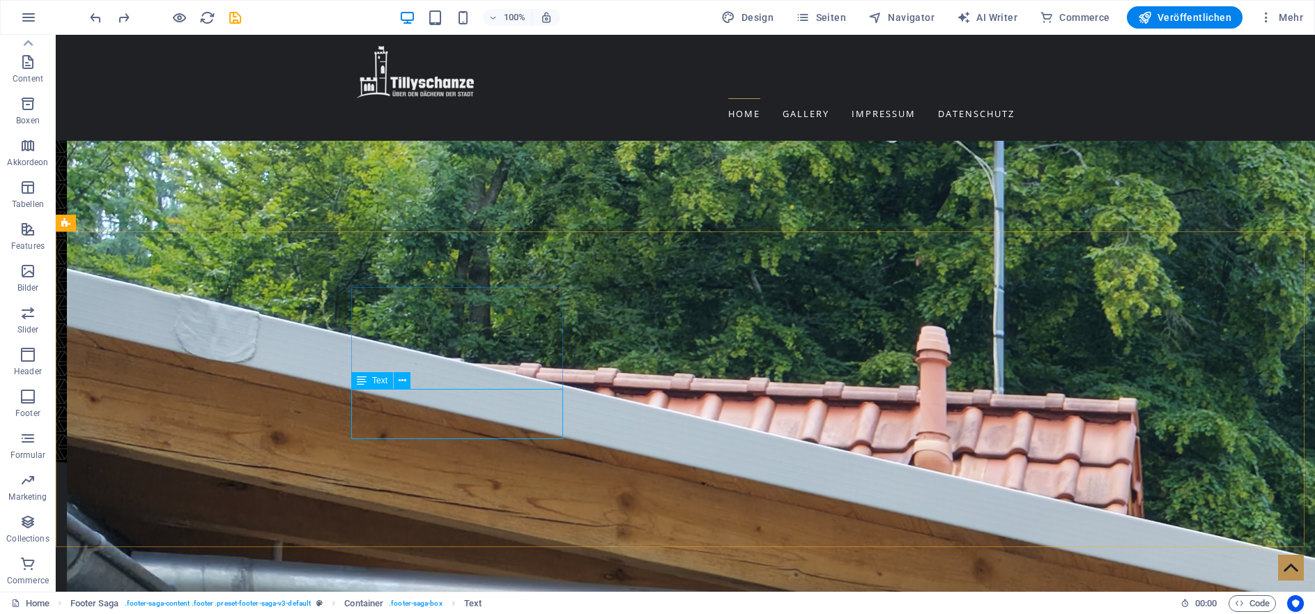
click at [362, 383] on icon at bounding box center [362, 380] width 10 height 17
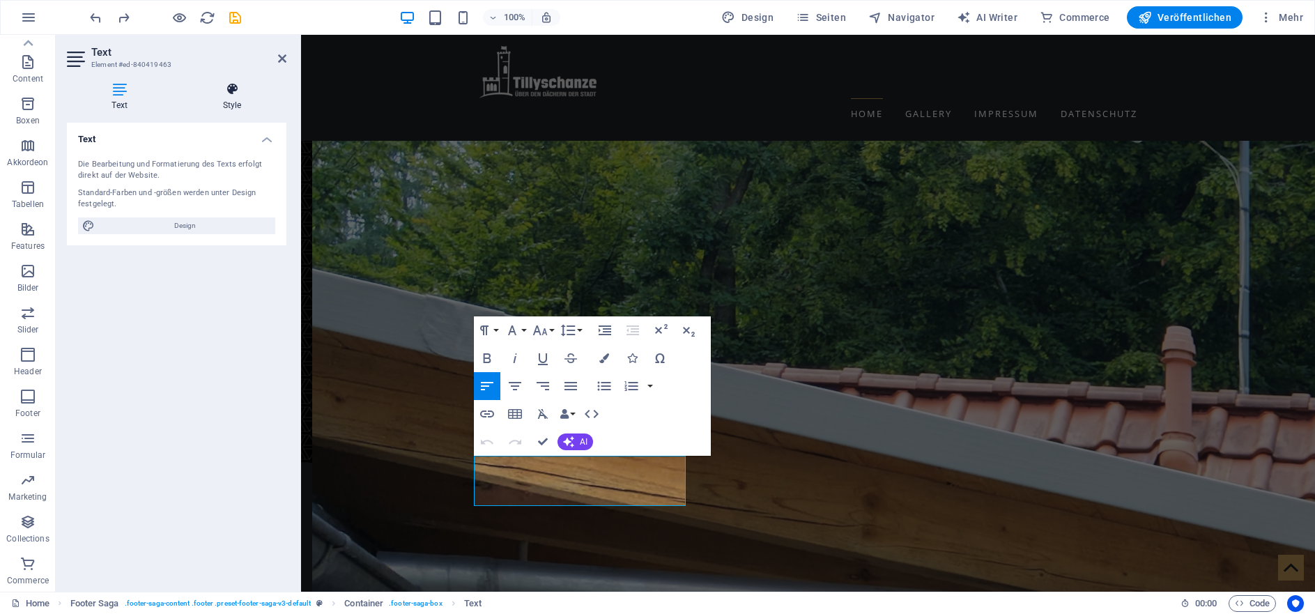
click at [236, 91] on icon at bounding box center [232, 89] width 109 height 14
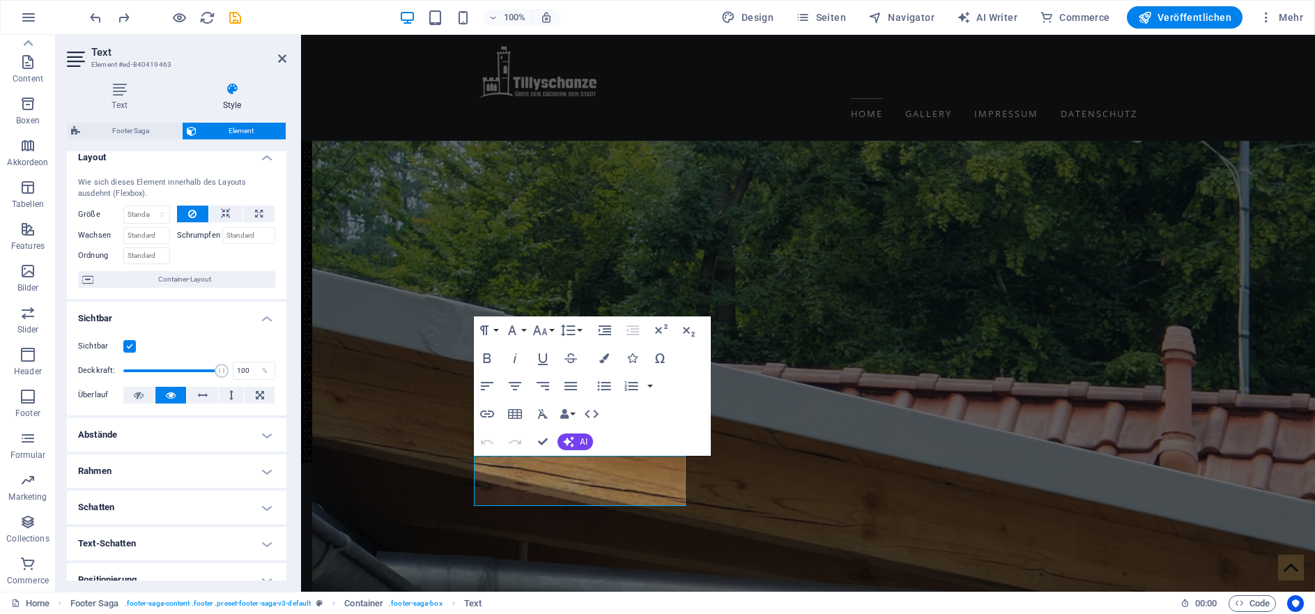
click at [133, 347] on label at bounding box center [129, 346] width 13 height 13
click at [0, 0] on input "Sichtbar" at bounding box center [0, 0] width 0 height 0
click at [133, 347] on label at bounding box center [129, 346] width 13 height 13
click at [0, 0] on input "Sichtbar" at bounding box center [0, 0] width 0 height 0
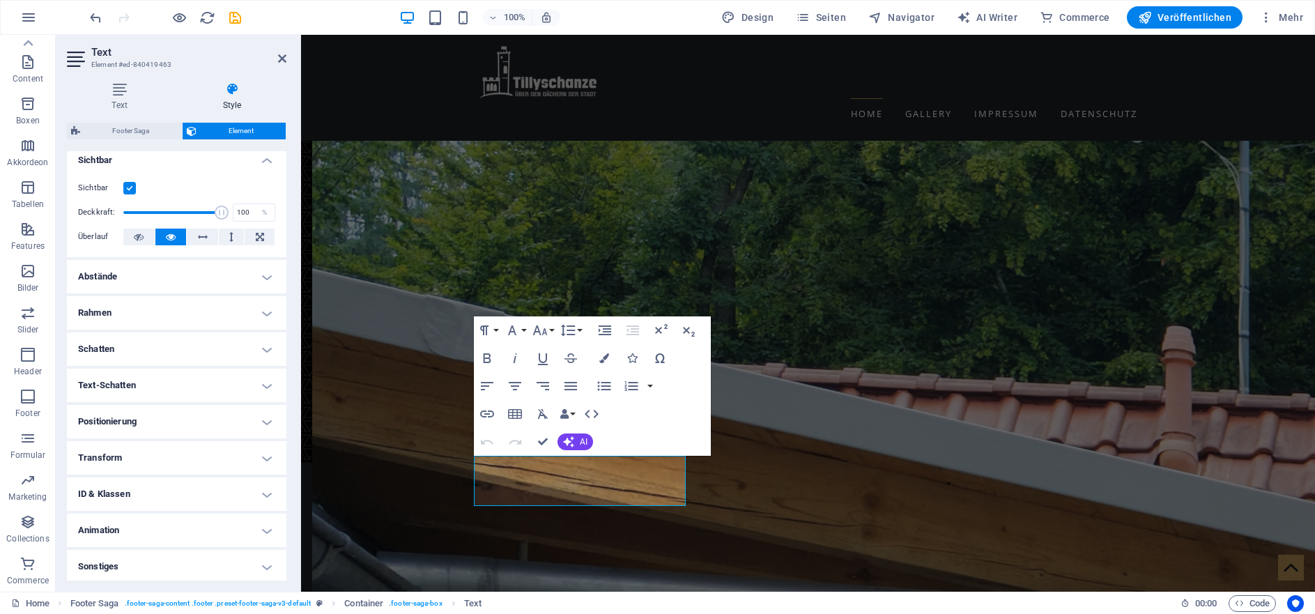
scroll to position [171, 0]
click at [258, 372] on h4 "Text-Schatten" at bounding box center [177, 382] width 220 height 33
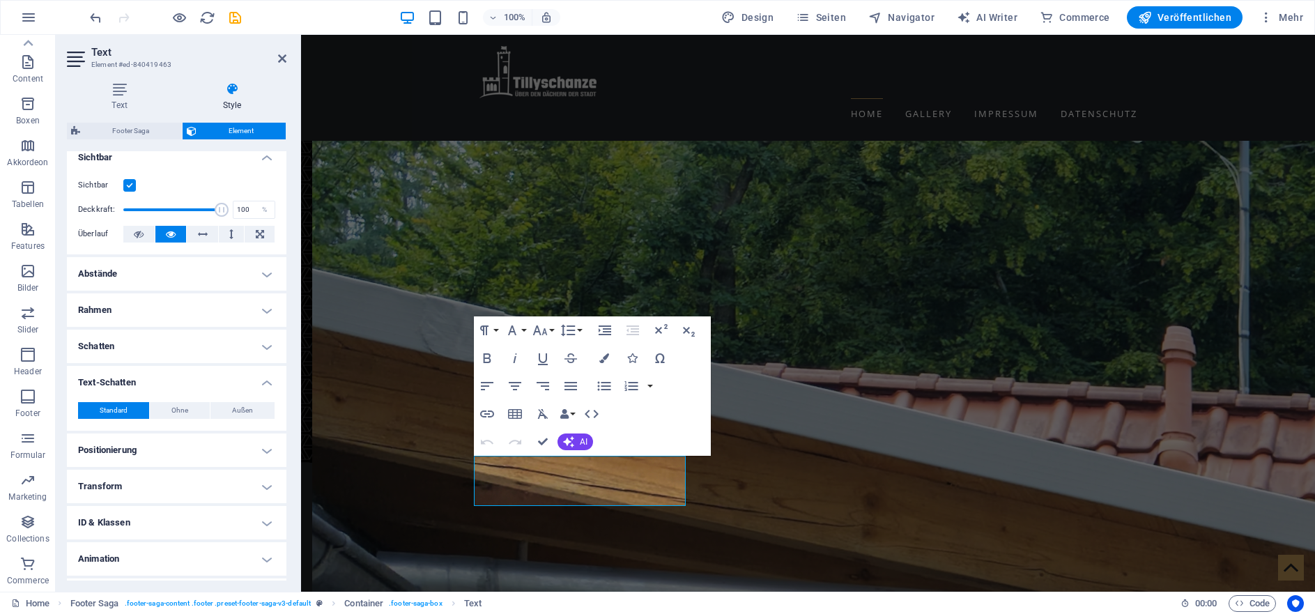
click at [258, 372] on h4 "Text-Schatten" at bounding box center [177, 378] width 220 height 25
click at [255, 419] on h4 "Positionierung" at bounding box center [177, 418] width 220 height 33
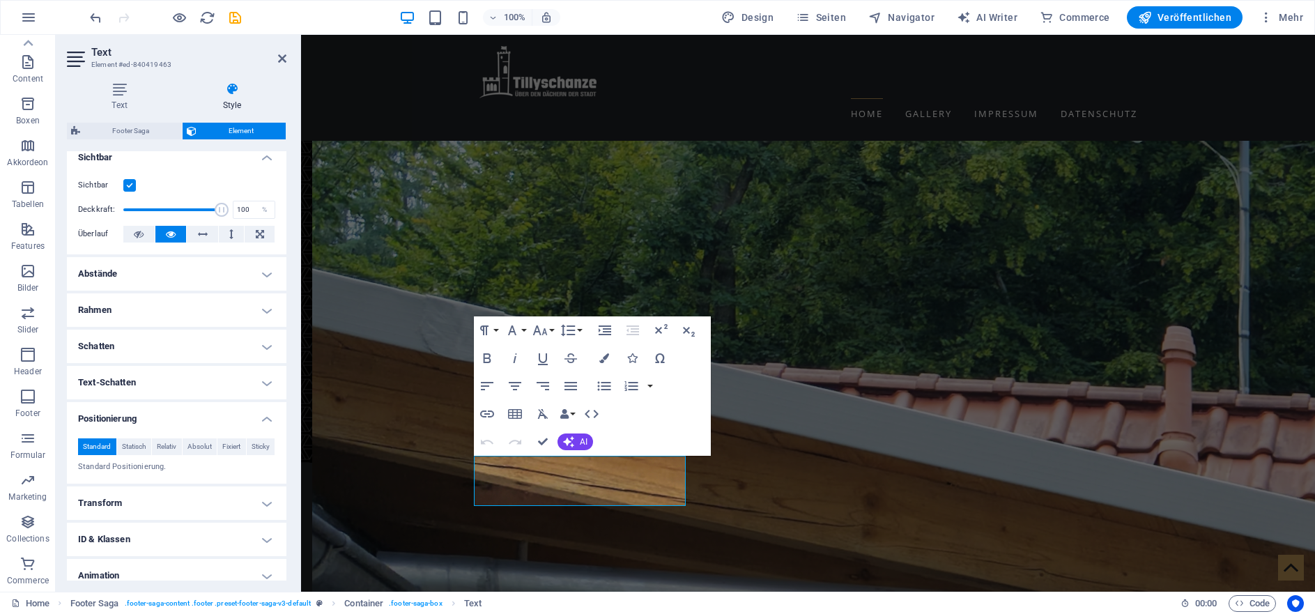
click at [255, 419] on h4 "Positionierung" at bounding box center [177, 414] width 220 height 25
click at [259, 466] on h4 "Transform" at bounding box center [177, 454] width 220 height 33
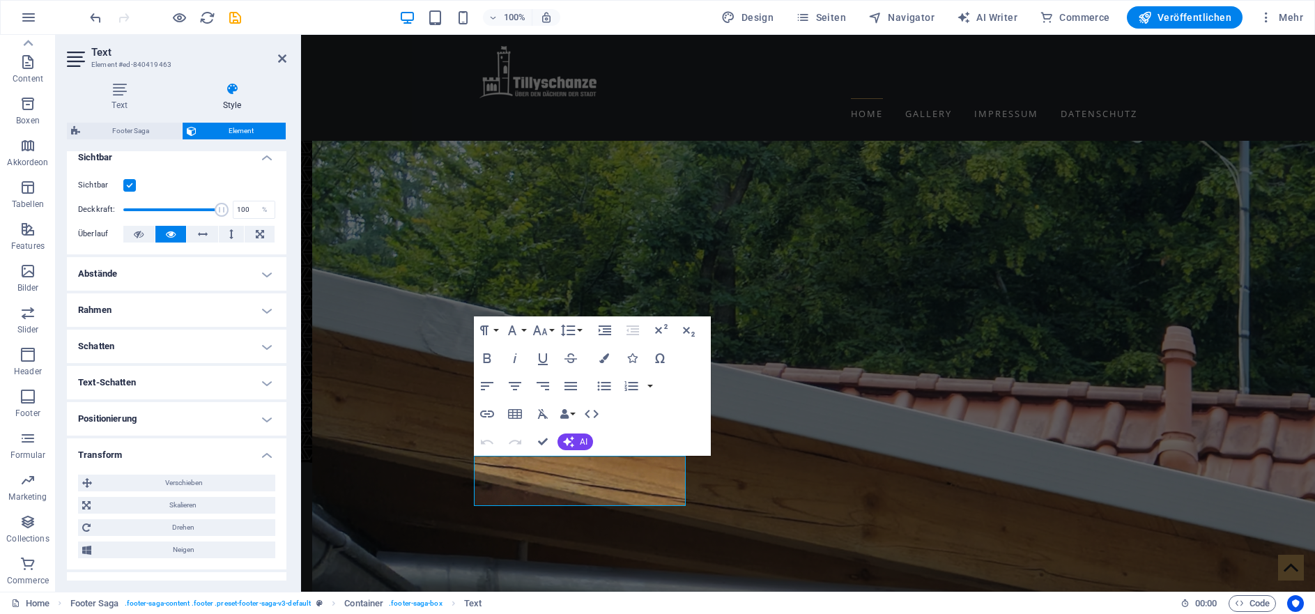
click at [259, 455] on h4 "Transform" at bounding box center [177, 450] width 220 height 25
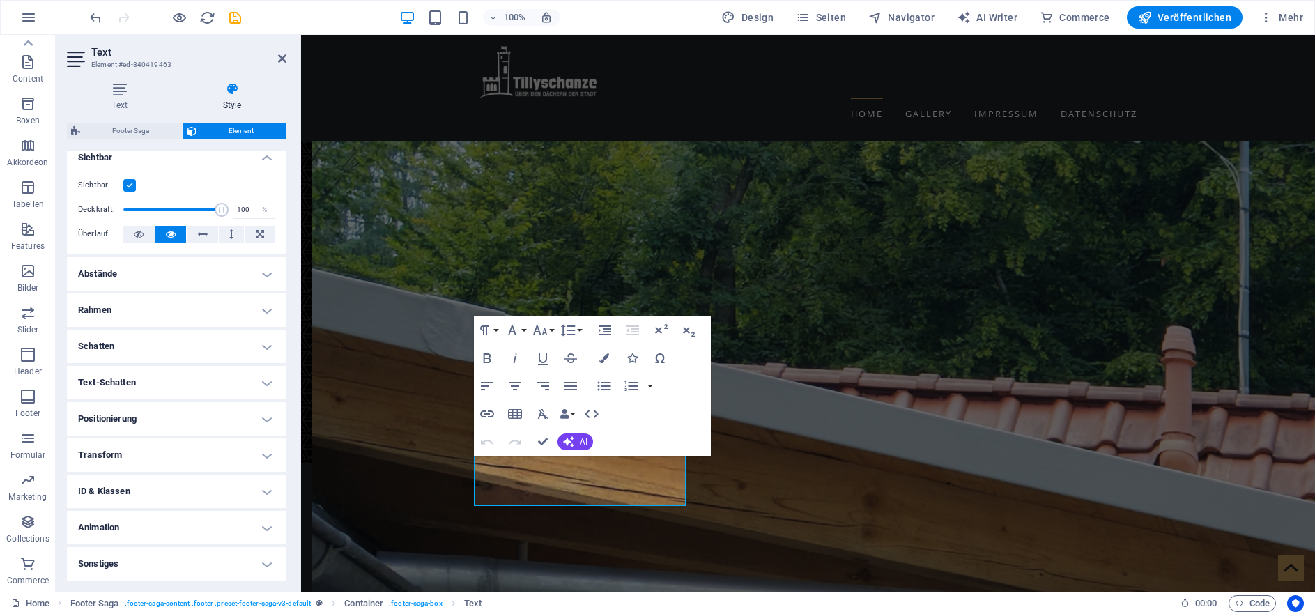
click at [247, 569] on h4 "Sonstiges" at bounding box center [177, 563] width 220 height 33
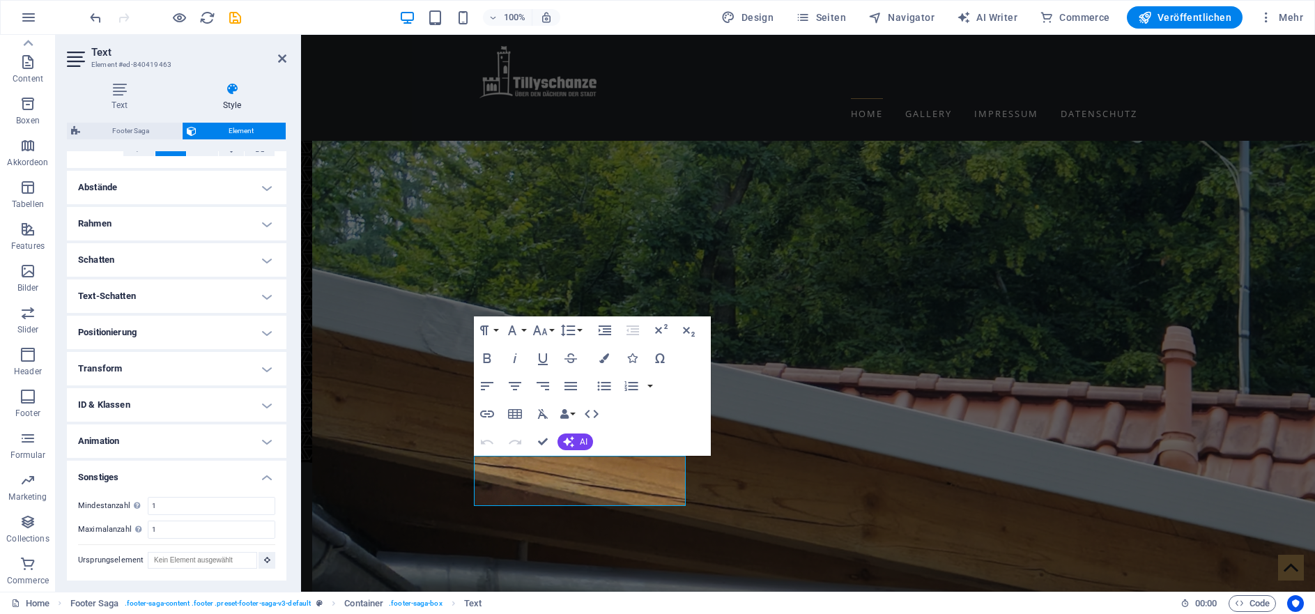
click at [259, 476] on h4 "Sonstiges" at bounding box center [177, 473] width 220 height 25
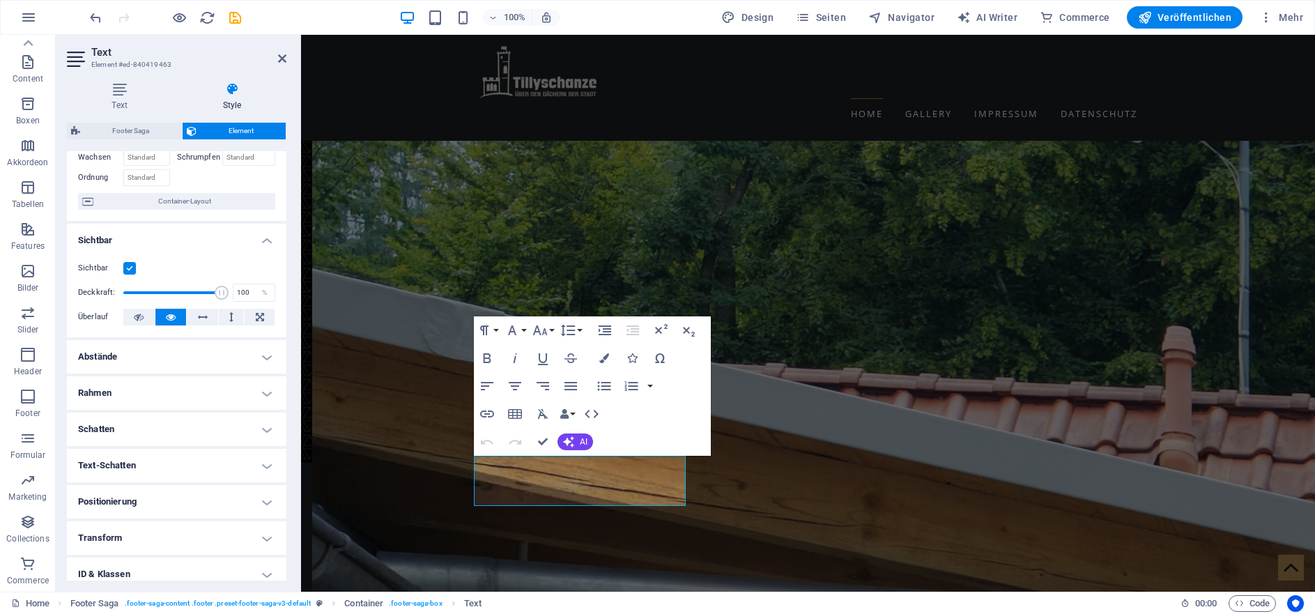
scroll to position [17, 0]
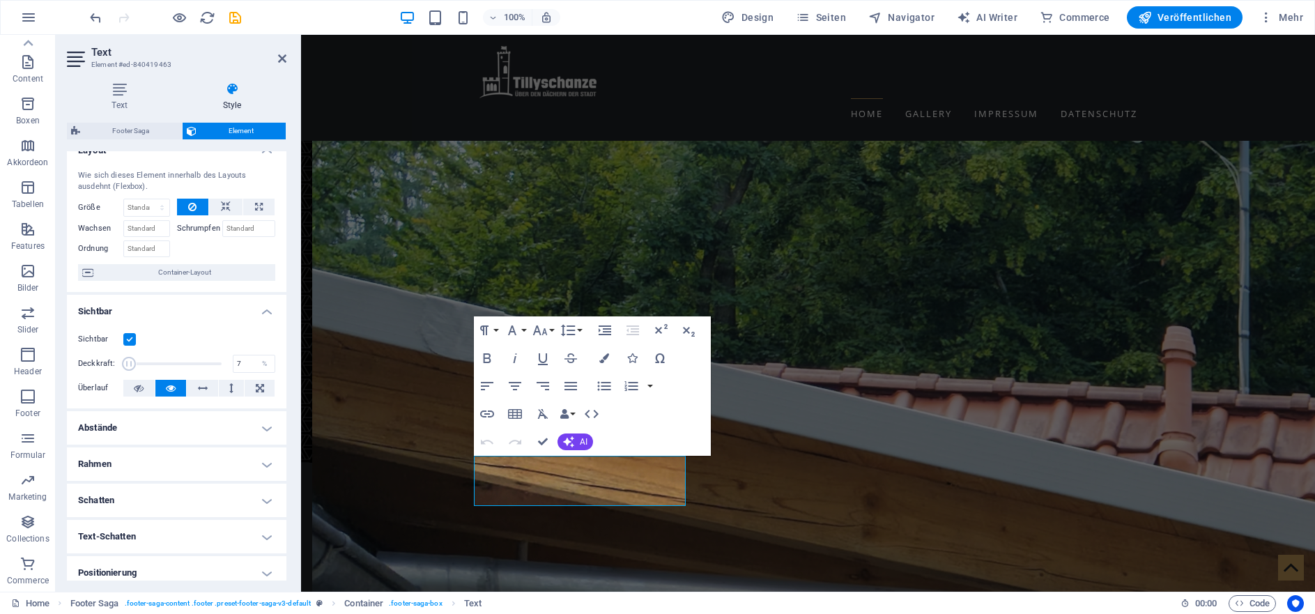
drag, startPoint x: 210, startPoint y: 361, endPoint x: 129, endPoint y: 370, distance: 82.0
click at [129, 370] on span at bounding box center [130, 364] width 14 height 14
type input "100"
drag, startPoint x: 129, startPoint y: 364, endPoint x: 229, endPoint y: 369, distance: 99.8
click at [229, 369] on div "Deckkraft: 100 %" at bounding box center [176, 363] width 197 height 21
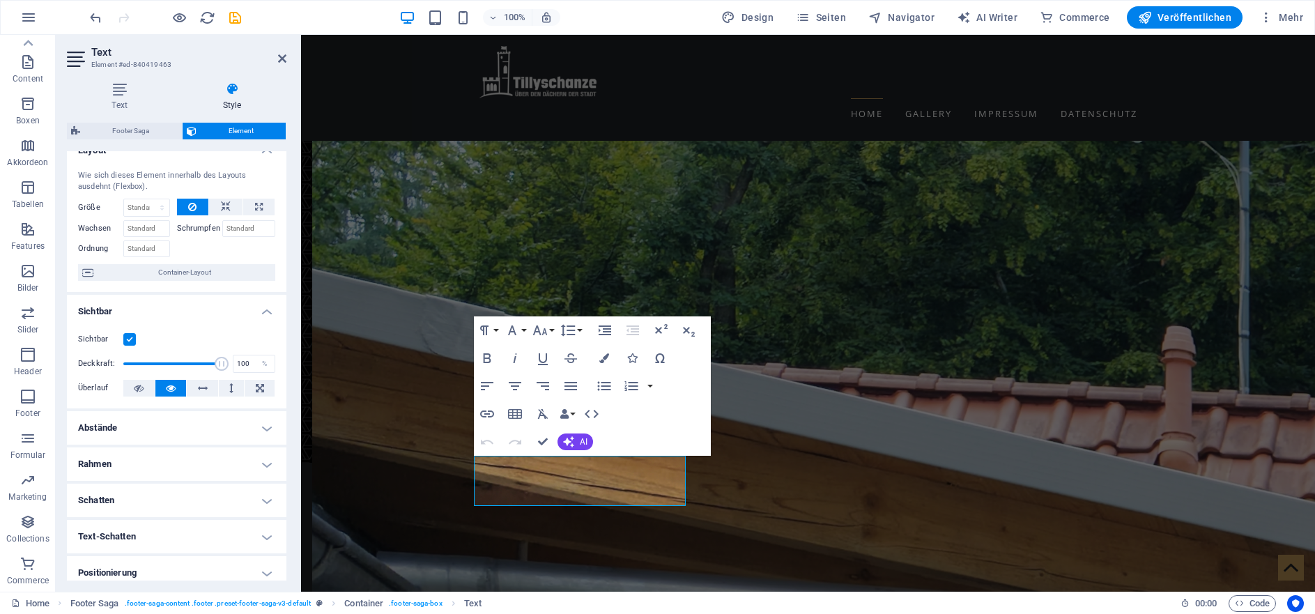
scroll to position [0, 0]
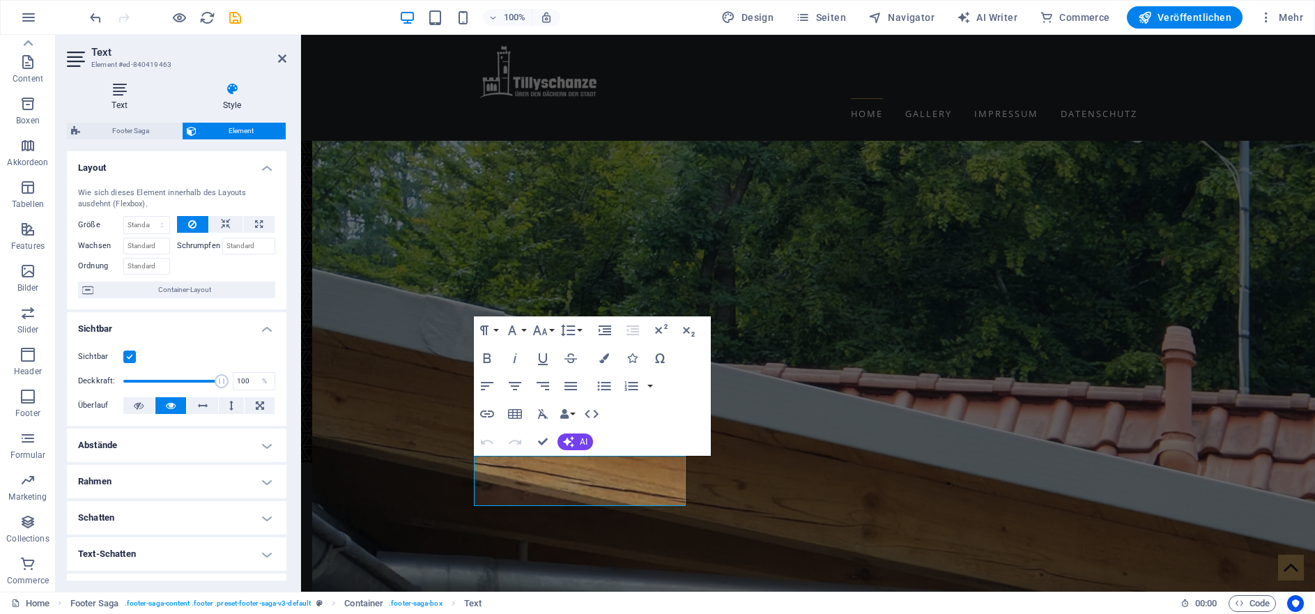
click at [122, 98] on h4 "Text" at bounding box center [122, 96] width 111 height 29
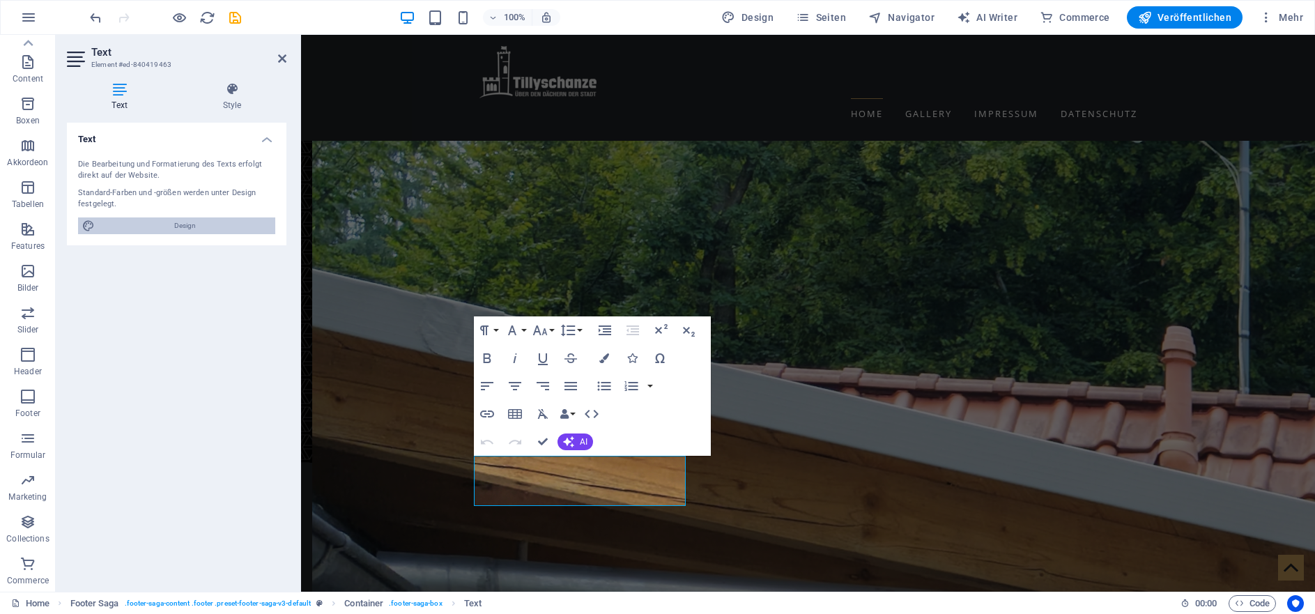
click at [193, 228] on span "Design" at bounding box center [185, 225] width 172 height 17
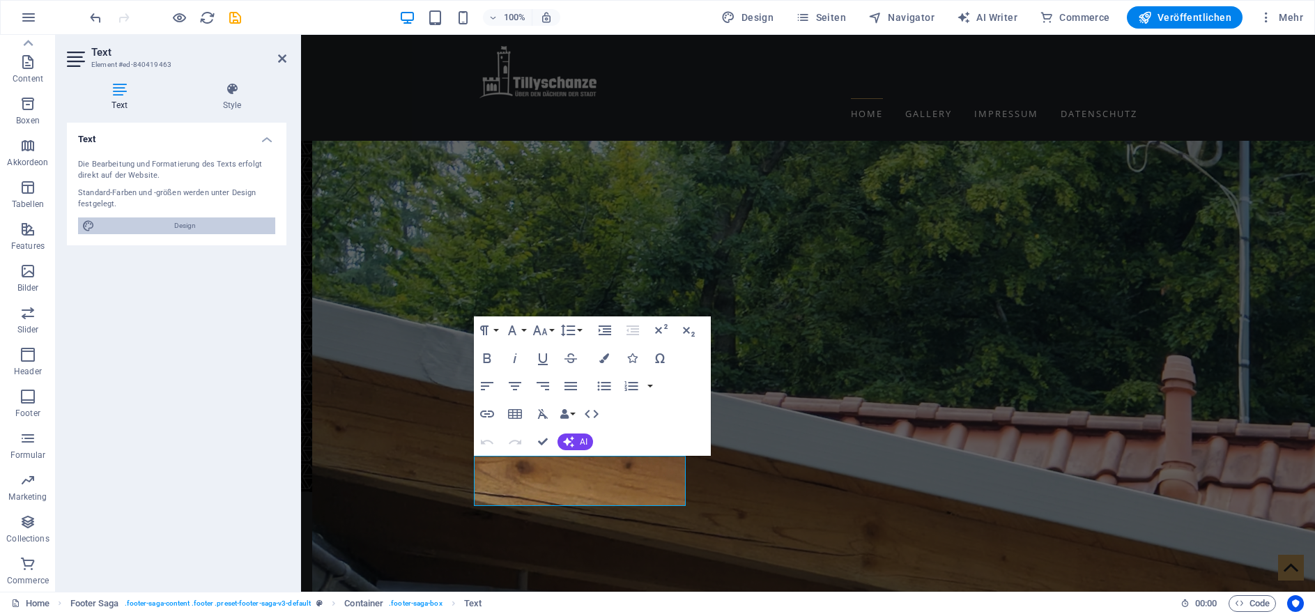
select select "ease-in-out"
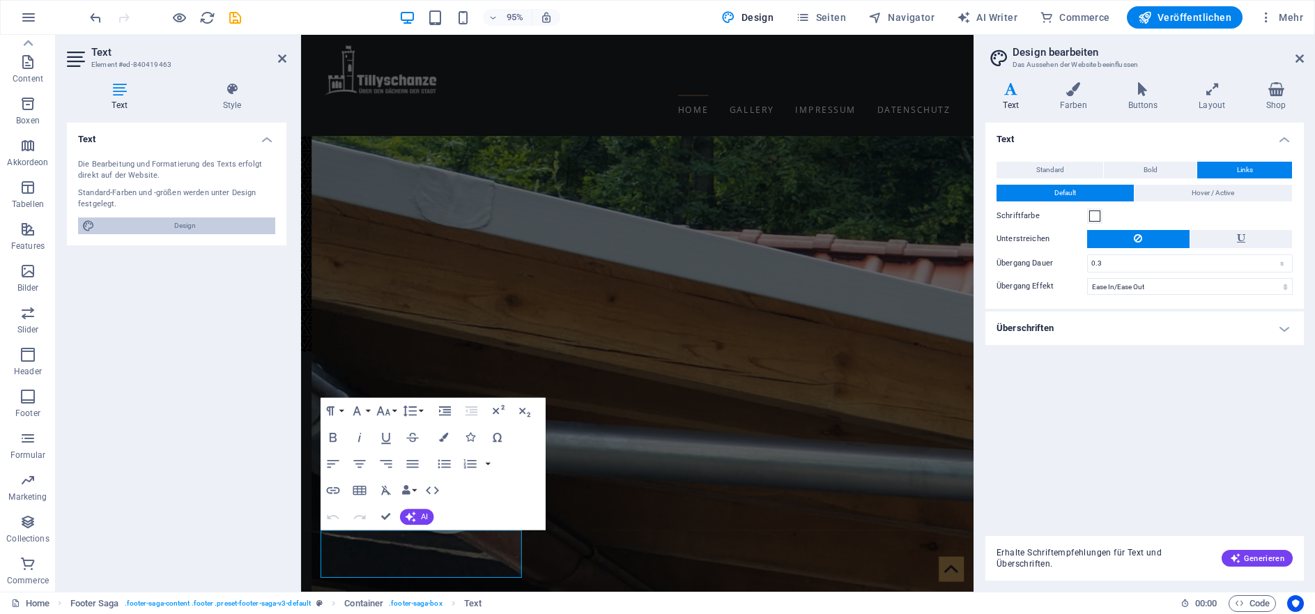
scroll to position [2438, 0]
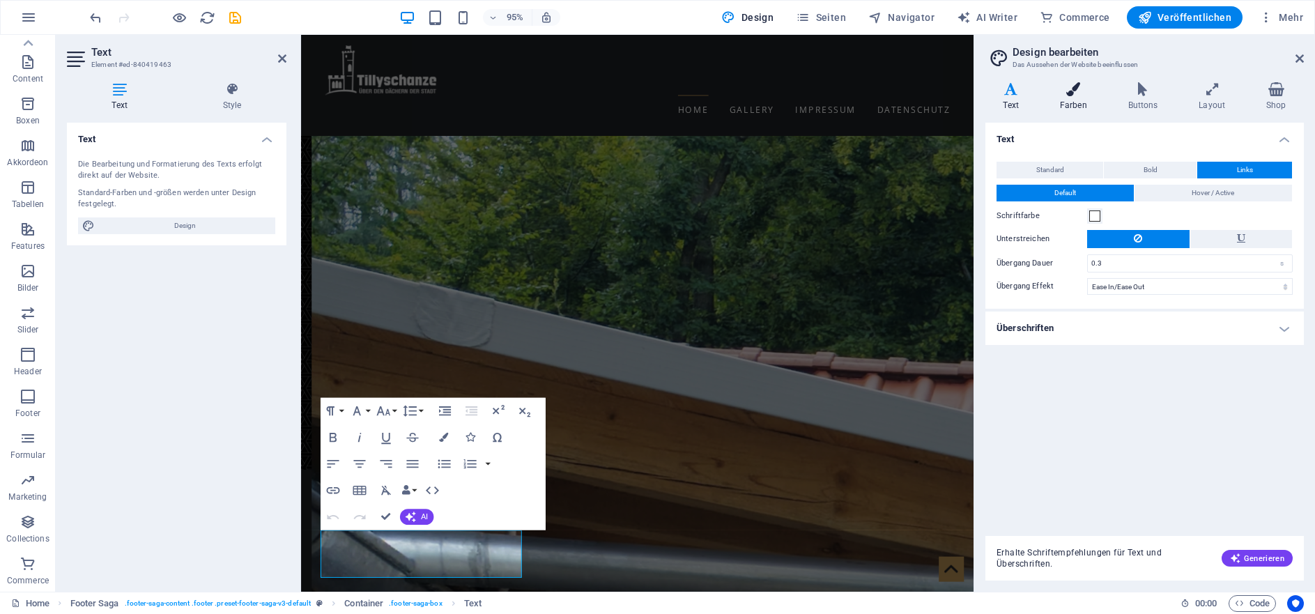
click at [1074, 99] on h4 "Farben" at bounding box center [1076, 96] width 68 height 29
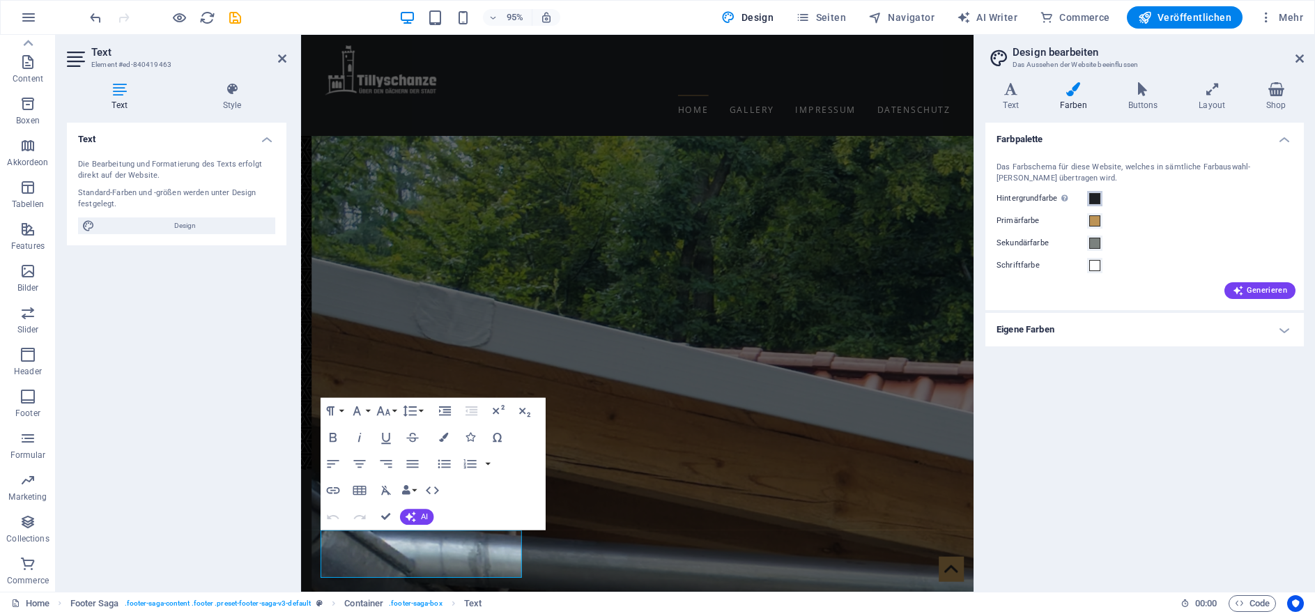
click at [1095, 199] on span at bounding box center [1094, 198] width 11 height 11
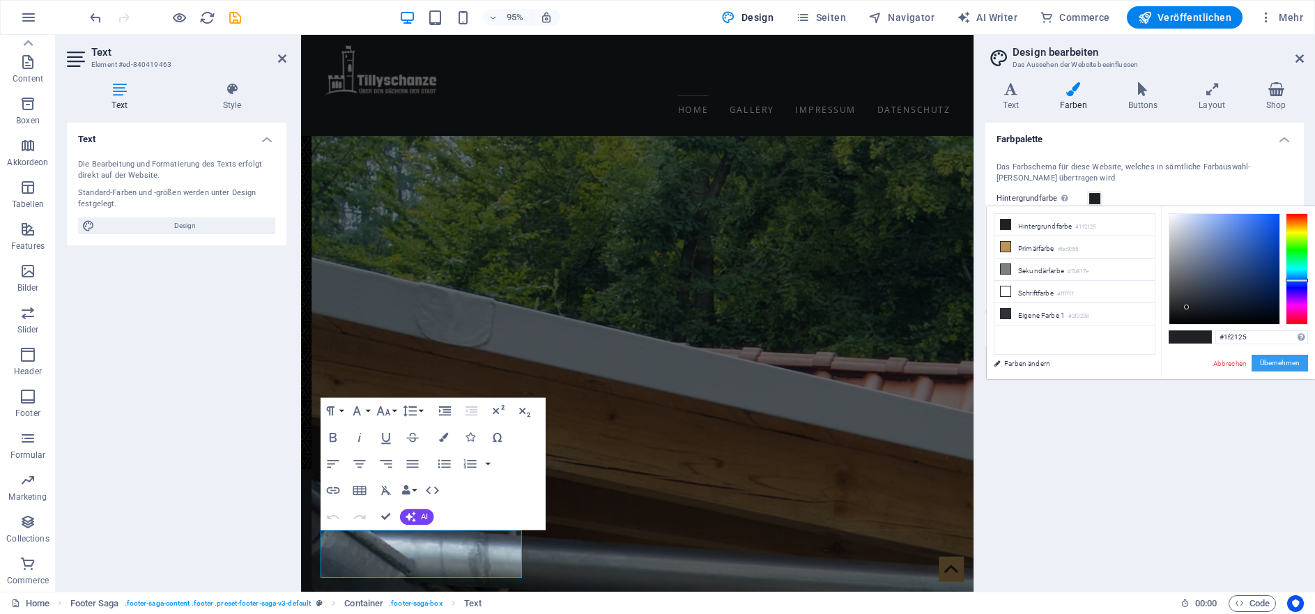
click at [1265, 360] on button "Übernehmen" at bounding box center [1280, 363] width 56 height 17
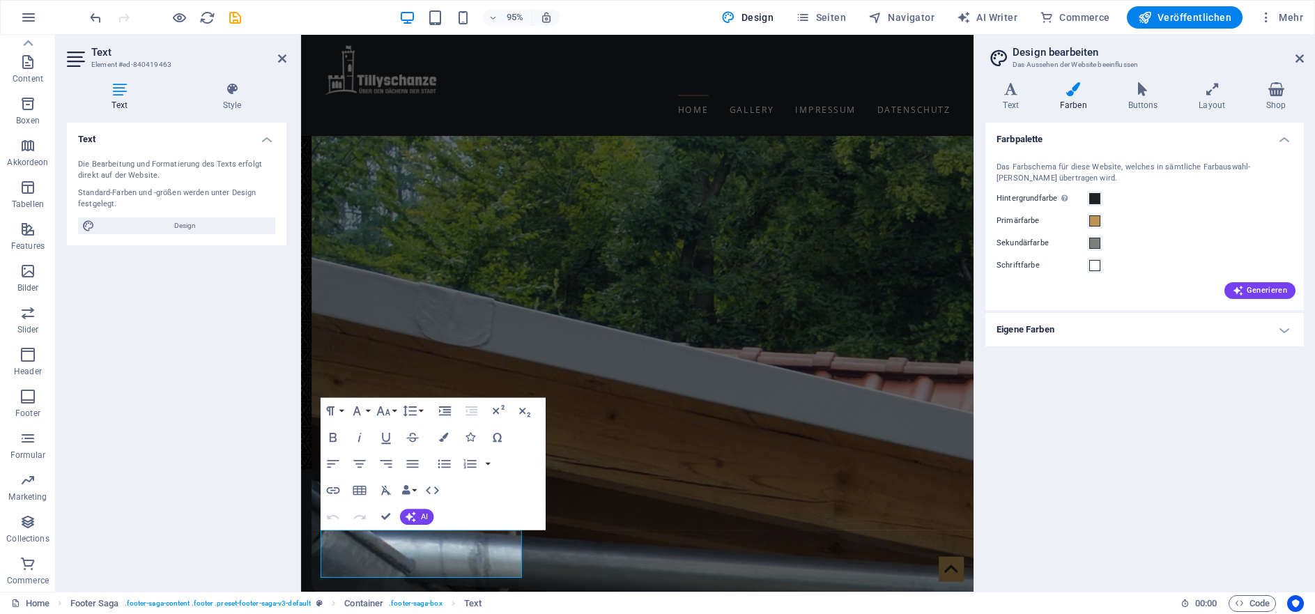
click at [1195, 382] on div "Farbpalette Das Farbschema für diese Website, welches in sämtliche Farbauswahl-…" at bounding box center [1144, 352] width 318 height 458
click at [1203, 105] on h4 "Layout" at bounding box center [1215, 96] width 68 height 29
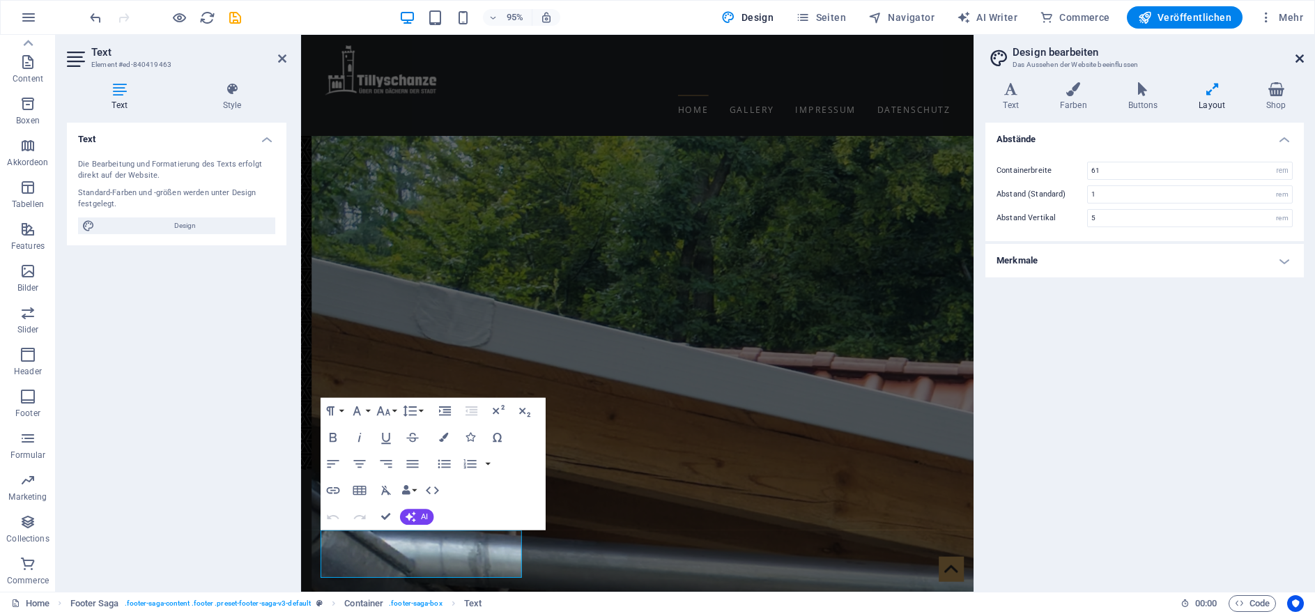
click at [1300, 59] on icon at bounding box center [1299, 58] width 8 height 11
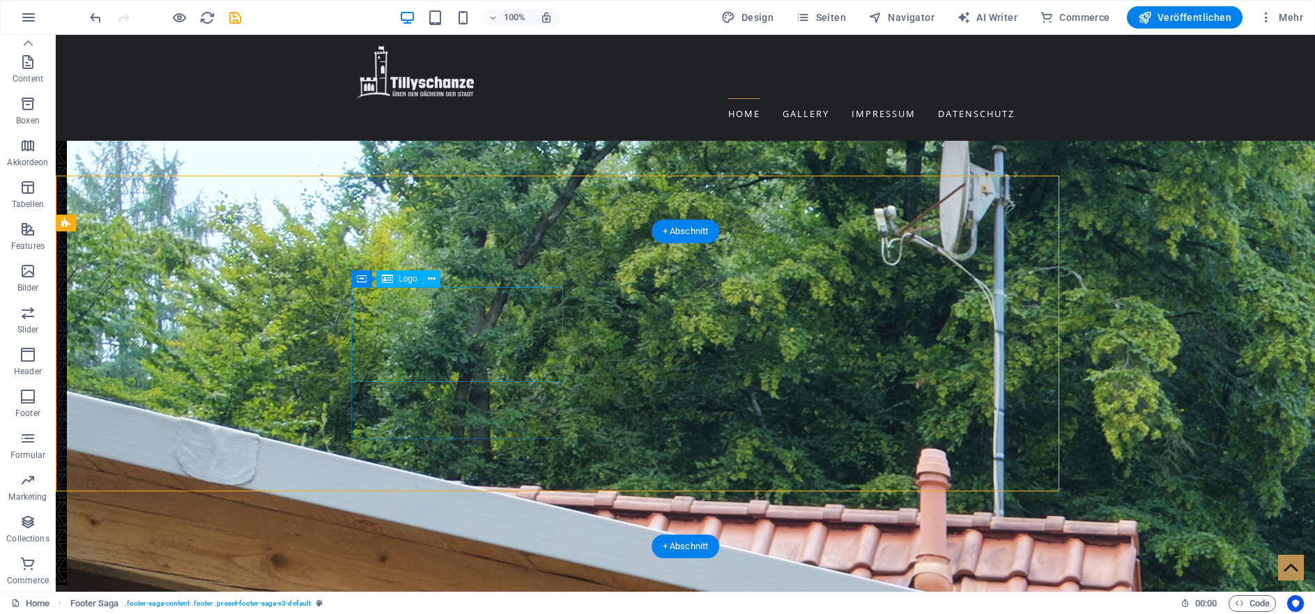
scroll to position [2685, 0]
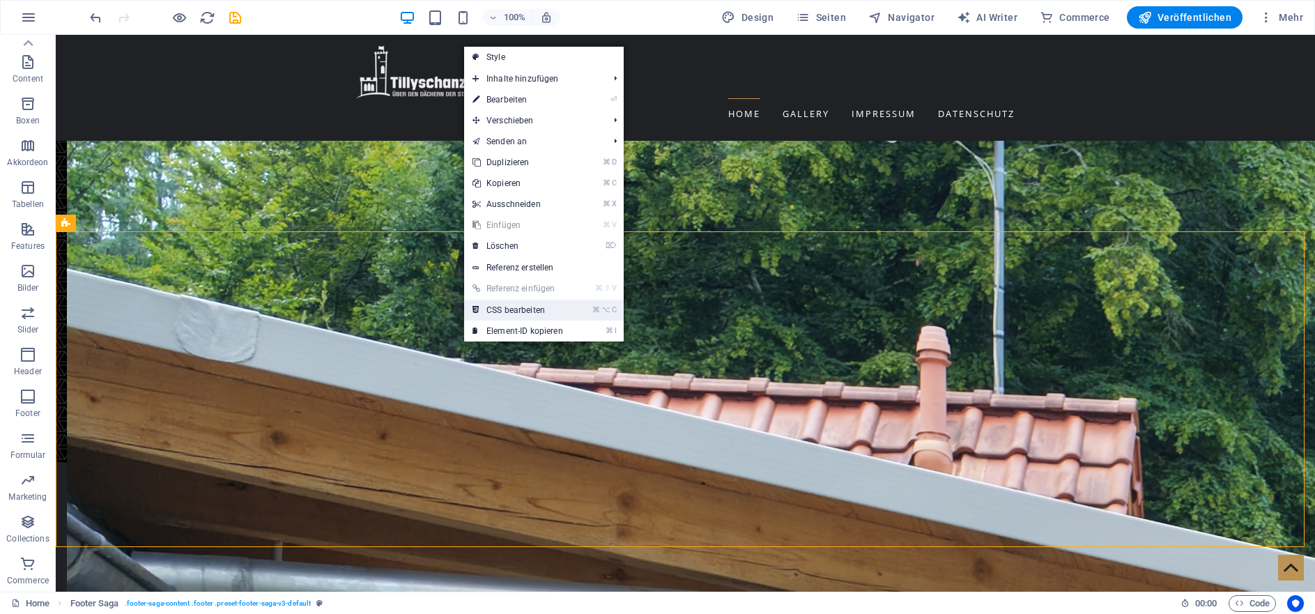
click at [558, 308] on link "⌘ ⌥ C CSS bearbeiten" at bounding box center [517, 310] width 107 height 21
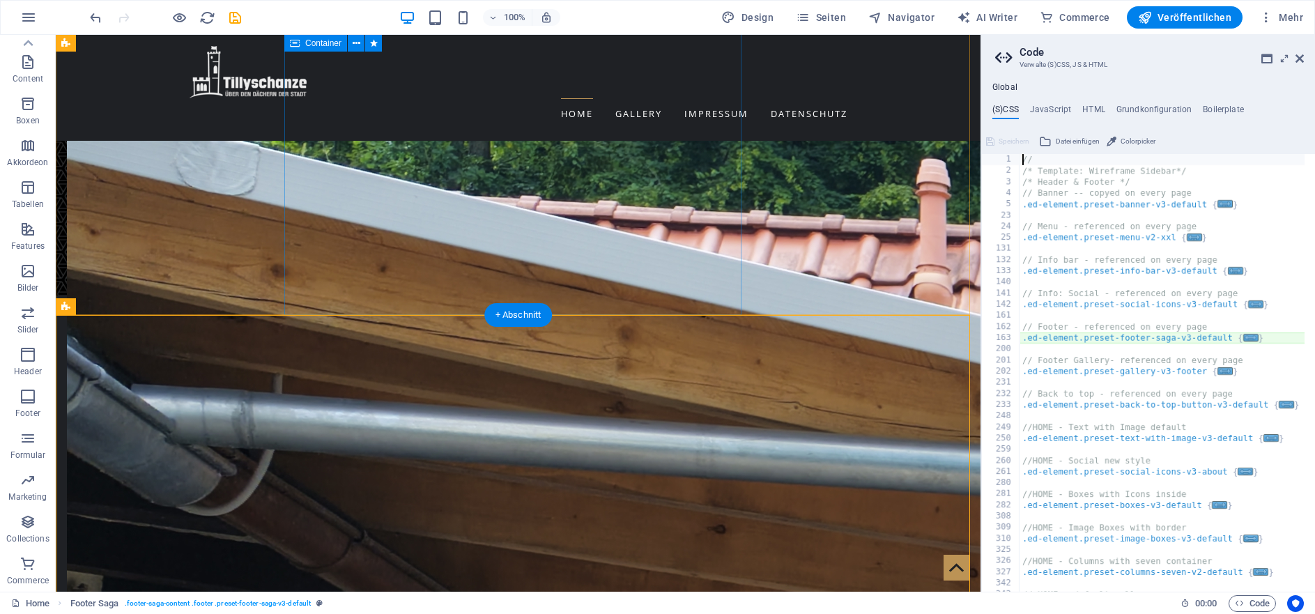
scroll to position [2518, 0]
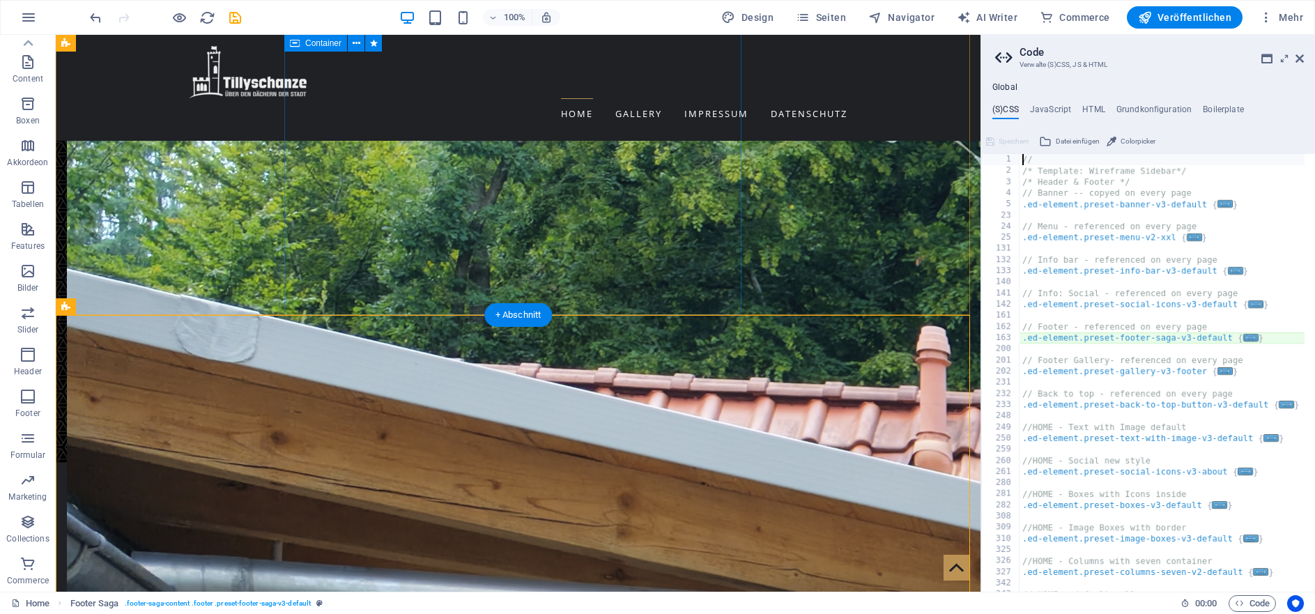
type textarea "@include footer-saga-v3("
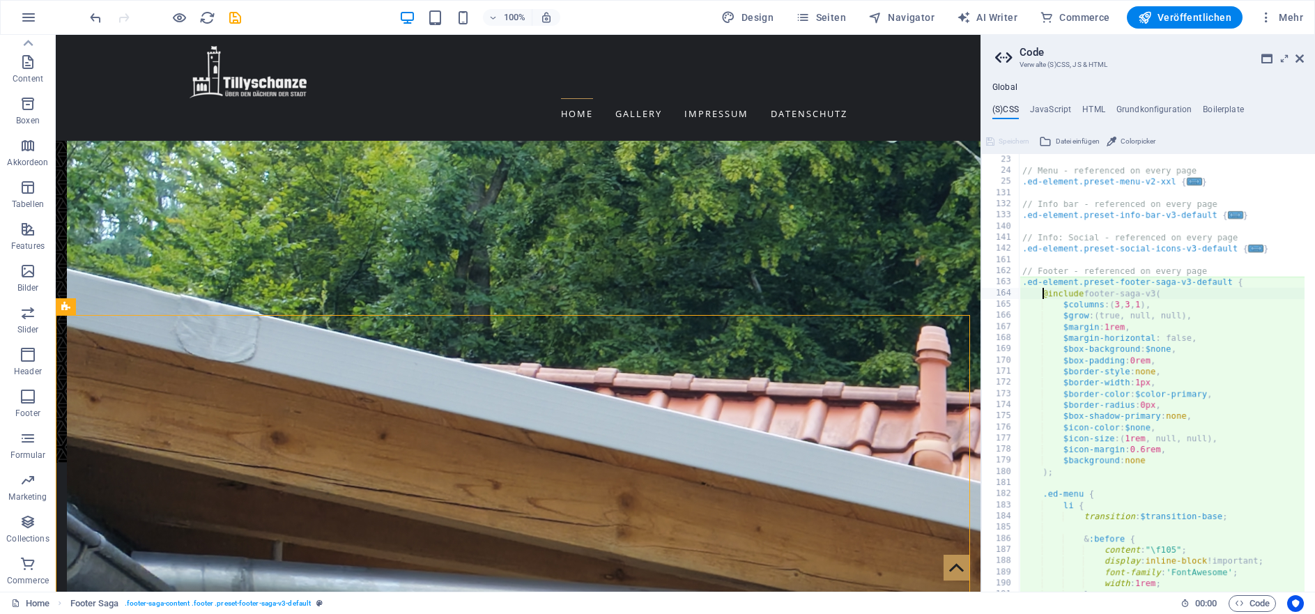
scroll to position [0, 0]
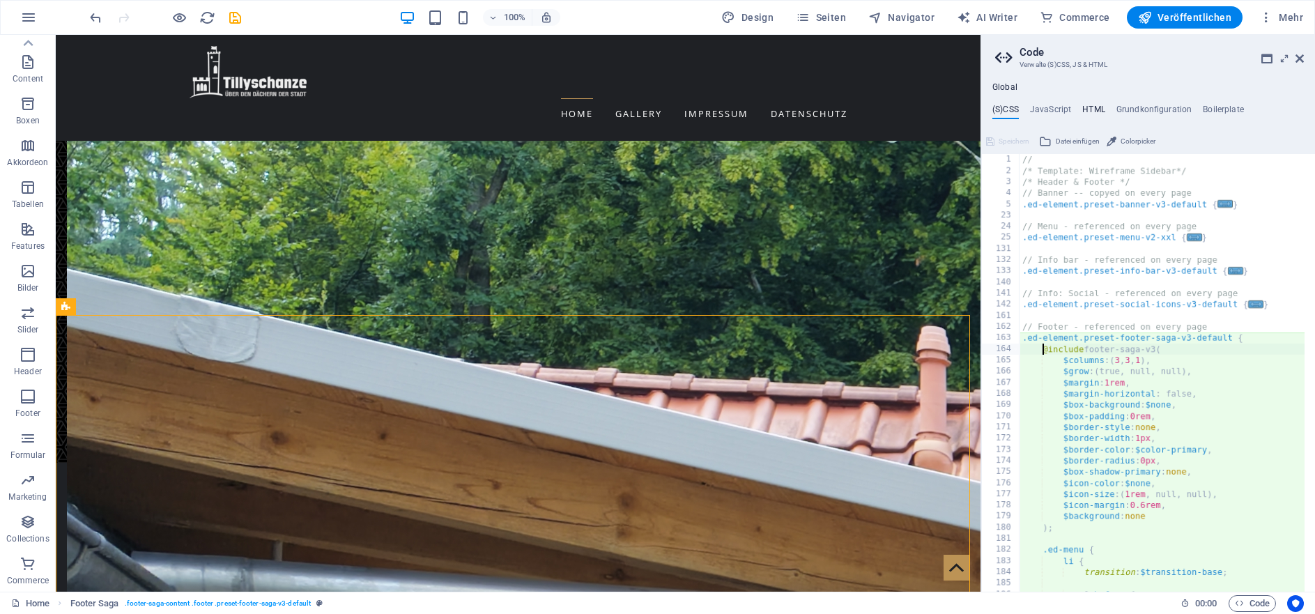
click at [1100, 108] on h4 "HTML" at bounding box center [1093, 112] width 23 height 15
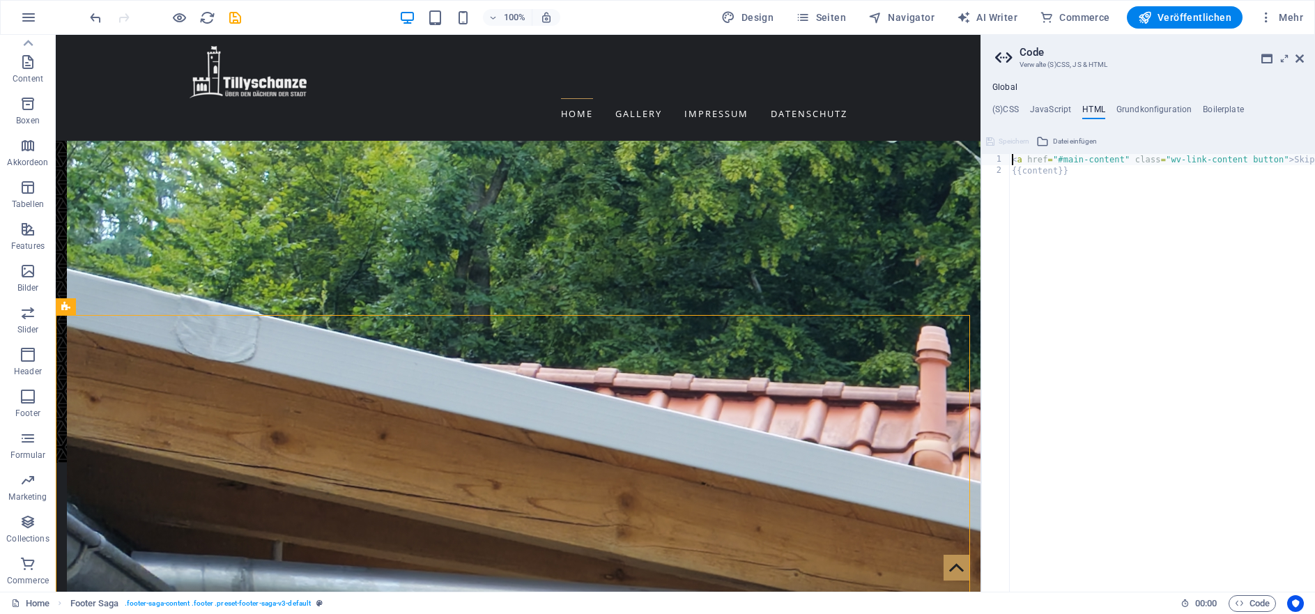
type textarea "<a href="#main-content" class="wv-link-content button">Skip to main content</a>"
click at [1138, 111] on h4 "Grundkonfiguration" at bounding box center [1154, 112] width 76 height 15
type textarea "$color-background: #1f2125;"
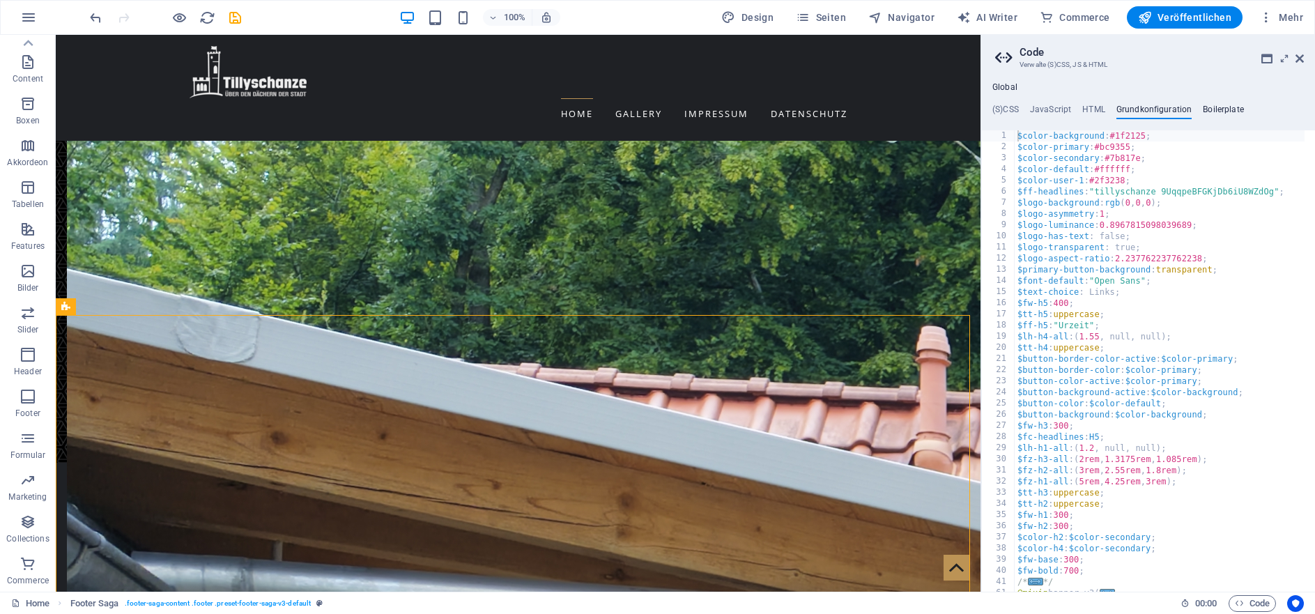
click at [1218, 111] on h4 "Boilerplate" at bounding box center [1223, 112] width 41 height 15
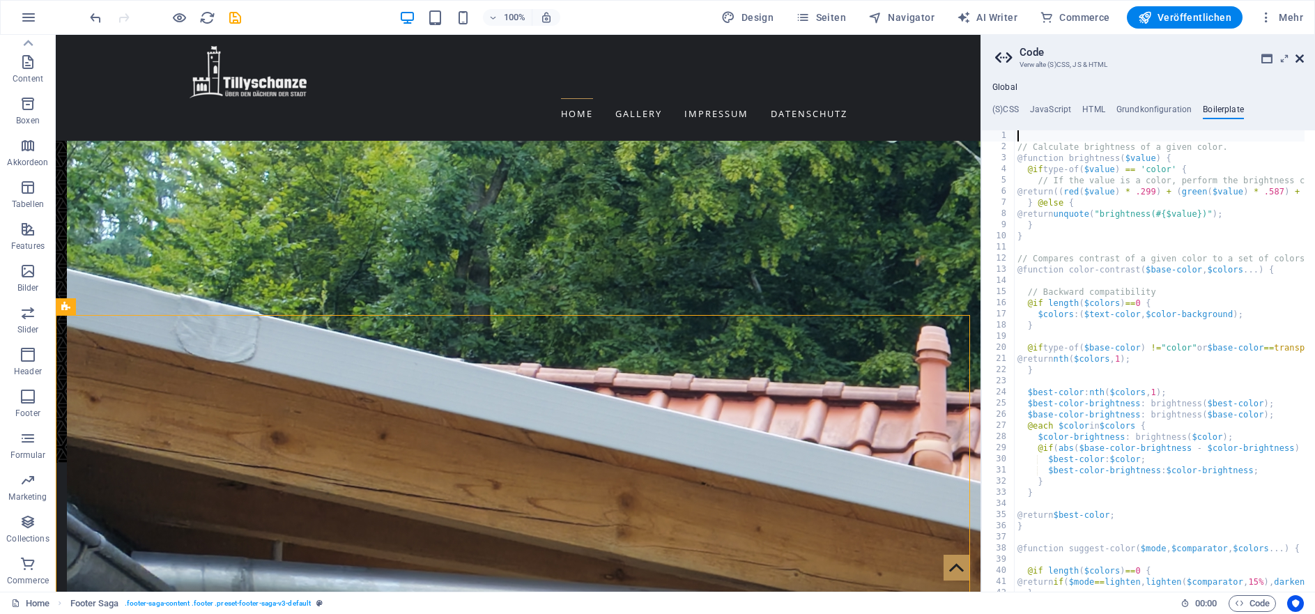
click at [1299, 59] on icon at bounding box center [1299, 58] width 8 height 11
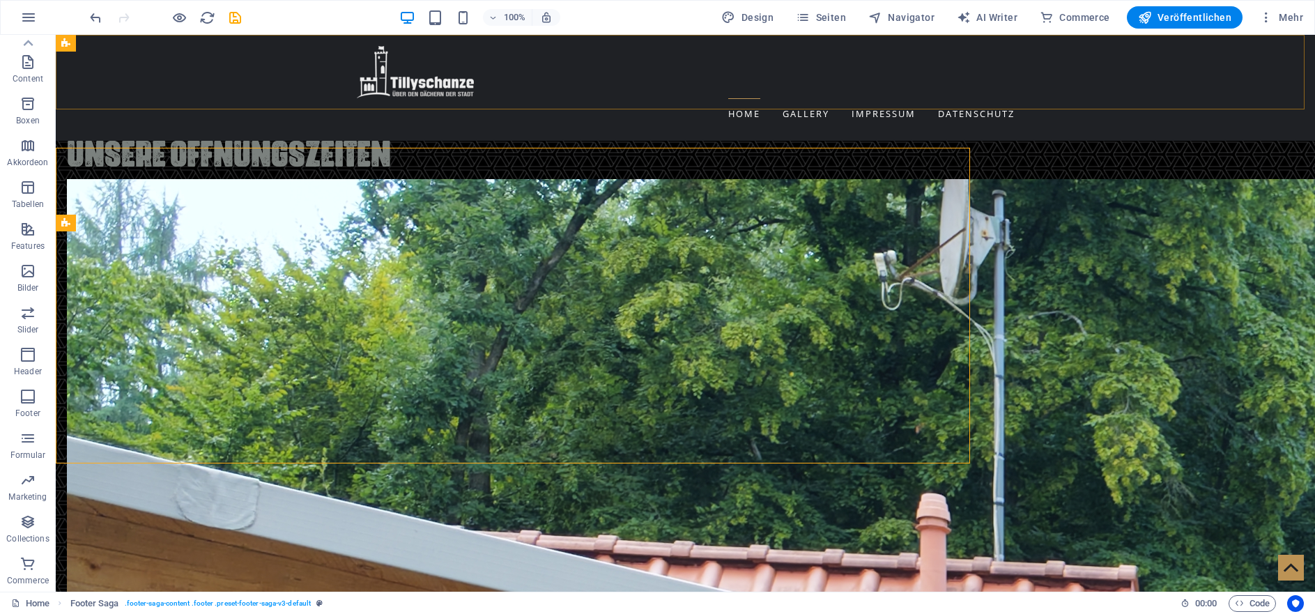
scroll to position [2685, 0]
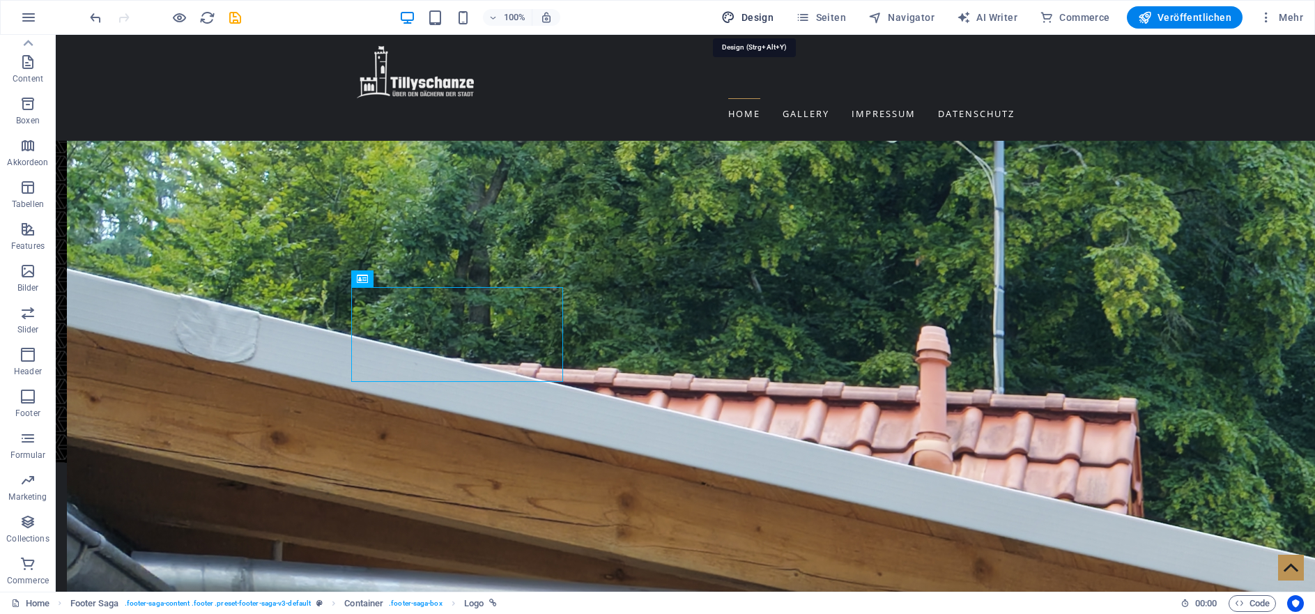
click at [748, 22] on span "Design" at bounding box center [747, 17] width 52 height 14
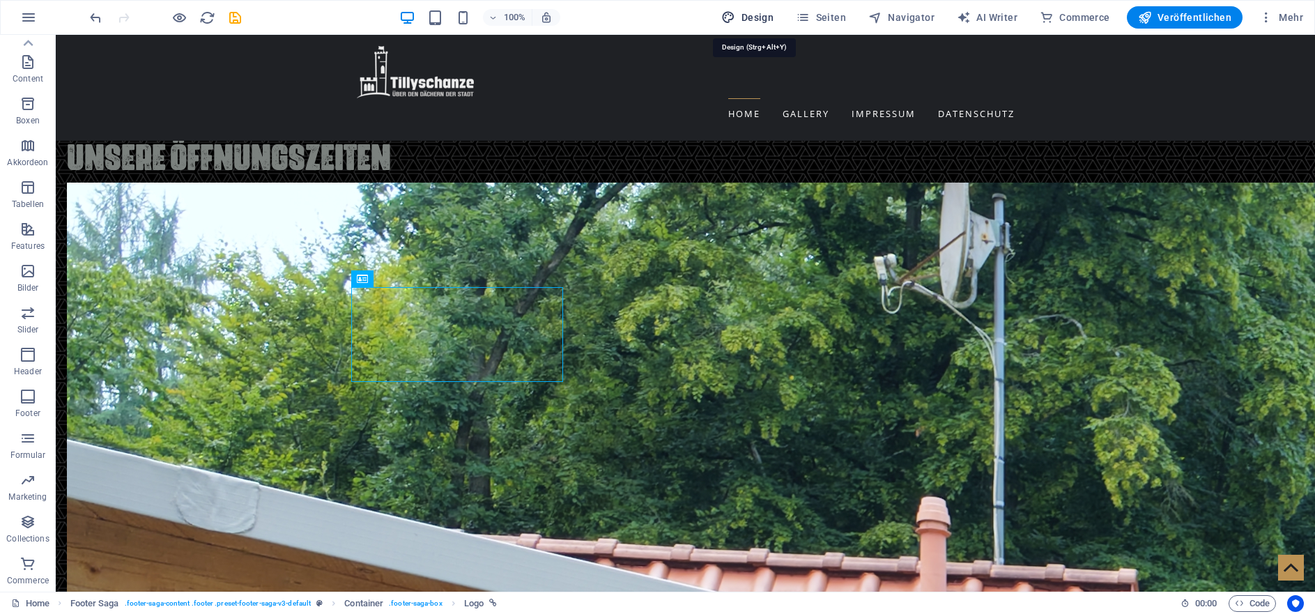
select select "rem"
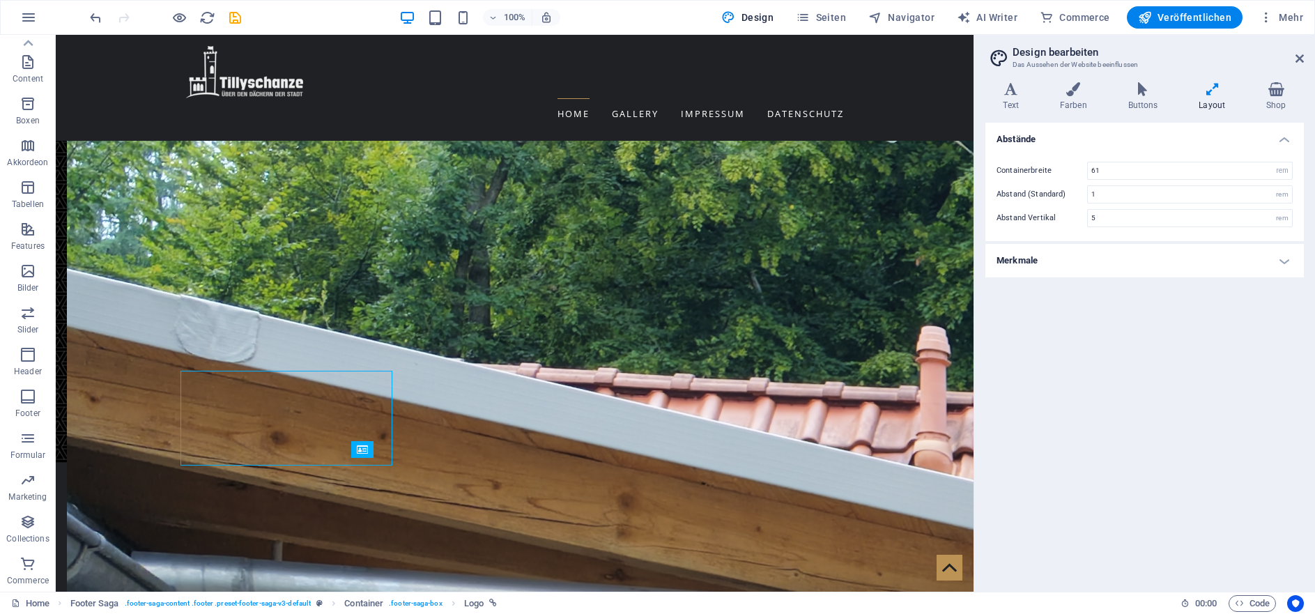
click at [1279, 261] on h4 "Merkmale" at bounding box center [1144, 260] width 318 height 33
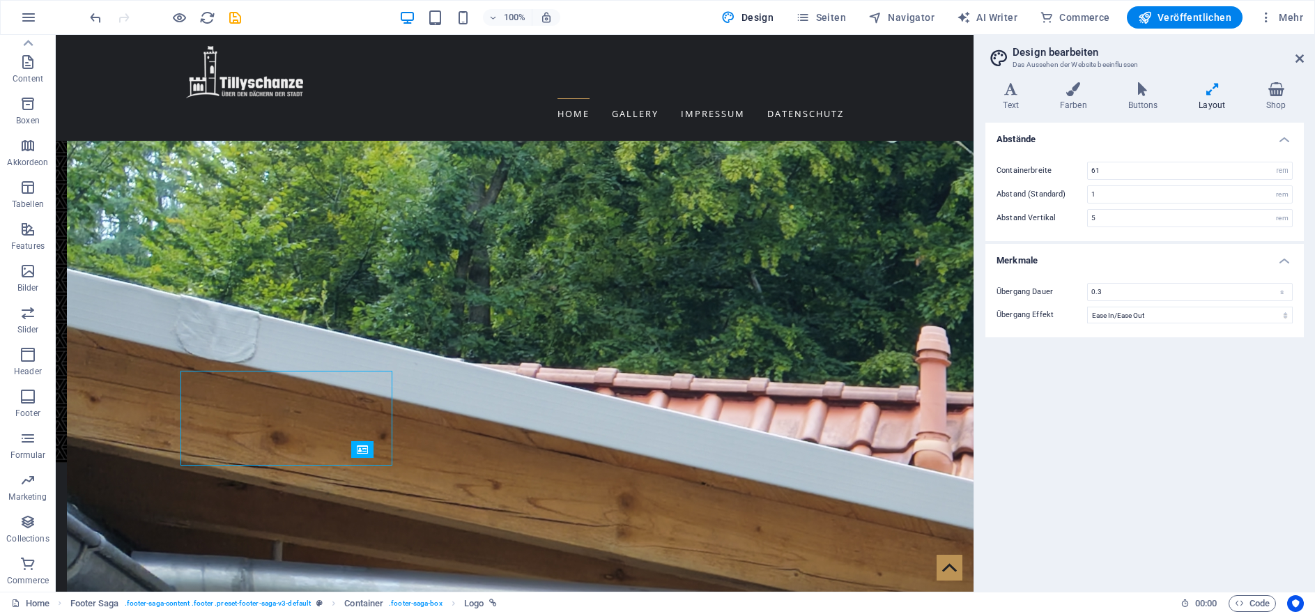
click at [1279, 261] on h4 "Merkmale" at bounding box center [1144, 256] width 318 height 25
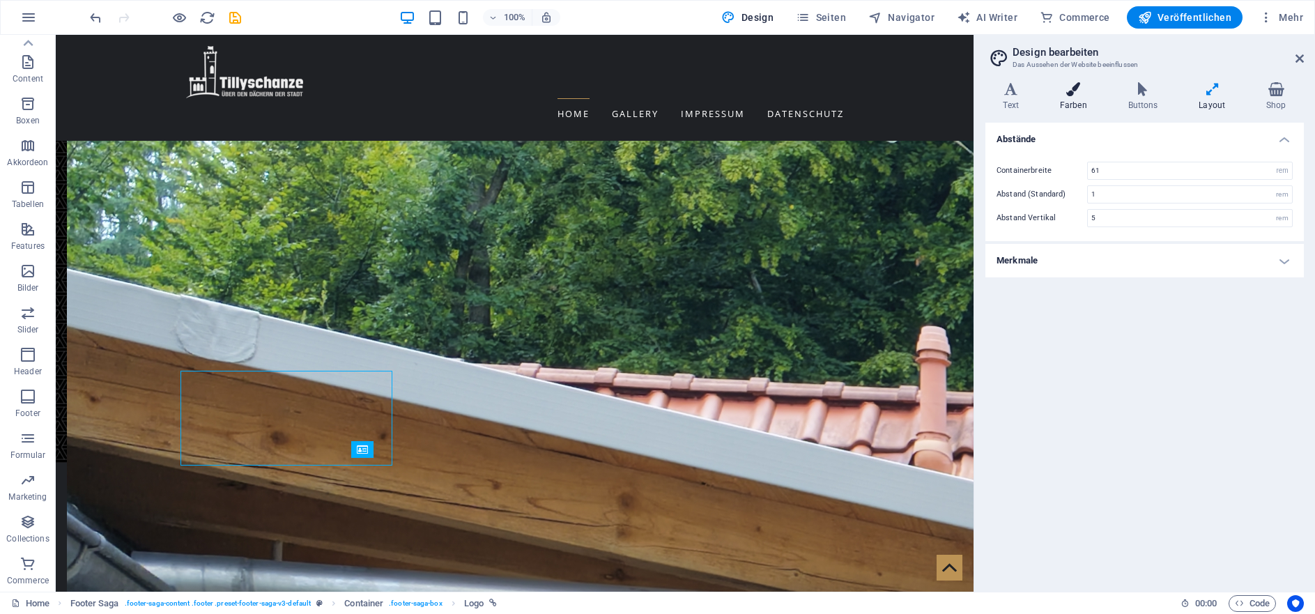
click at [1078, 96] on icon at bounding box center [1073, 89] width 63 height 14
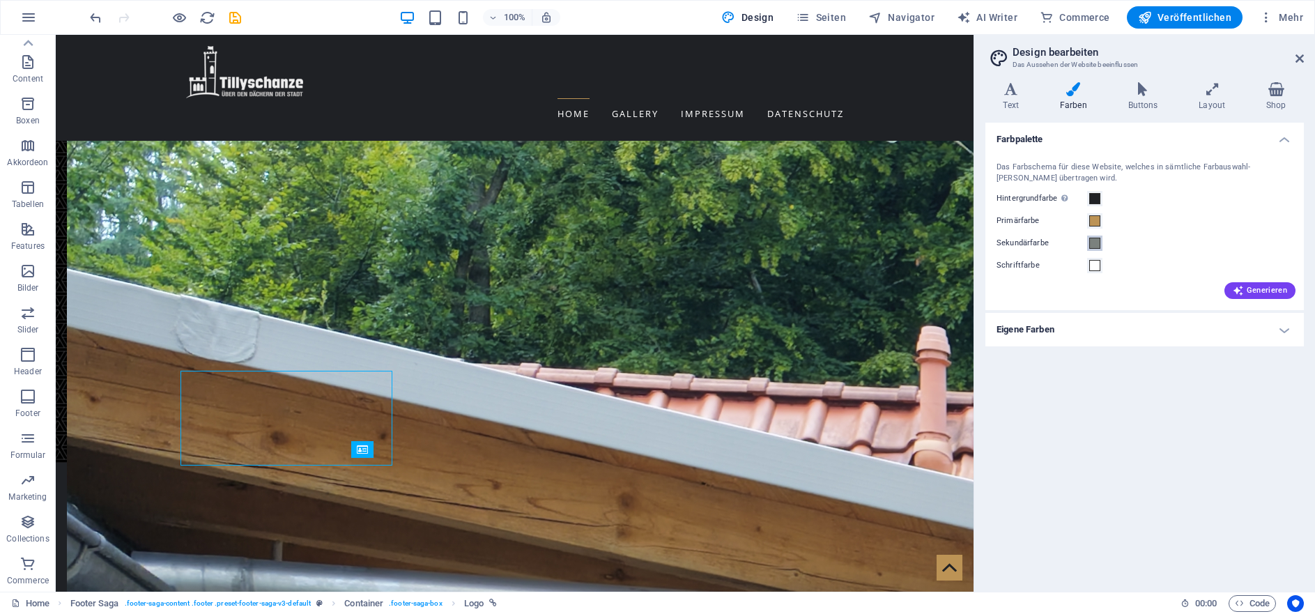
click at [1095, 248] on span at bounding box center [1094, 243] width 11 height 11
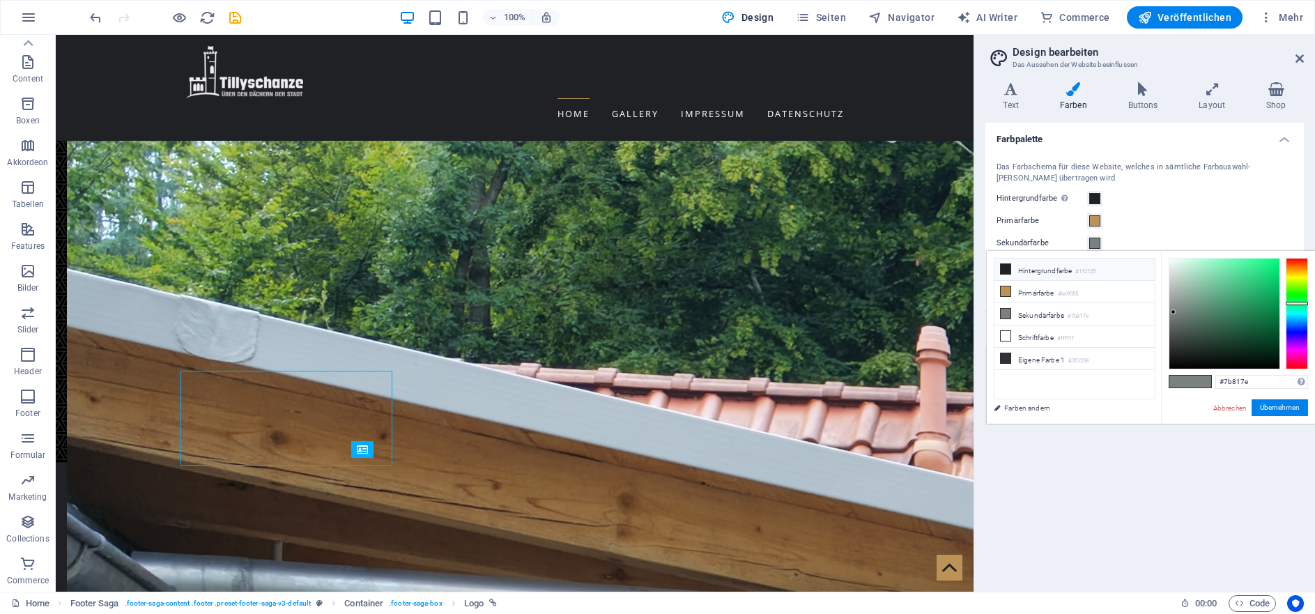
click at [1010, 270] on icon at bounding box center [1006, 269] width 10 height 10
type input "#1f2125"
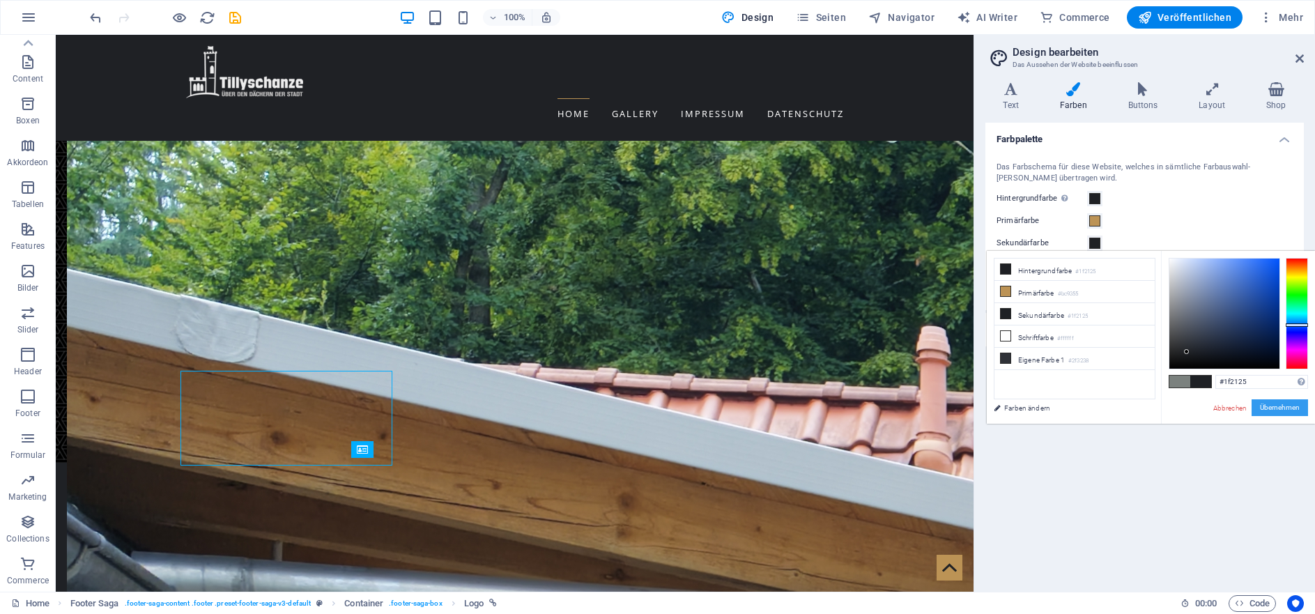
click at [1279, 409] on button "Übernehmen" at bounding box center [1280, 407] width 56 height 17
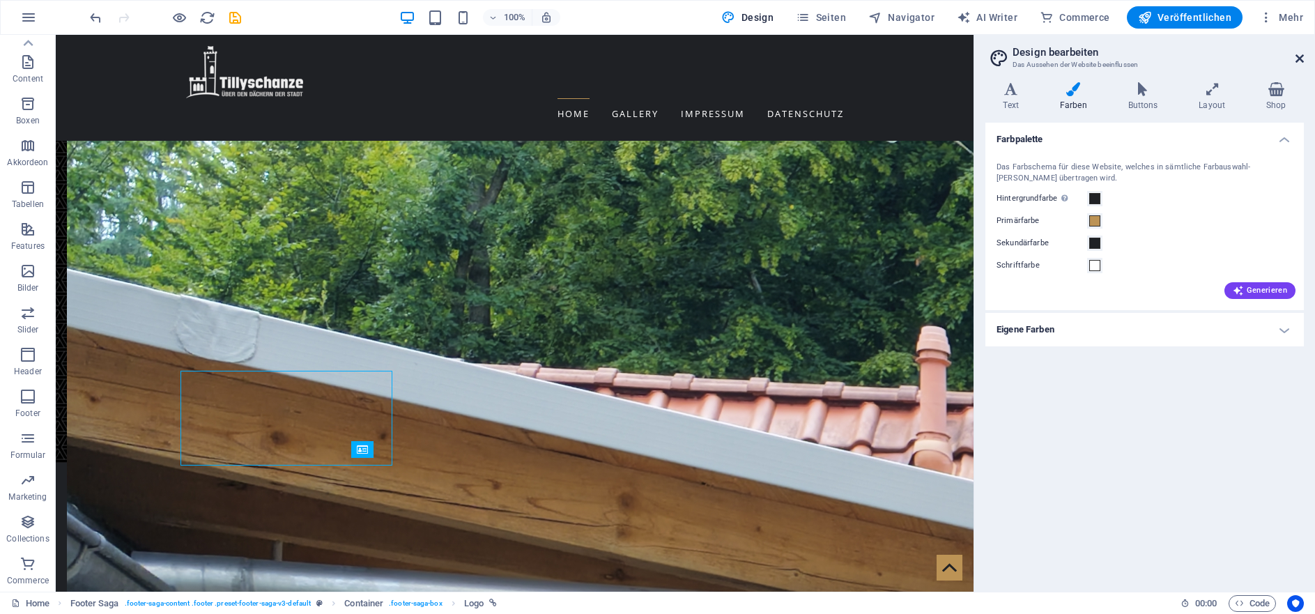
click at [1302, 58] on icon at bounding box center [1299, 58] width 8 height 11
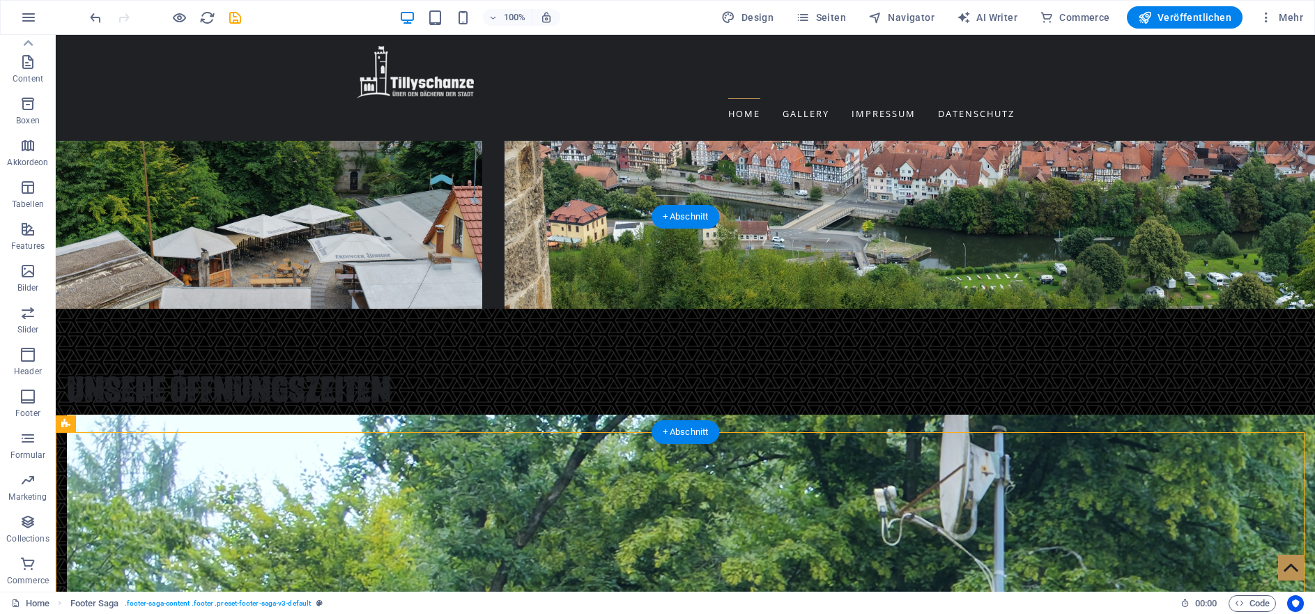
scroll to position [2161, 0]
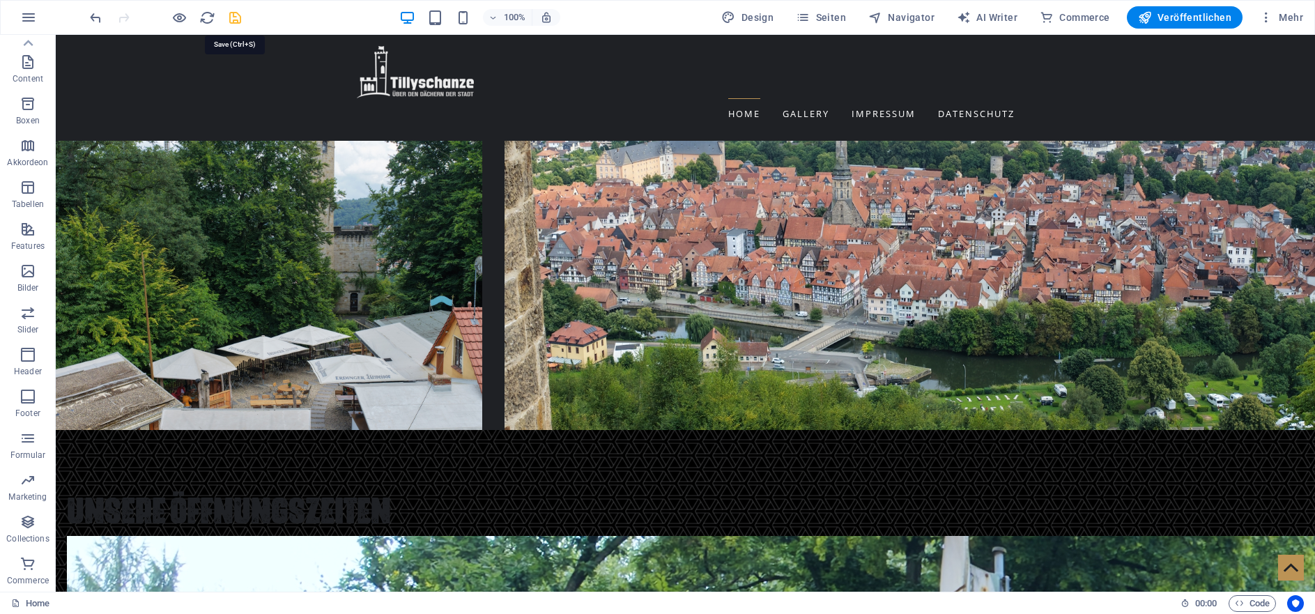
click at [238, 17] on icon "save" at bounding box center [235, 18] width 16 height 16
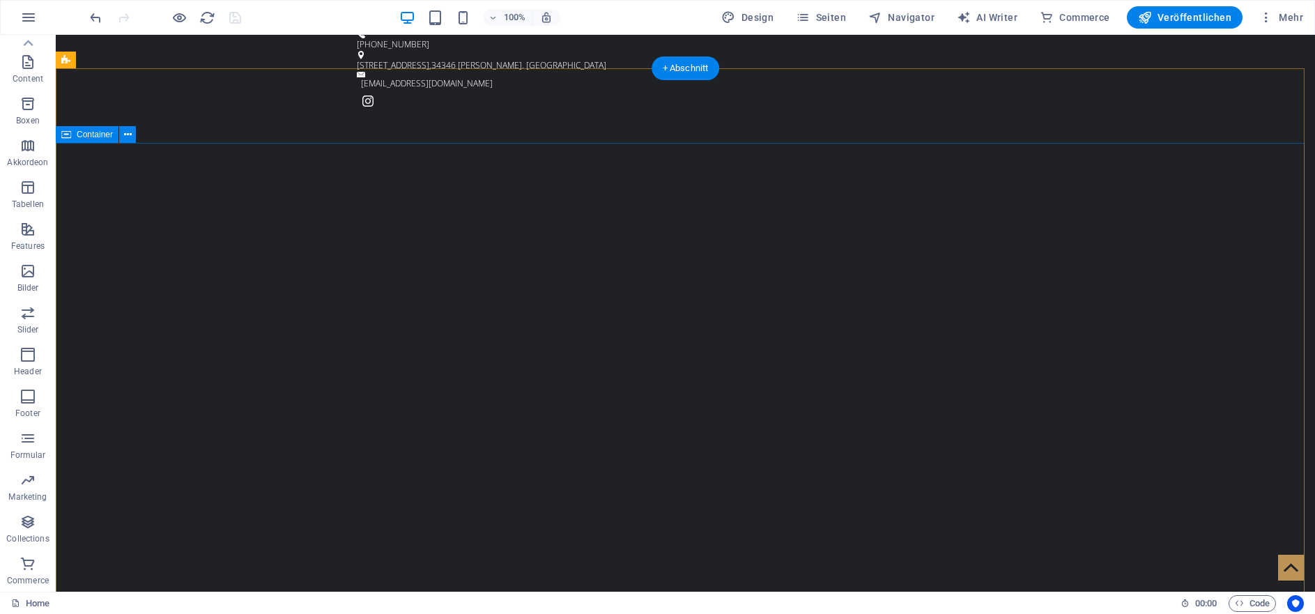
scroll to position [11, 0]
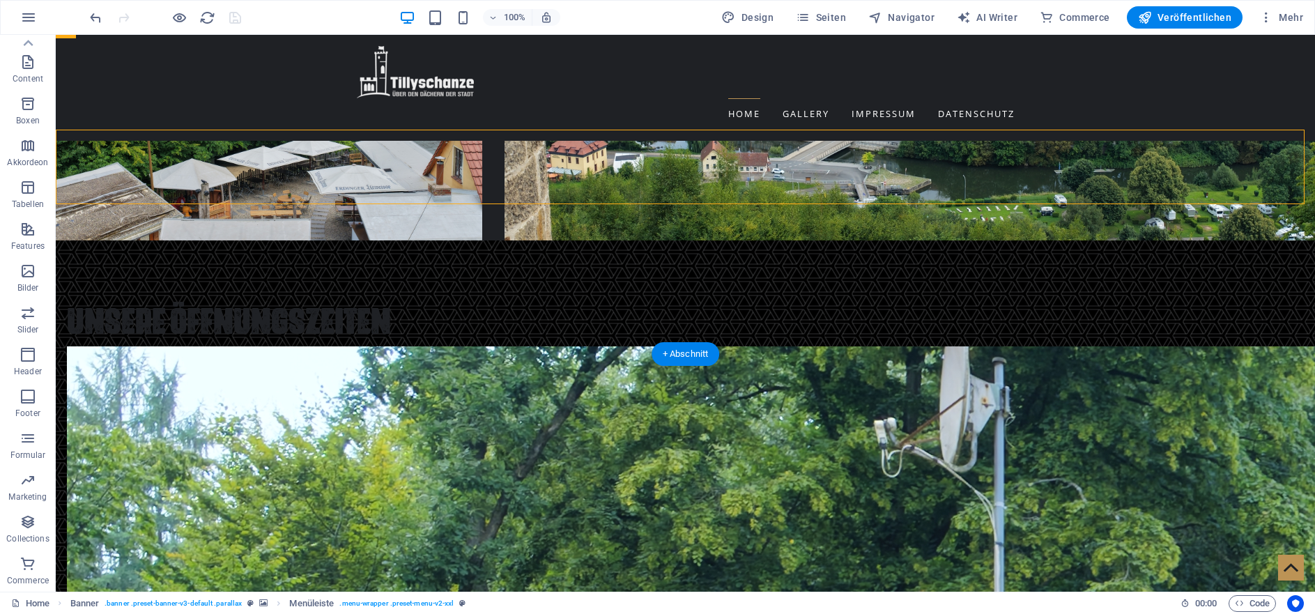
scroll to position [2217, 0]
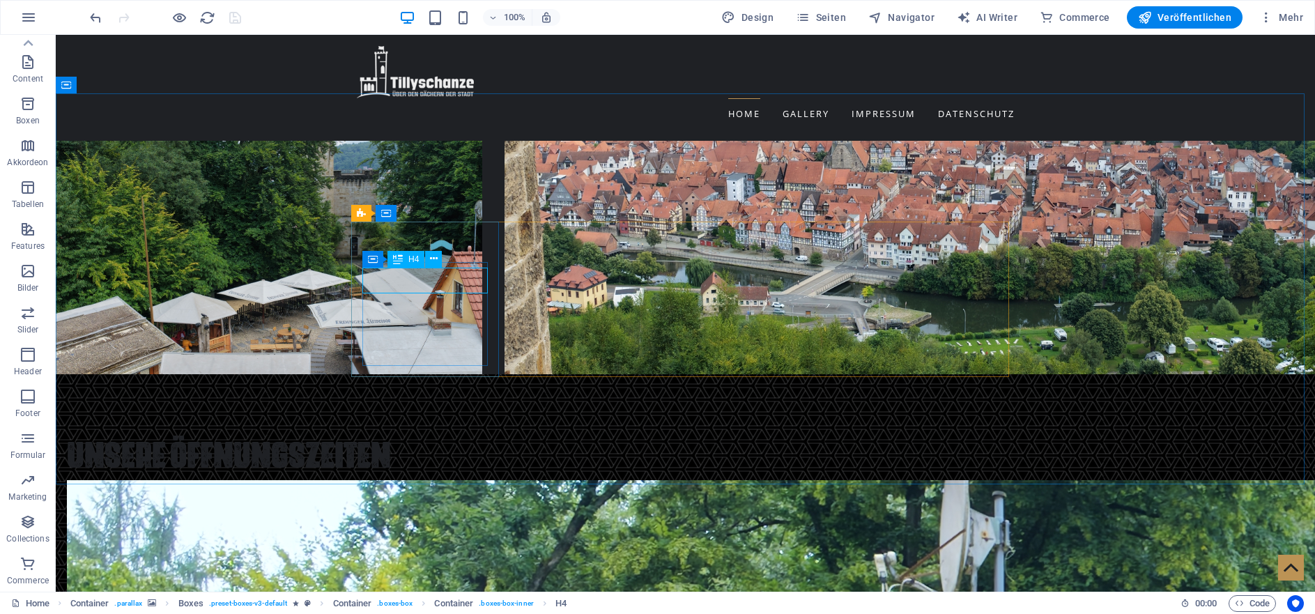
click at [410, 261] on span "H4" at bounding box center [413, 259] width 10 height 8
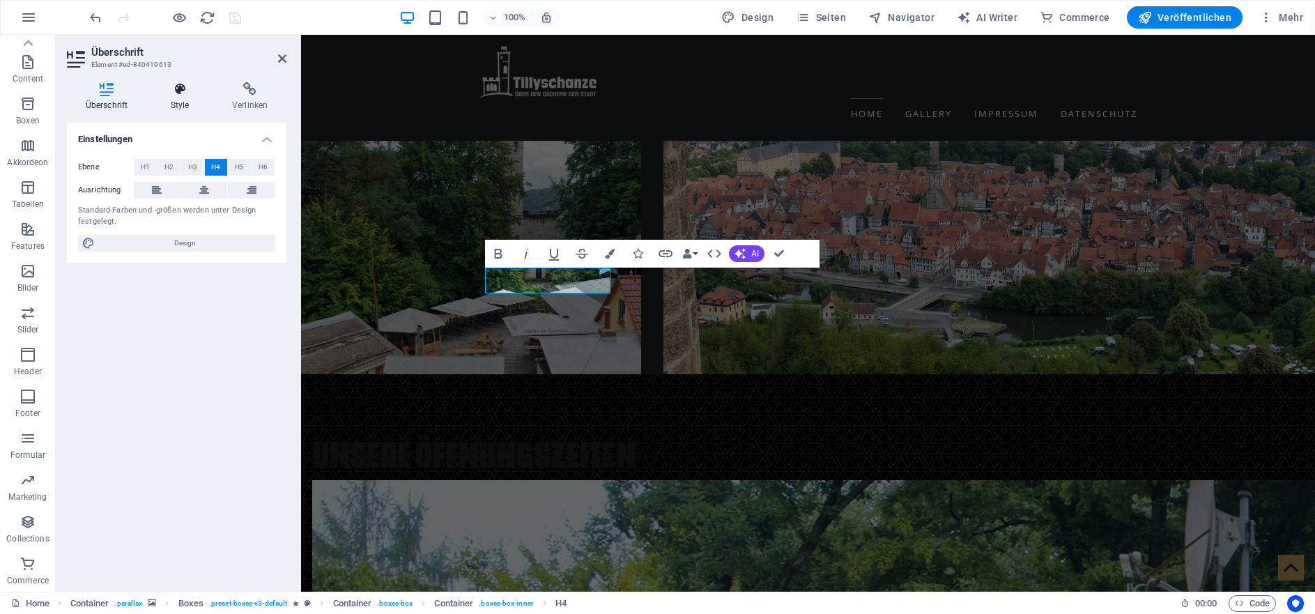
click at [177, 96] on icon at bounding box center [180, 89] width 56 height 14
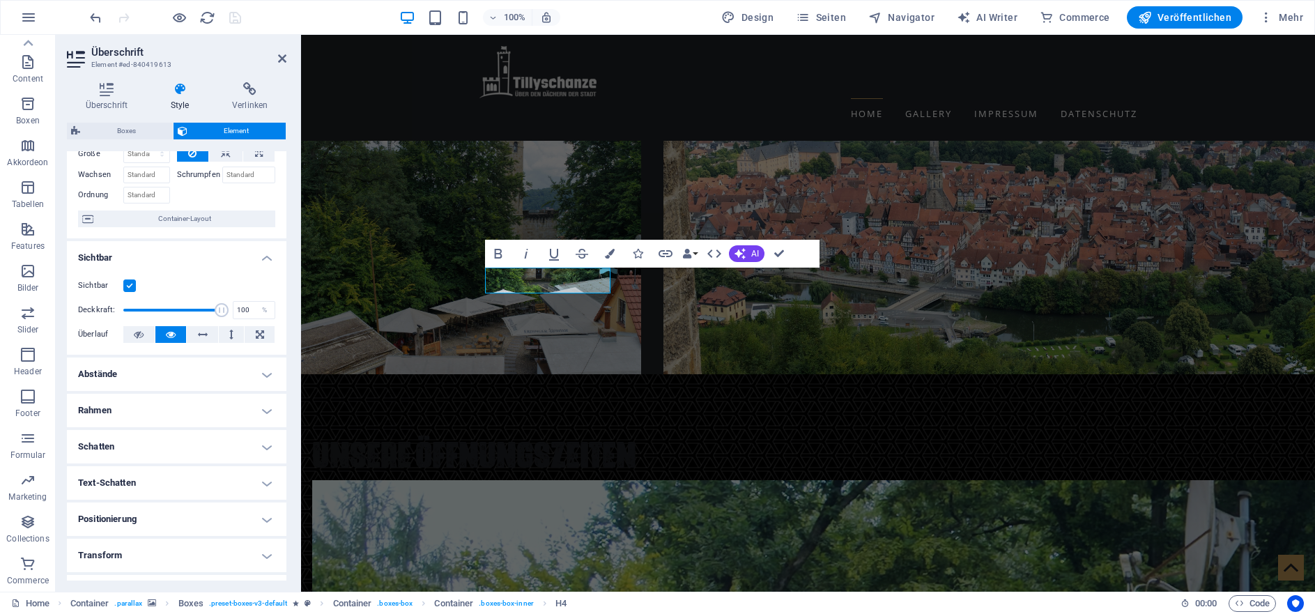
scroll to position [59, 0]
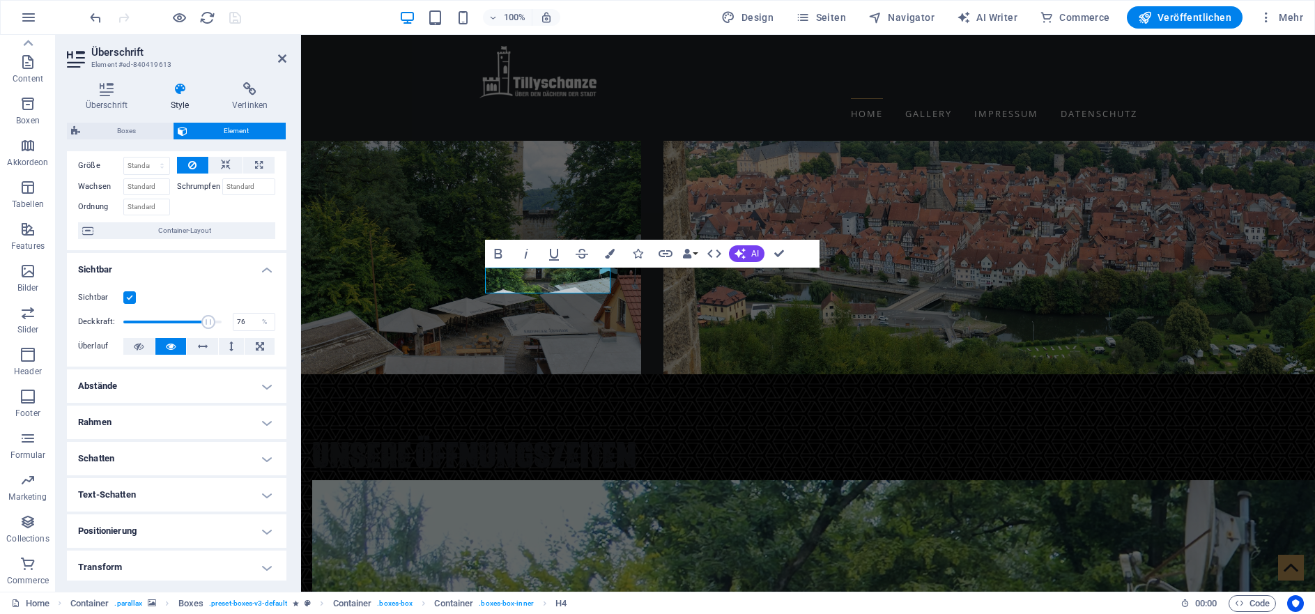
drag, startPoint x: 210, startPoint y: 322, endPoint x: 190, endPoint y: 321, distance: 20.3
click at [201, 321] on span at bounding box center [208, 322] width 14 height 14
type input "100"
drag, startPoint x: 190, startPoint y: 323, endPoint x: 229, endPoint y: 322, distance: 39.7
click at [229, 322] on div "Deckkraft: 100 %" at bounding box center [176, 321] width 197 height 21
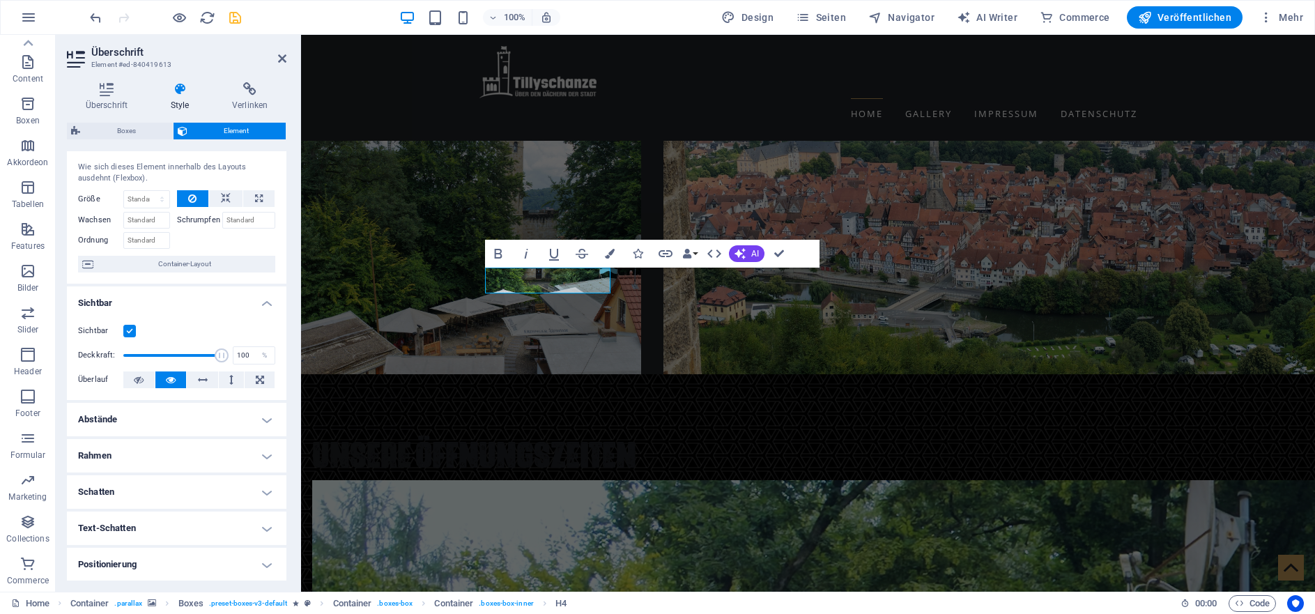
scroll to position [0, 0]
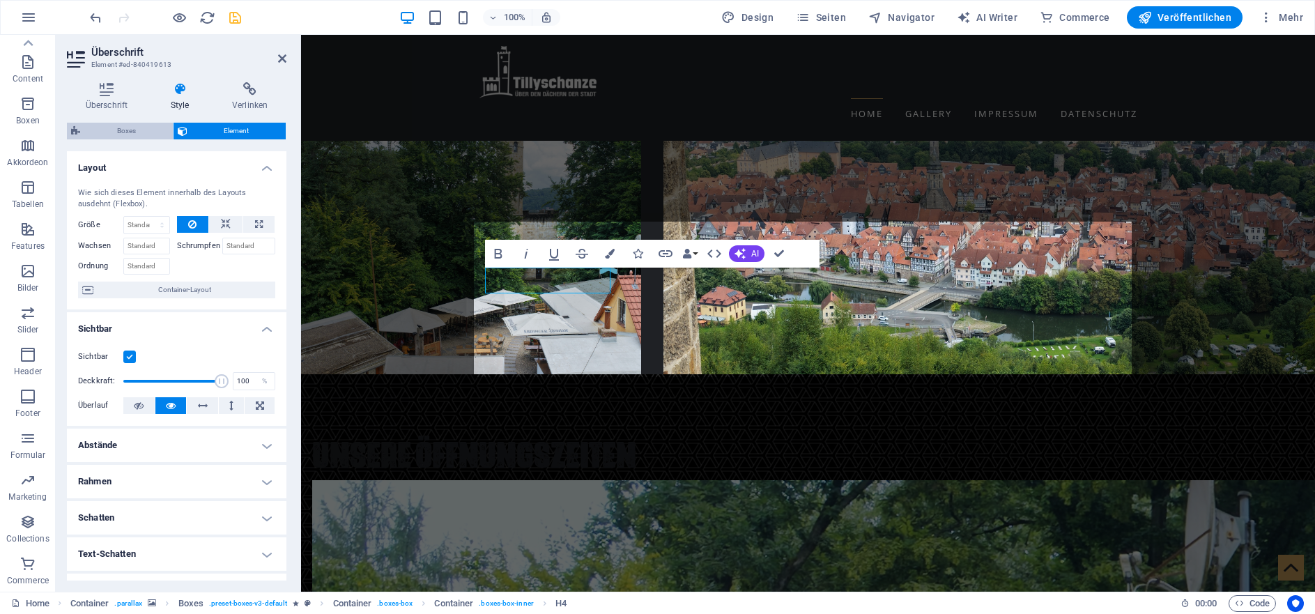
click at [141, 134] on span "Boxes" at bounding box center [126, 131] width 84 height 17
select select "rem"
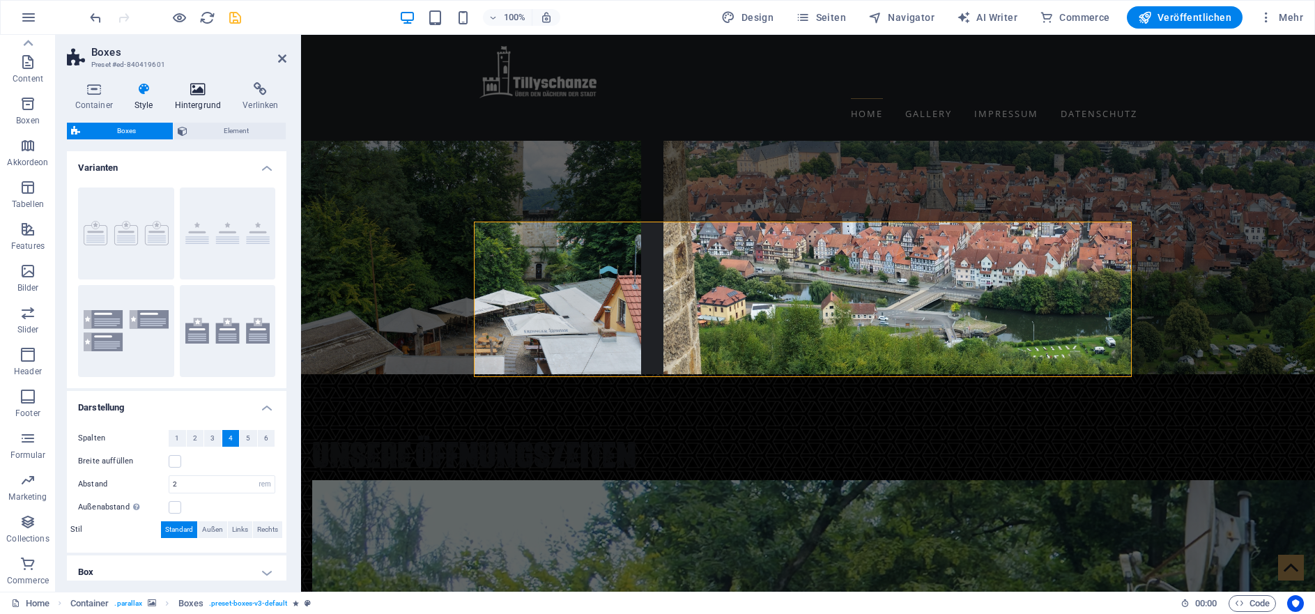
click at [192, 93] on icon at bounding box center [198, 89] width 63 height 14
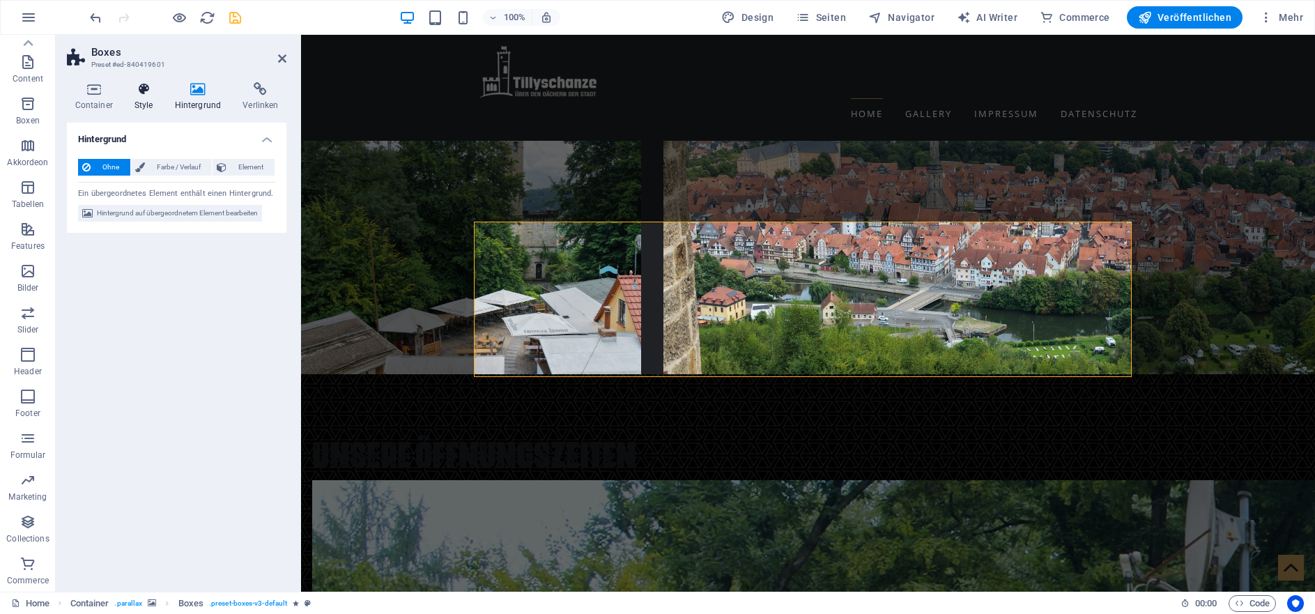
click at [148, 98] on h4 "Style" at bounding box center [146, 96] width 40 height 29
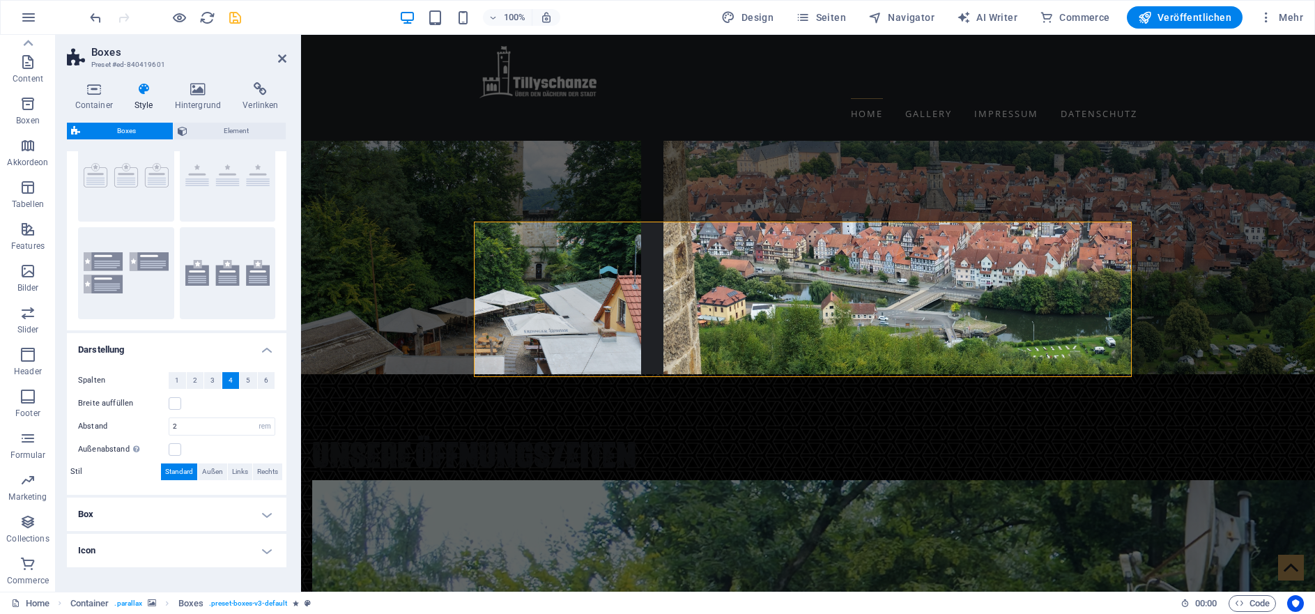
scroll to position [100, 0]
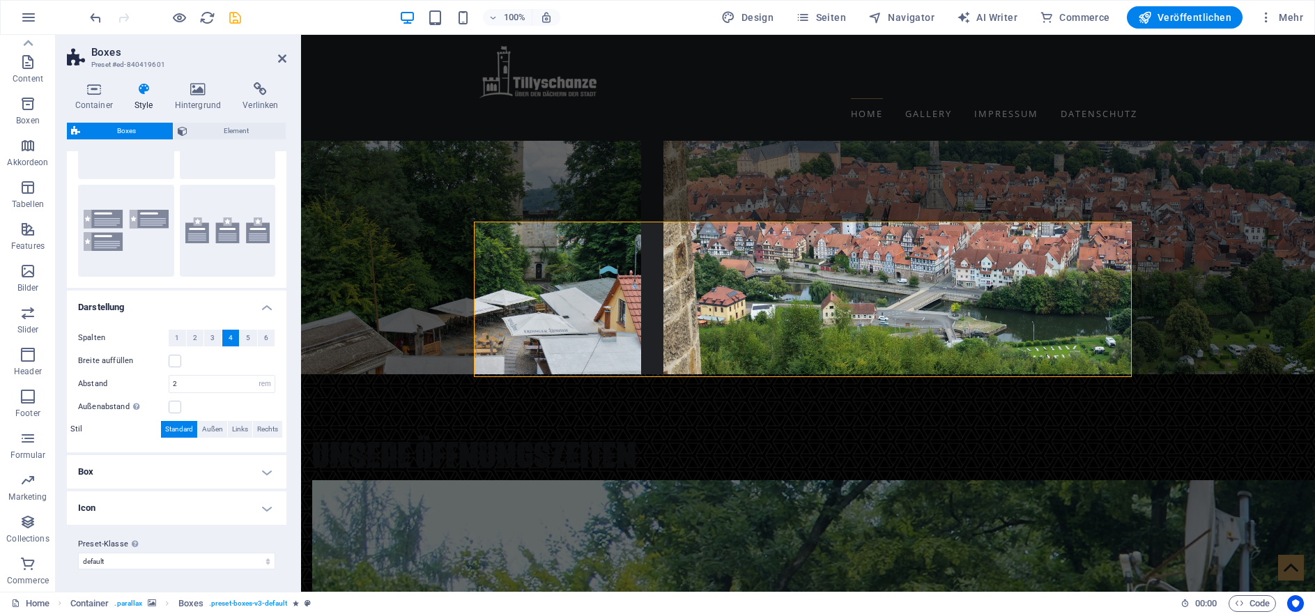
click at [259, 465] on h4 "Box" at bounding box center [177, 471] width 220 height 33
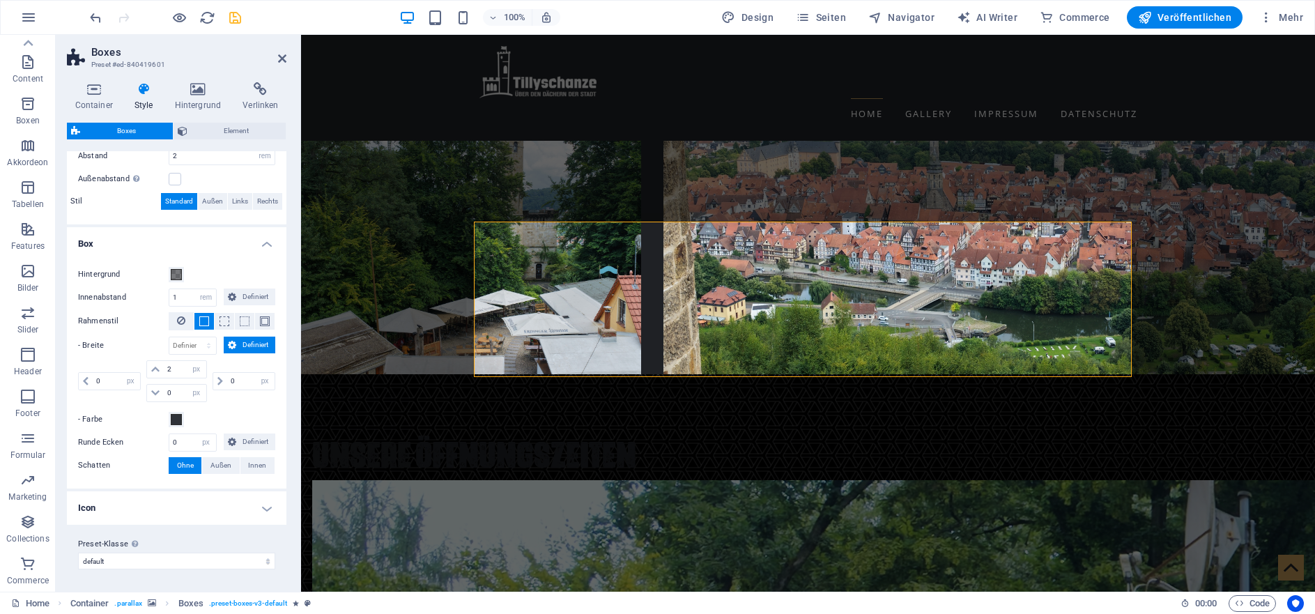
scroll to position [0, 0]
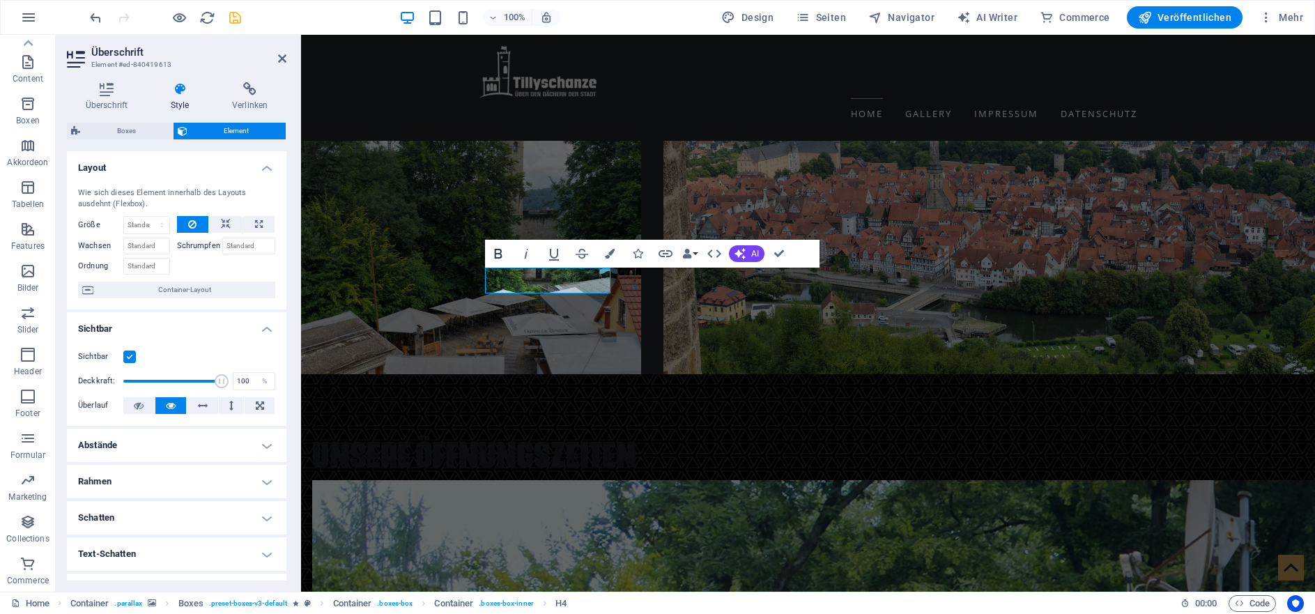
click at [502, 253] on icon "button" at bounding box center [498, 253] width 17 height 17
click at [525, 256] on icon "button" at bounding box center [526, 254] width 3 height 10
click at [555, 253] on icon "button" at bounding box center [554, 253] width 17 height 17
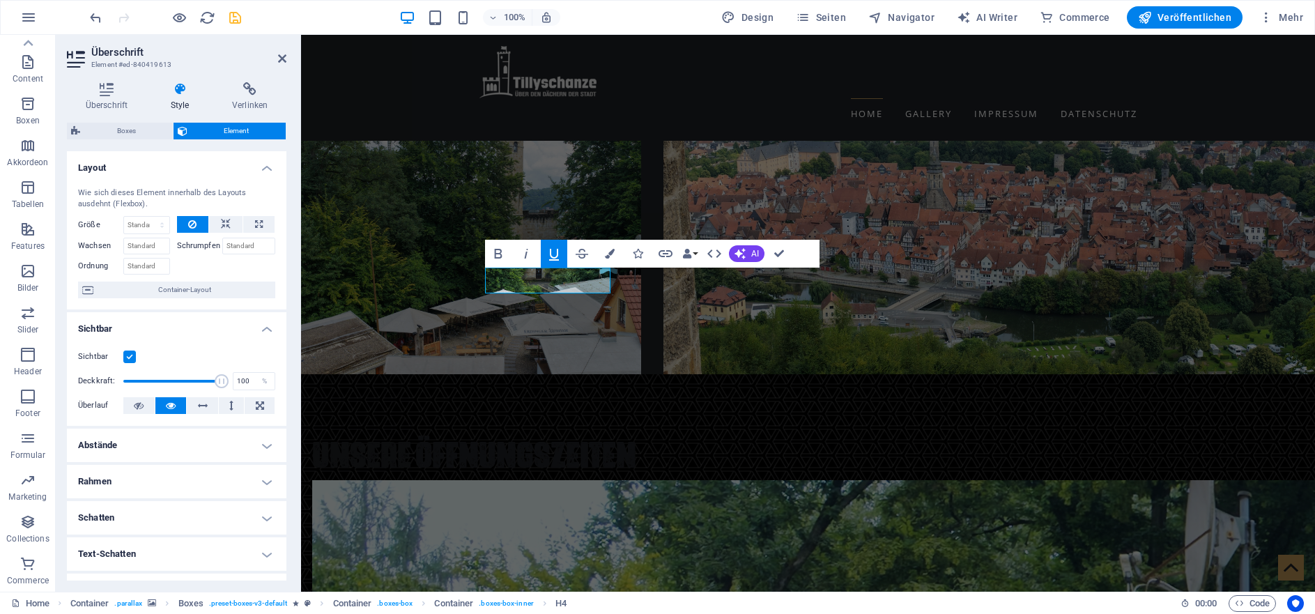
click at [555, 253] on icon "button" at bounding box center [554, 253] width 17 height 17
click at [580, 253] on icon "button" at bounding box center [582, 253] width 17 height 17
click at [610, 256] on icon "button" at bounding box center [610, 254] width 10 height 10
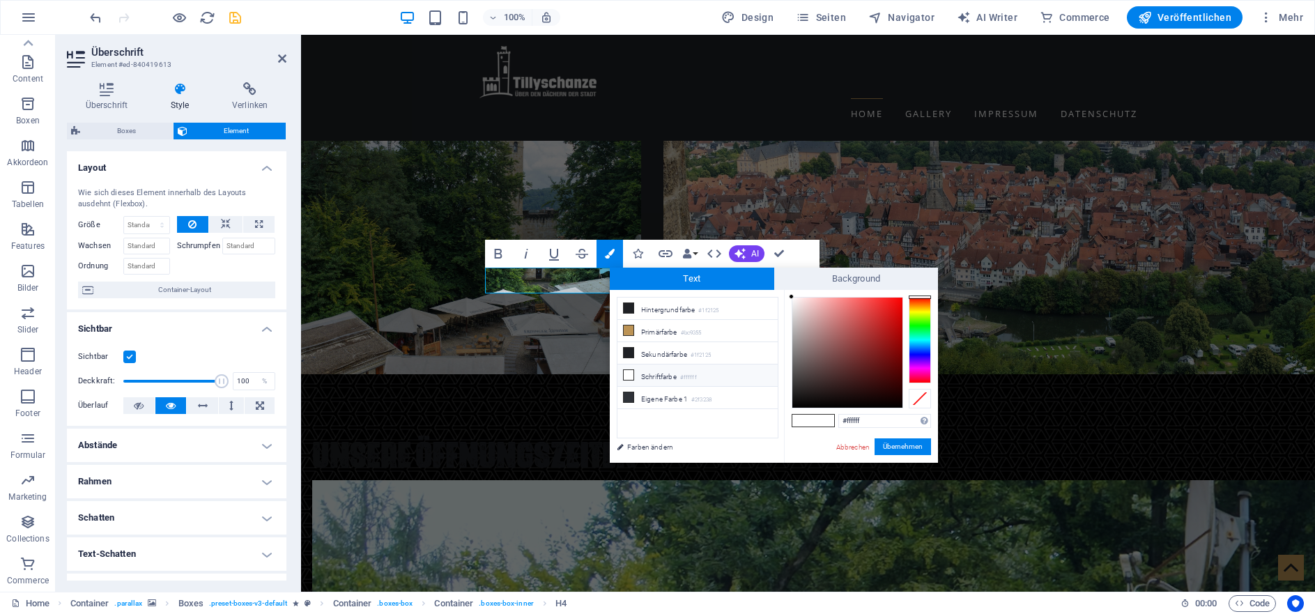
click at [632, 376] on icon at bounding box center [629, 375] width 10 height 10
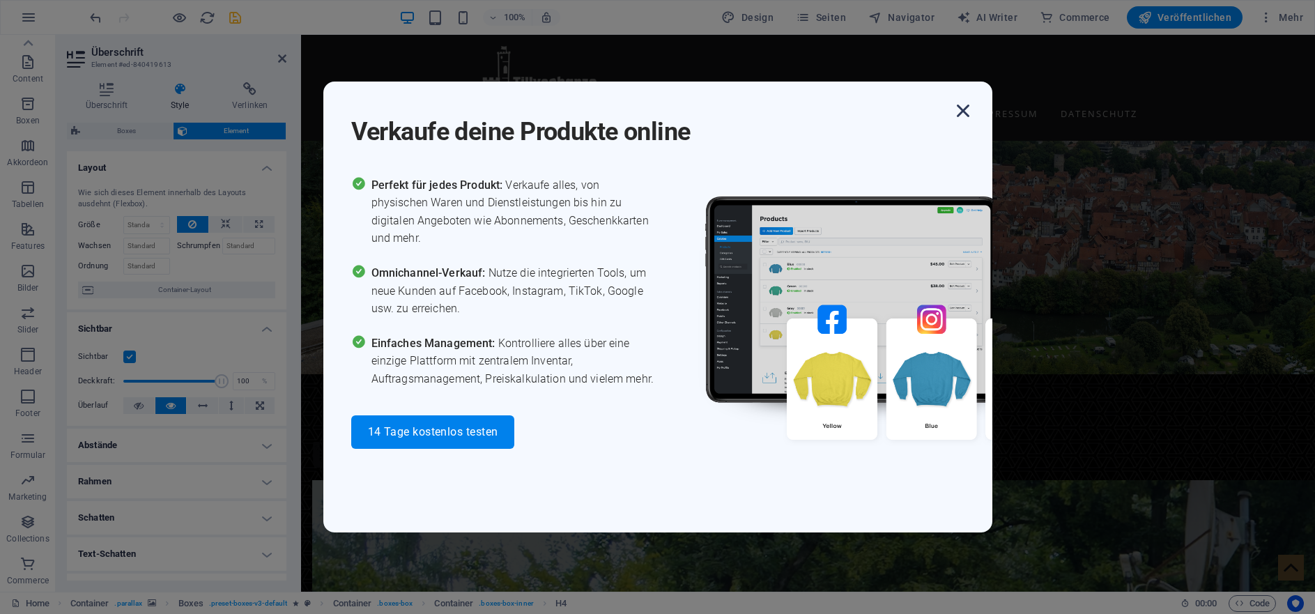
click at [963, 119] on icon "button" at bounding box center [962, 110] width 25 height 25
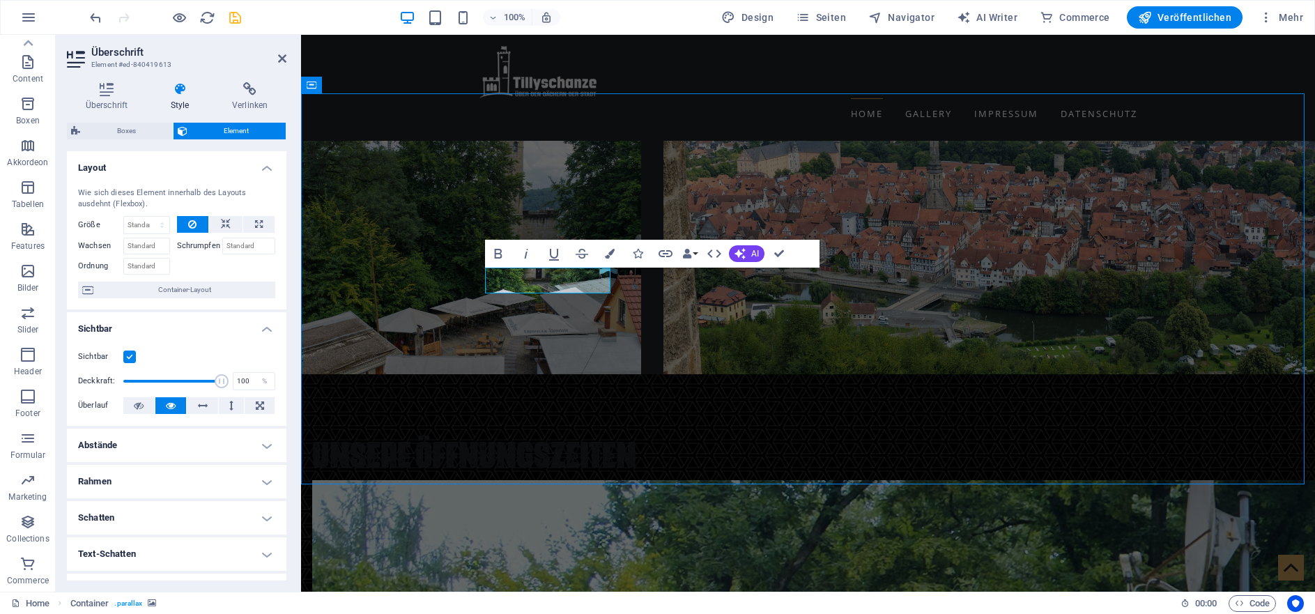
scroll to position [2217, 0]
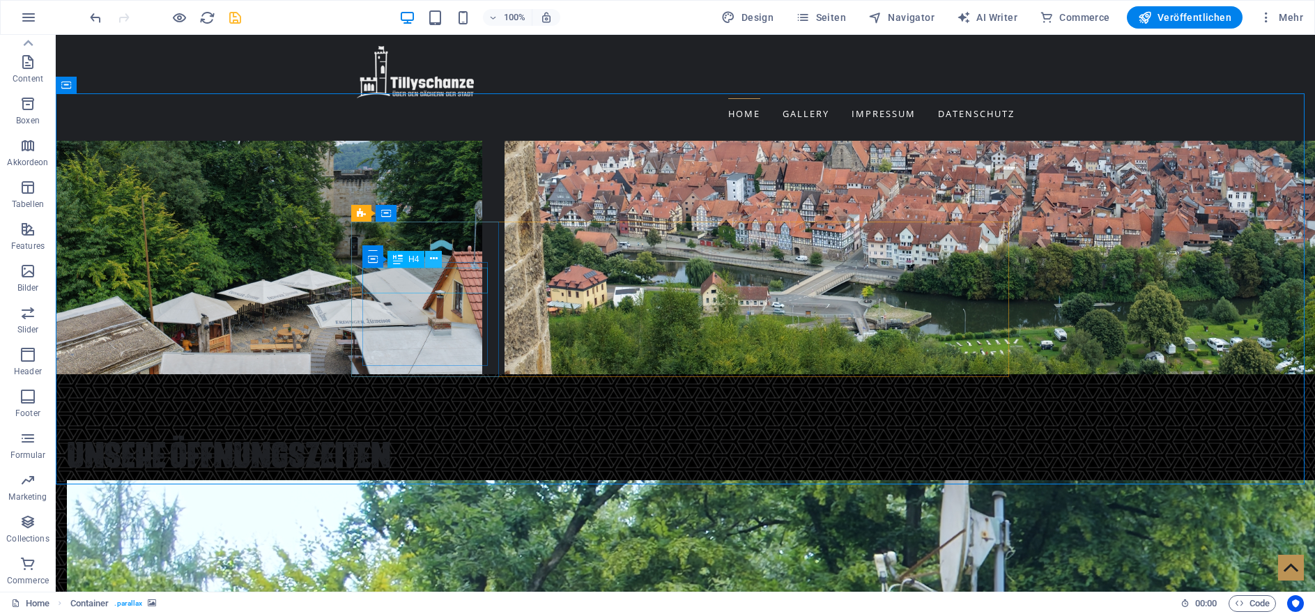
click at [433, 261] on icon at bounding box center [434, 259] width 8 height 15
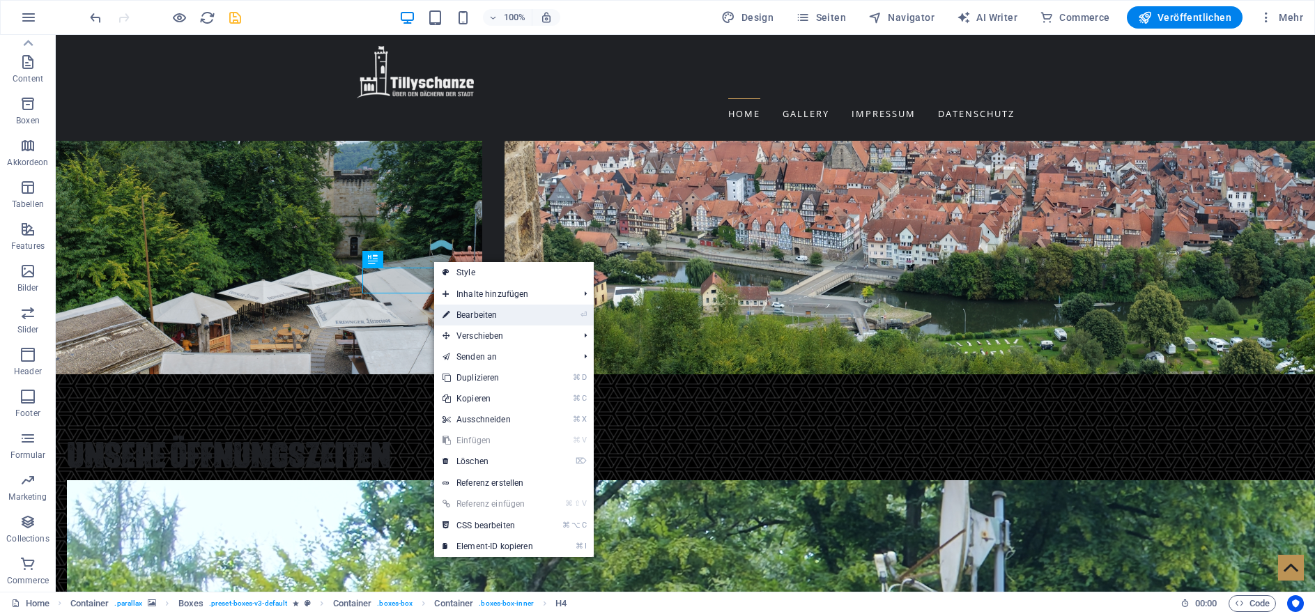
click at [544, 316] on li "⏎ Bearbeiten" at bounding box center [514, 315] width 160 height 21
click at [472, 315] on link "⏎ Bearbeiten" at bounding box center [487, 315] width 107 height 21
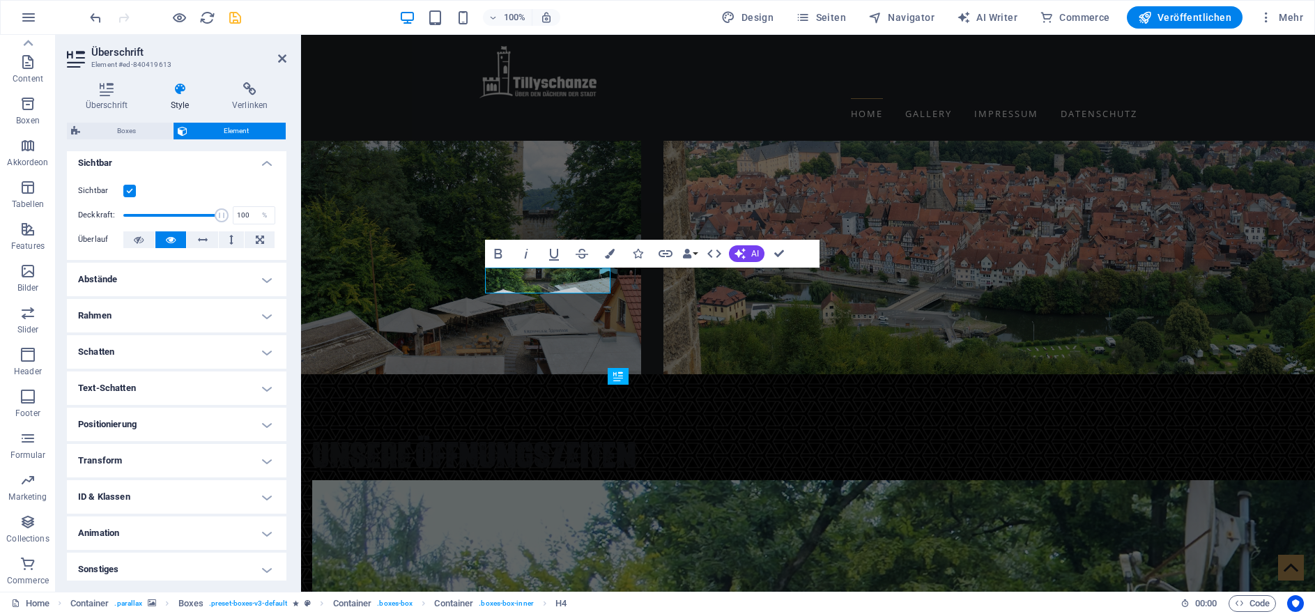
scroll to position [171, 0]
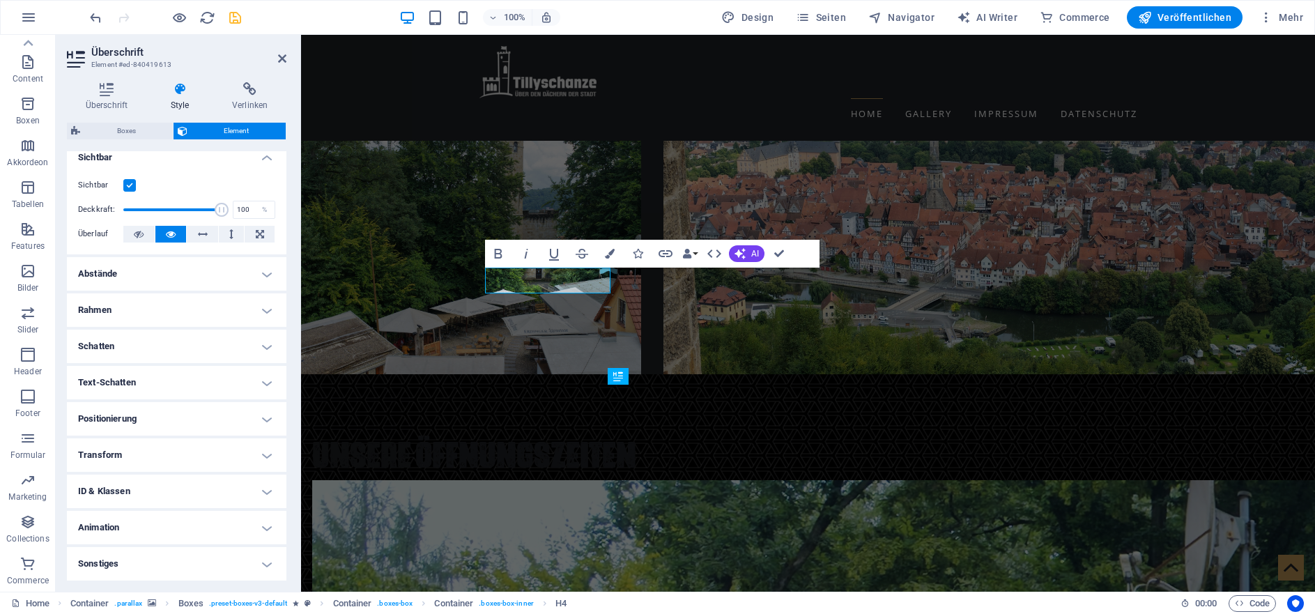
click at [255, 306] on h4 "Rahmen" at bounding box center [177, 309] width 220 height 33
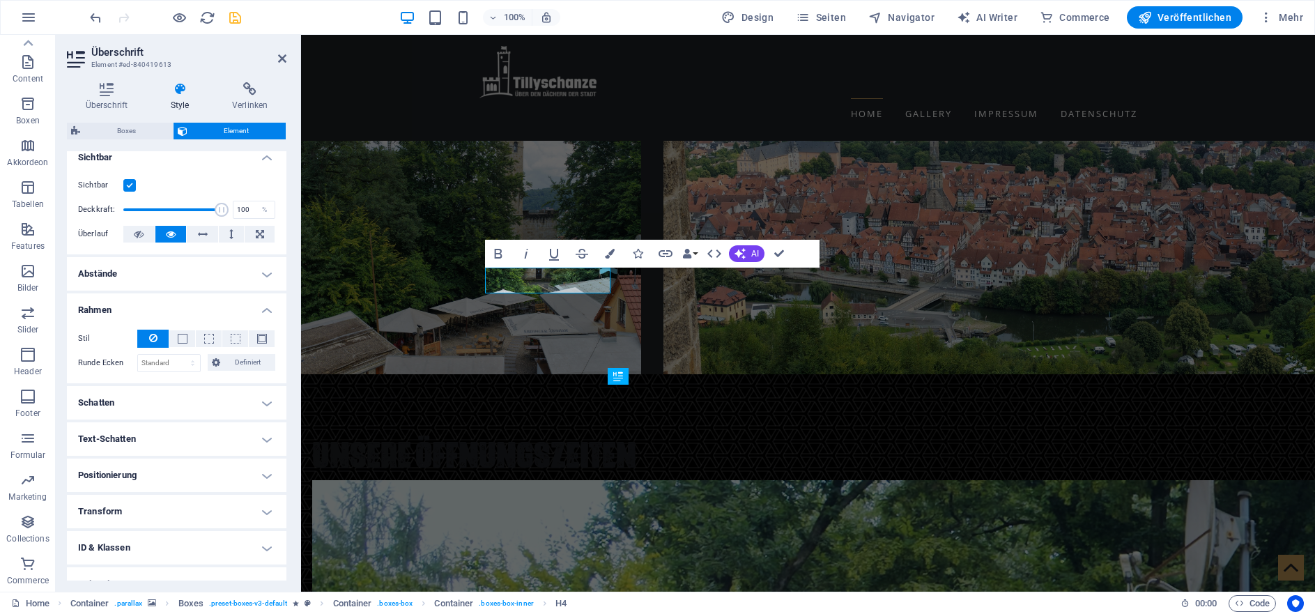
click at [256, 304] on h4 "Rahmen" at bounding box center [177, 305] width 220 height 25
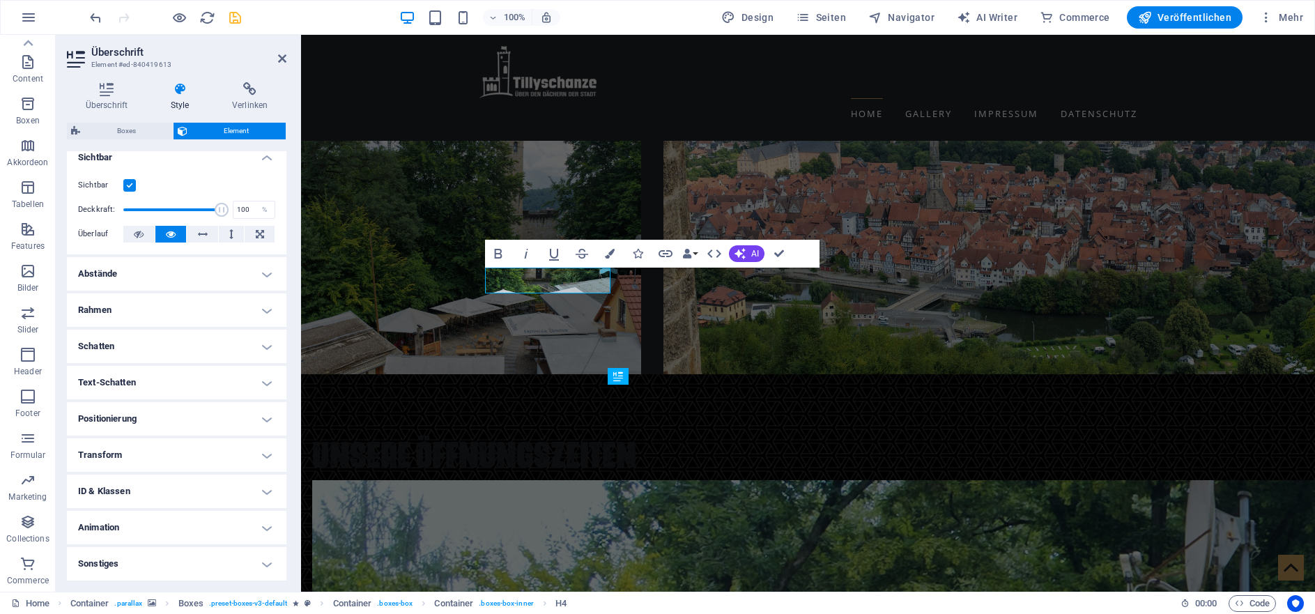
click at [256, 275] on h4 "Abstände" at bounding box center [177, 273] width 220 height 33
click at [256, 275] on h4 "Abstände" at bounding box center [177, 269] width 220 height 25
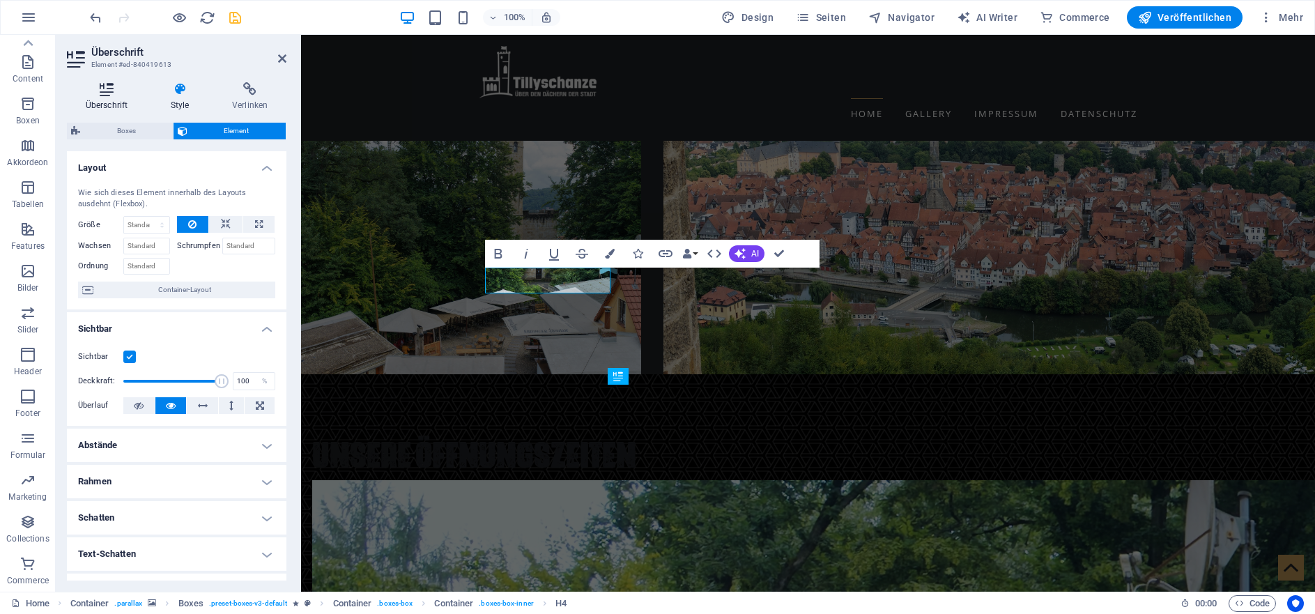
click at [109, 95] on icon at bounding box center [106, 89] width 79 height 14
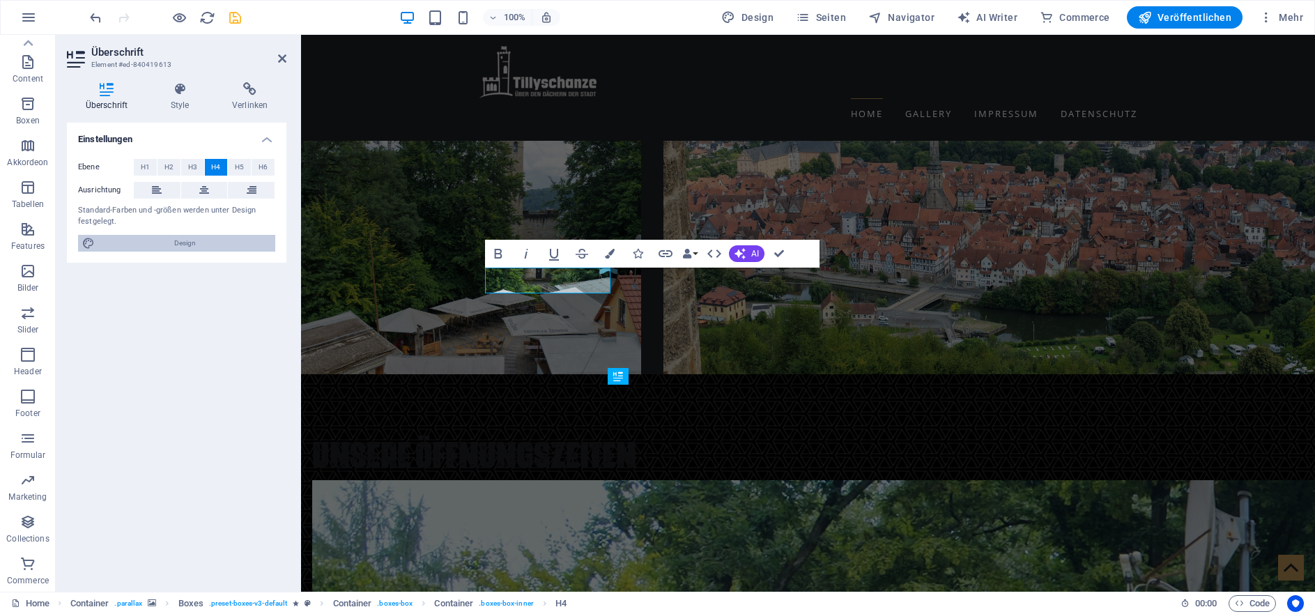
click at [189, 244] on span "Design" at bounding box center [185, 243] width 172 height 17
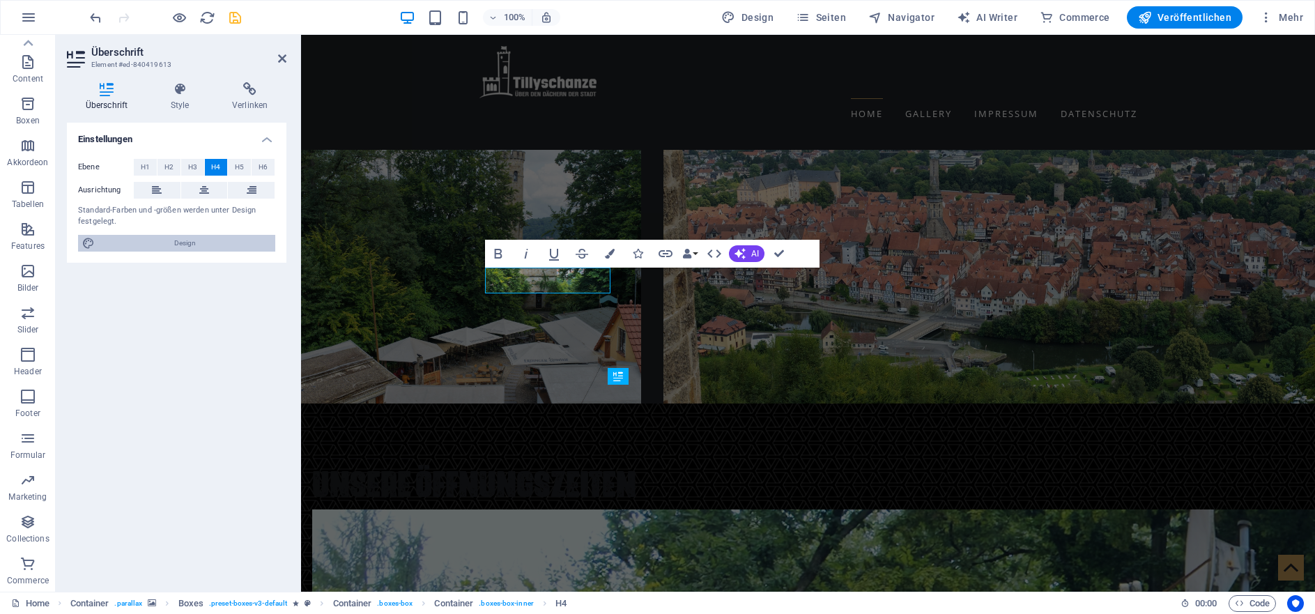
select select "ease-in-out"
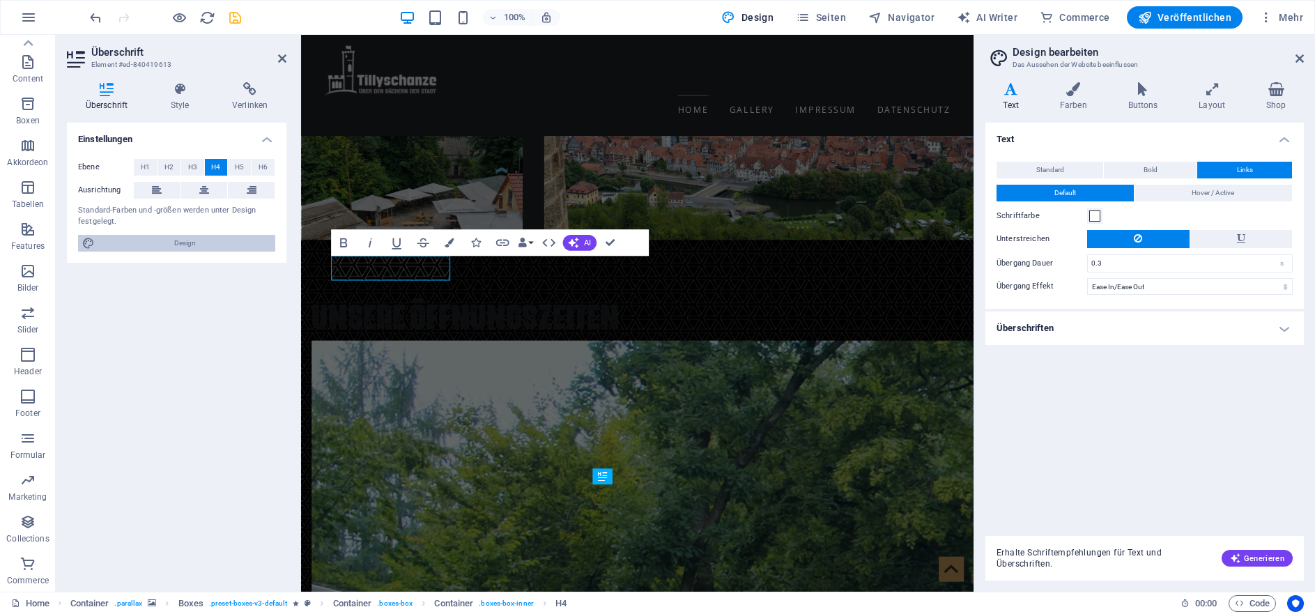
scroll to position [1970, 0]
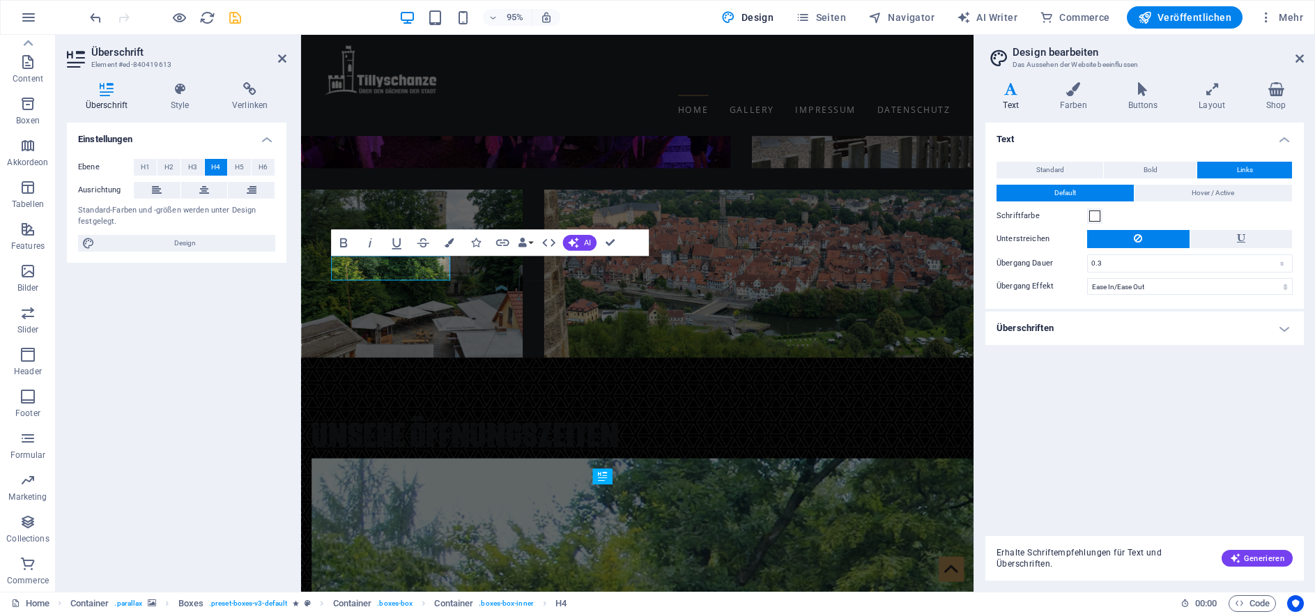
click at [1280, 328] on h4 "Überschriften" at bounding box center [1144, 327] width 318 height 33
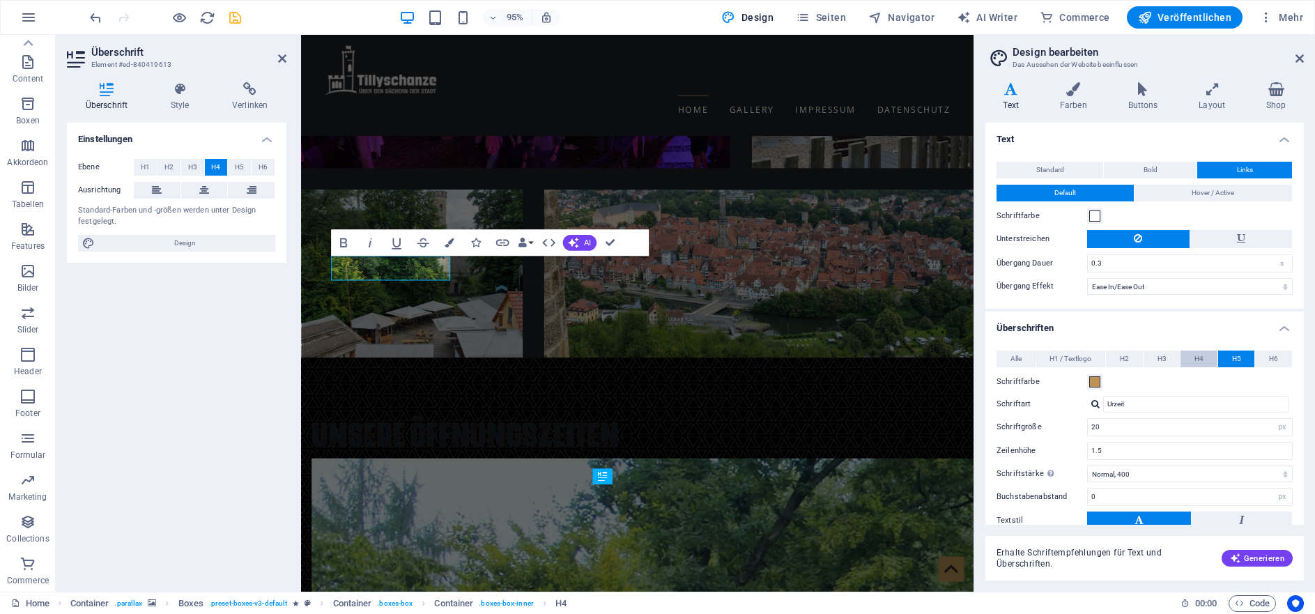
click at [1194, 357] on span "H4" at bounding box center [1198, 359] width 9 height 17
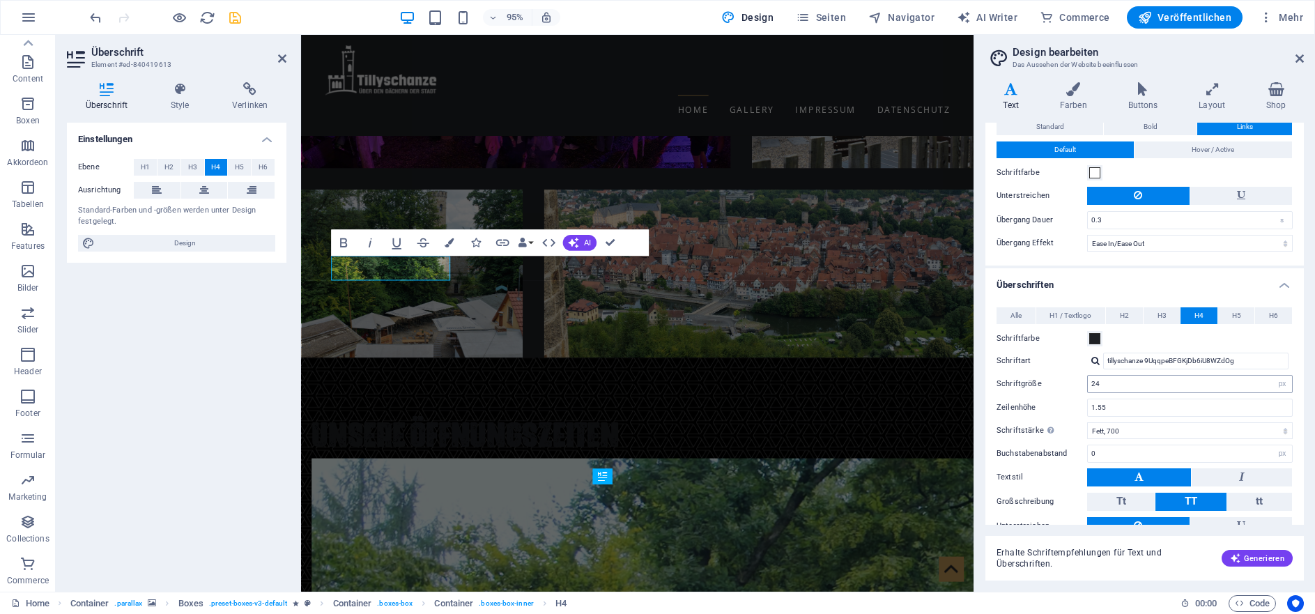
scroll to position [0, 0]
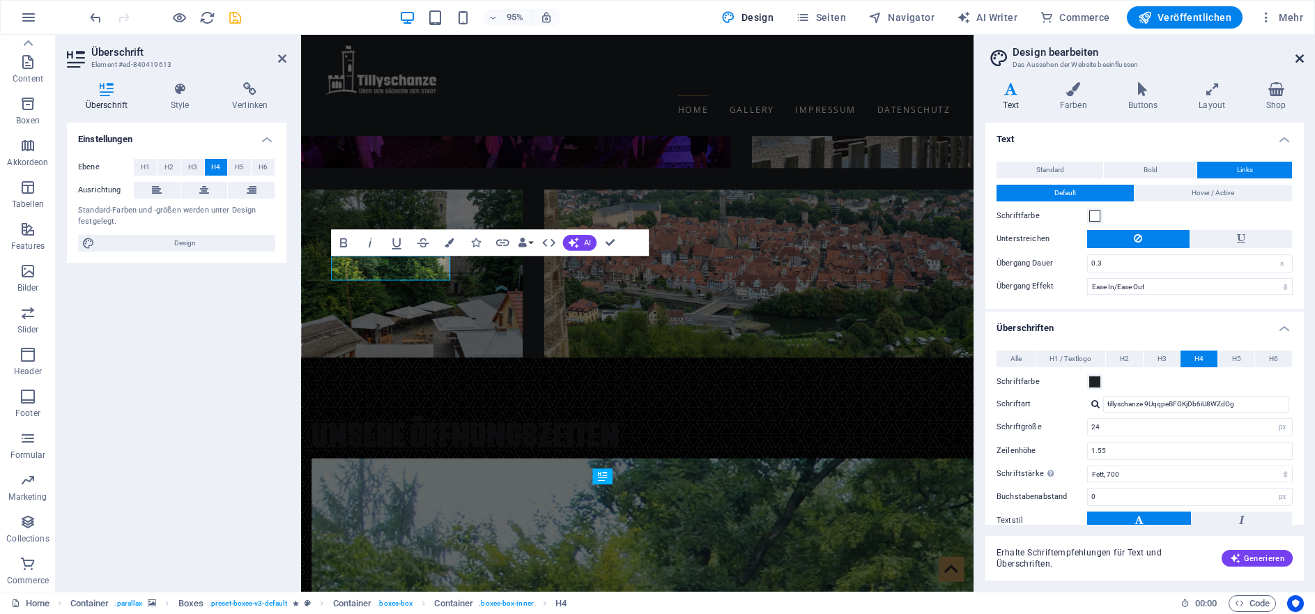
click at [1302, 61] on icon at bounding box center [1299, 58] width 8 height 11
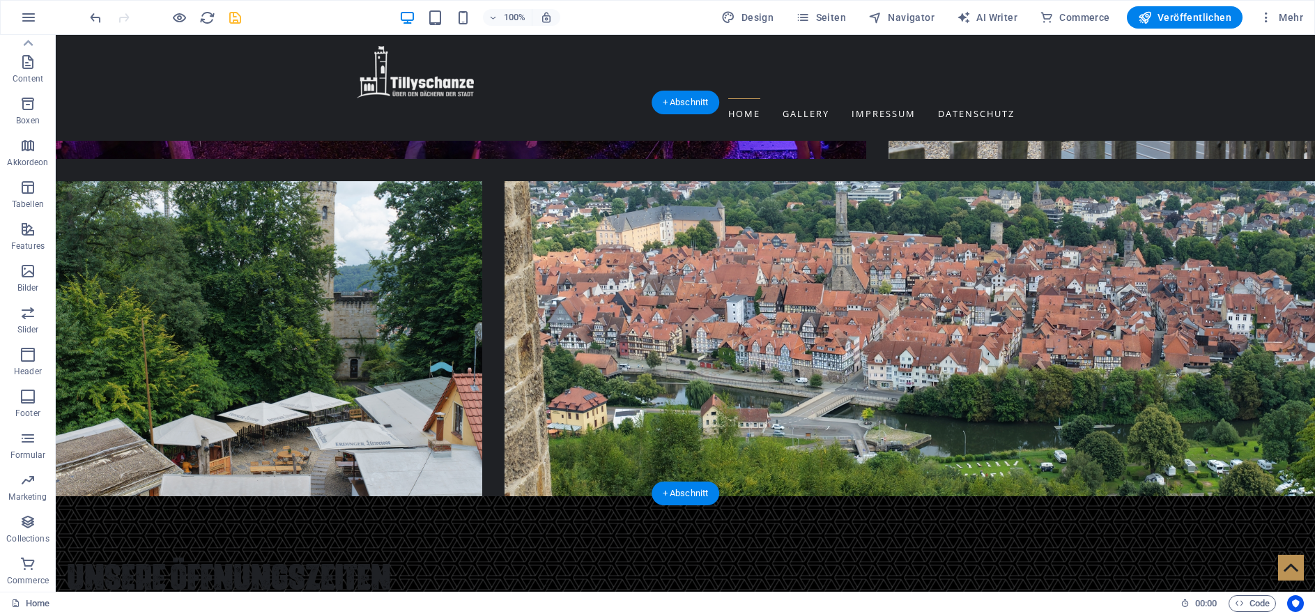
scroll to position [2208, 0]
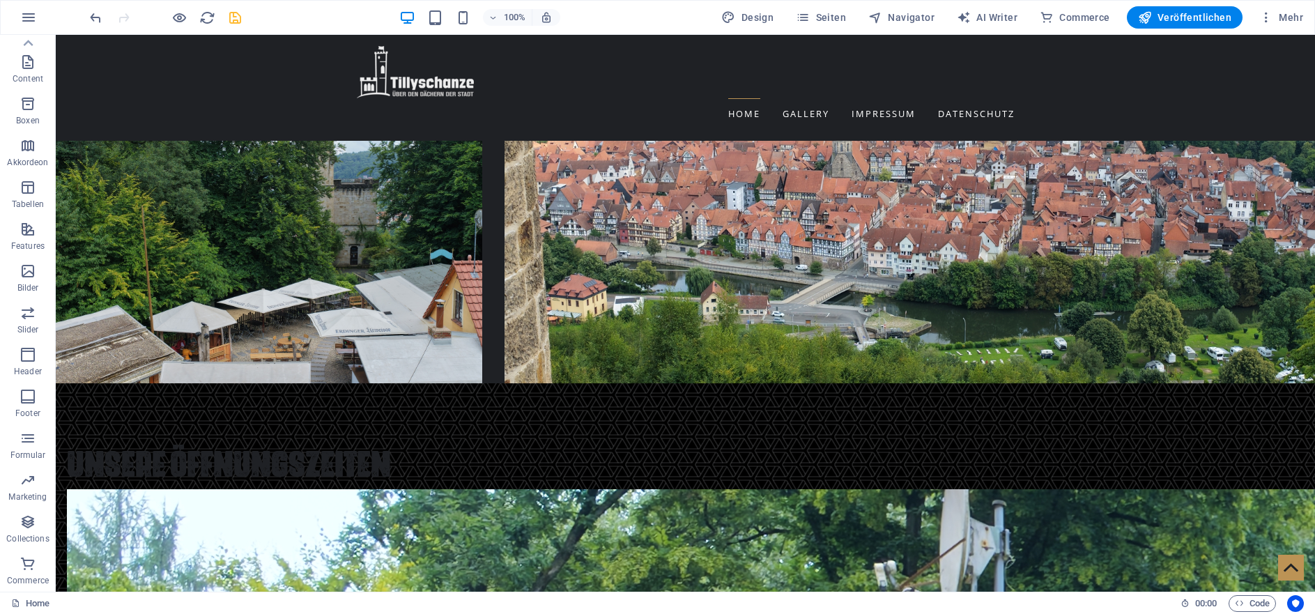
click at [229, 20] on icon "save" at bounding box center [235, 18] width 16 height 16
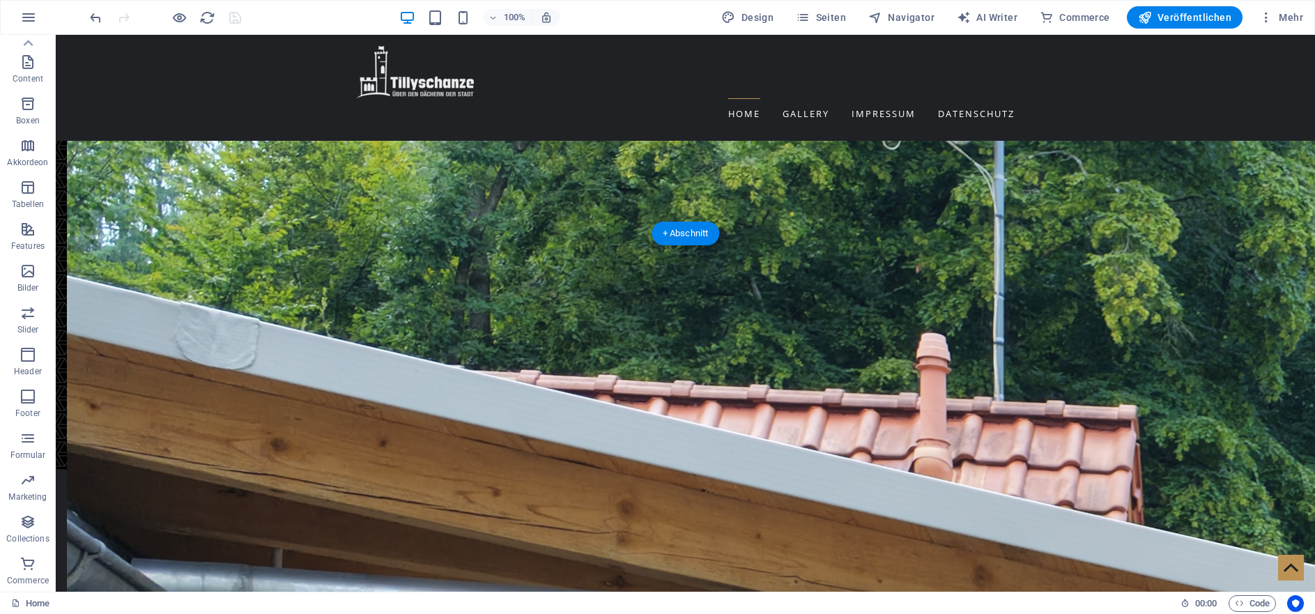
scroll to position [2685, 0]
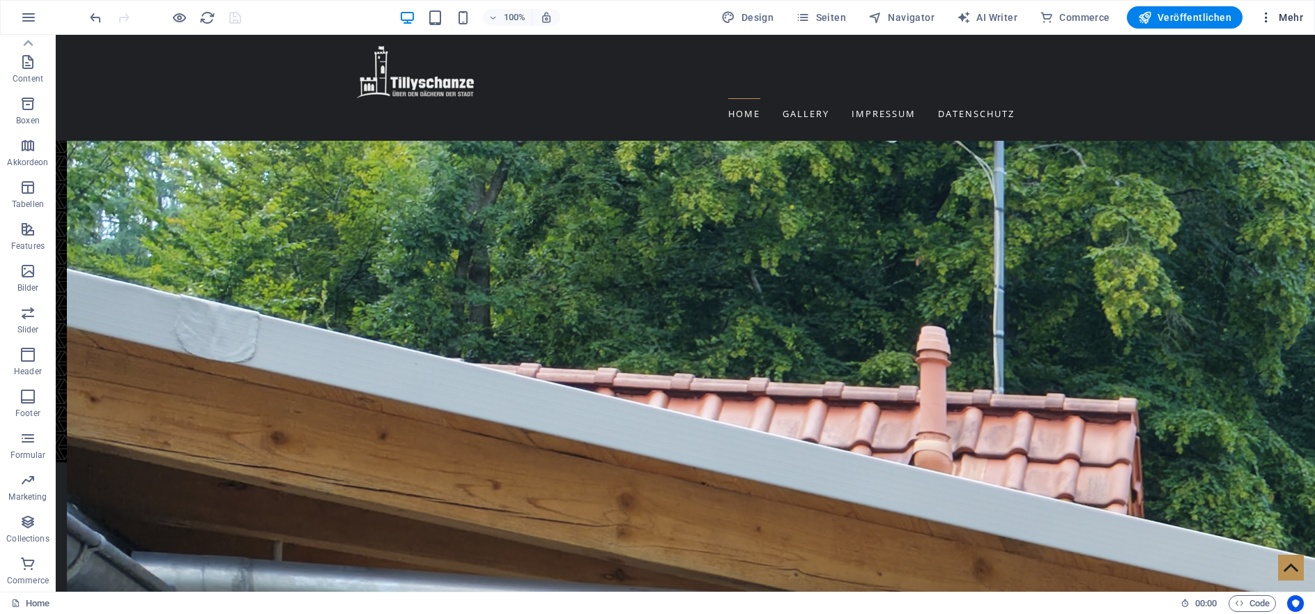
click at [1268, 17] on icon "button" at bounding box center [1266, 17] width 14 height 14
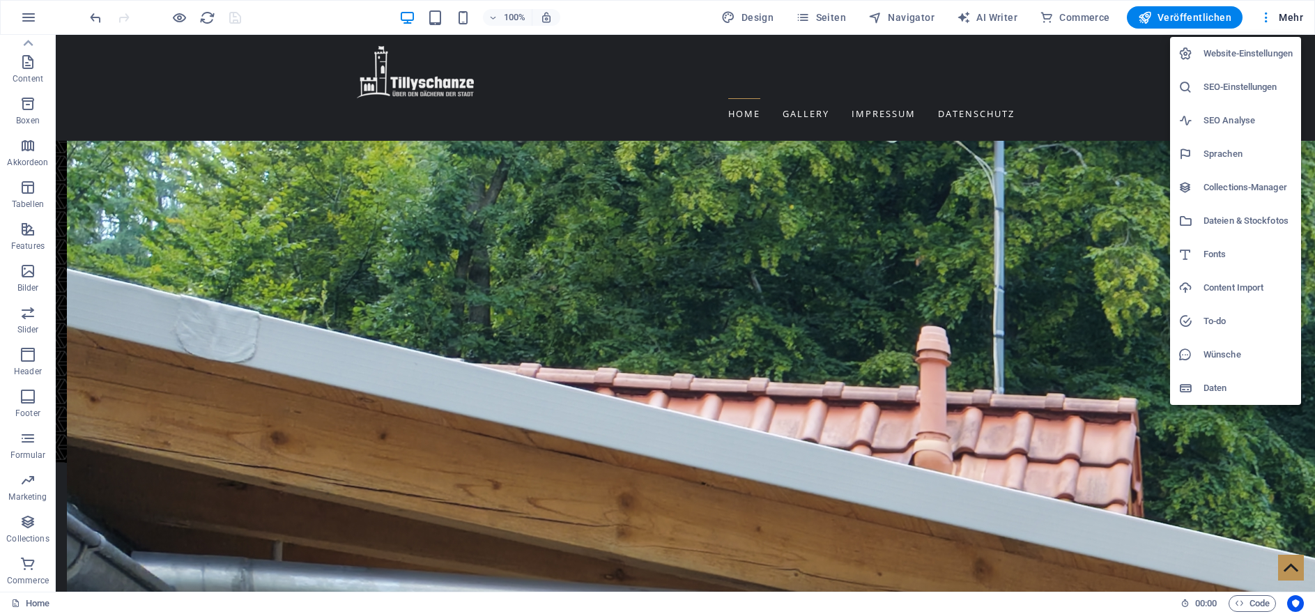
click at [1211, 257] on h6 "Fonts" at bounding box center [1247, 254] width 89 height 17
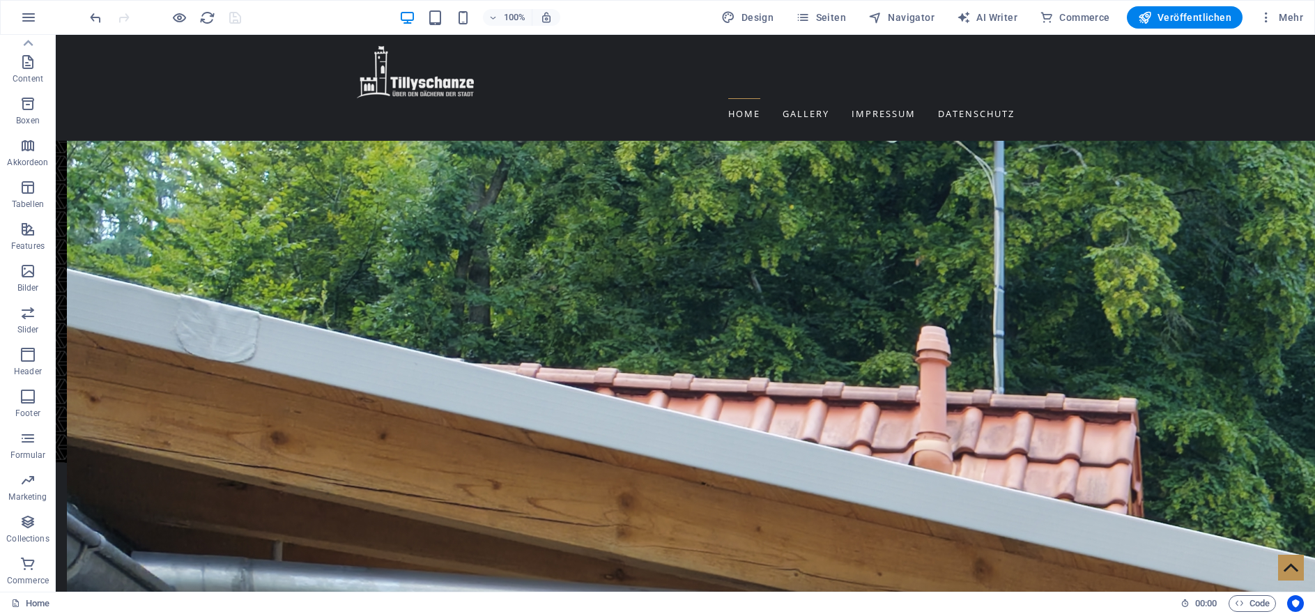
scroll to position [2601, 0]
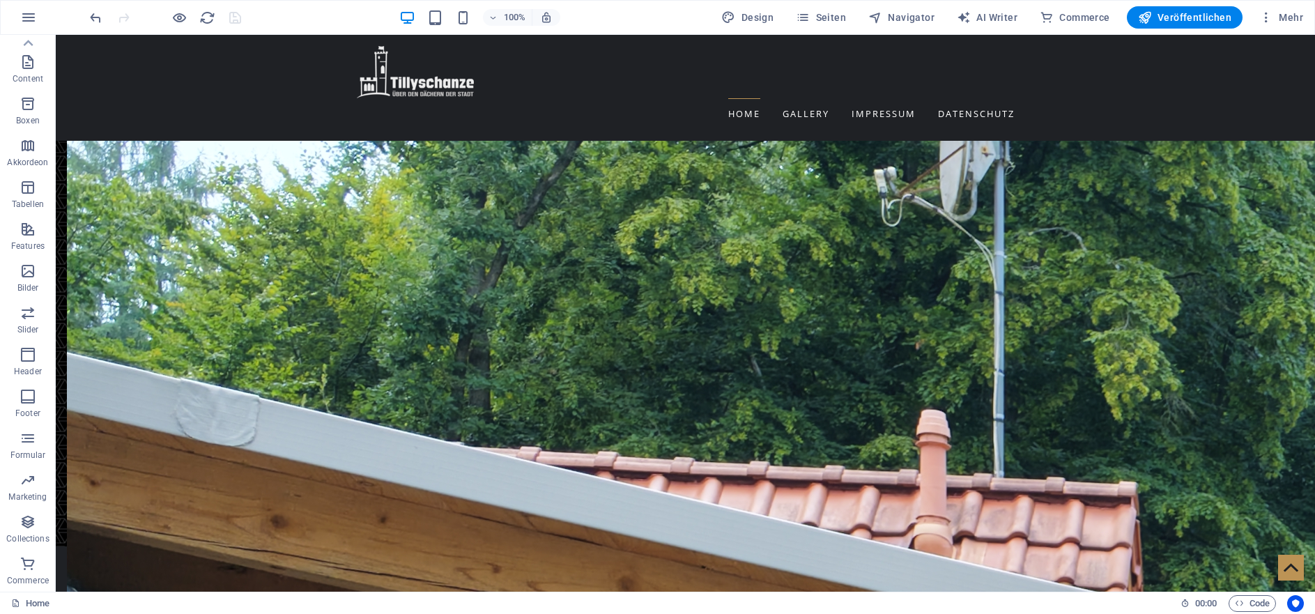
select select "popularity"
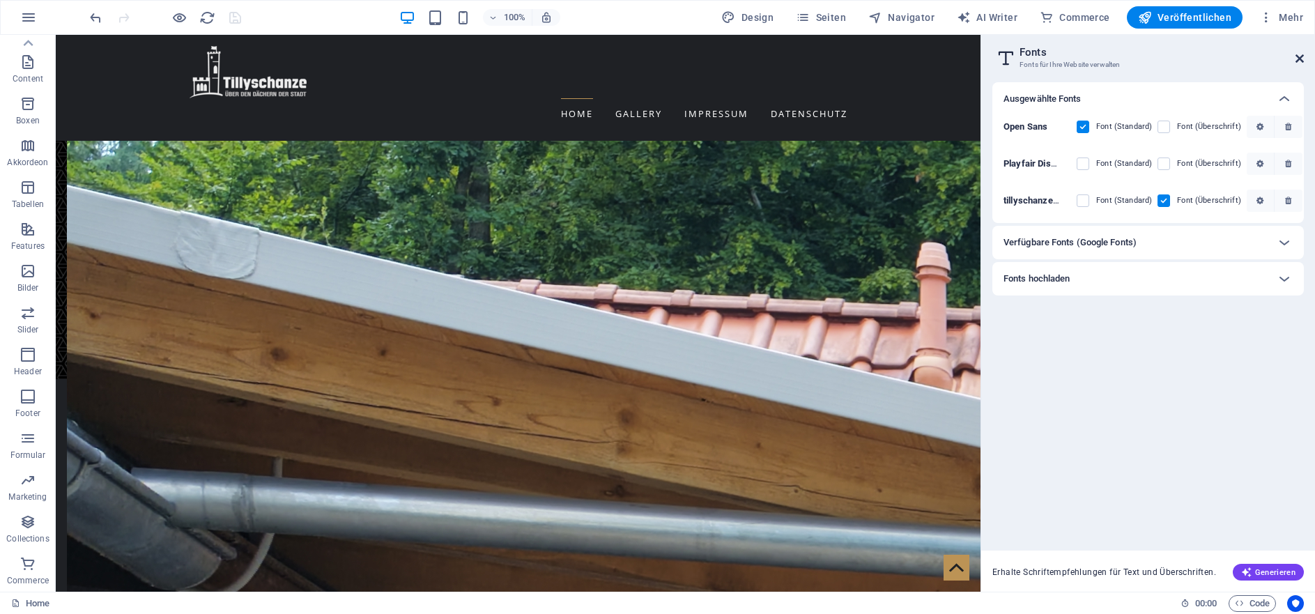
click at [1298, 60] on icon at bounding box center [1299, 58] width 8 height 11
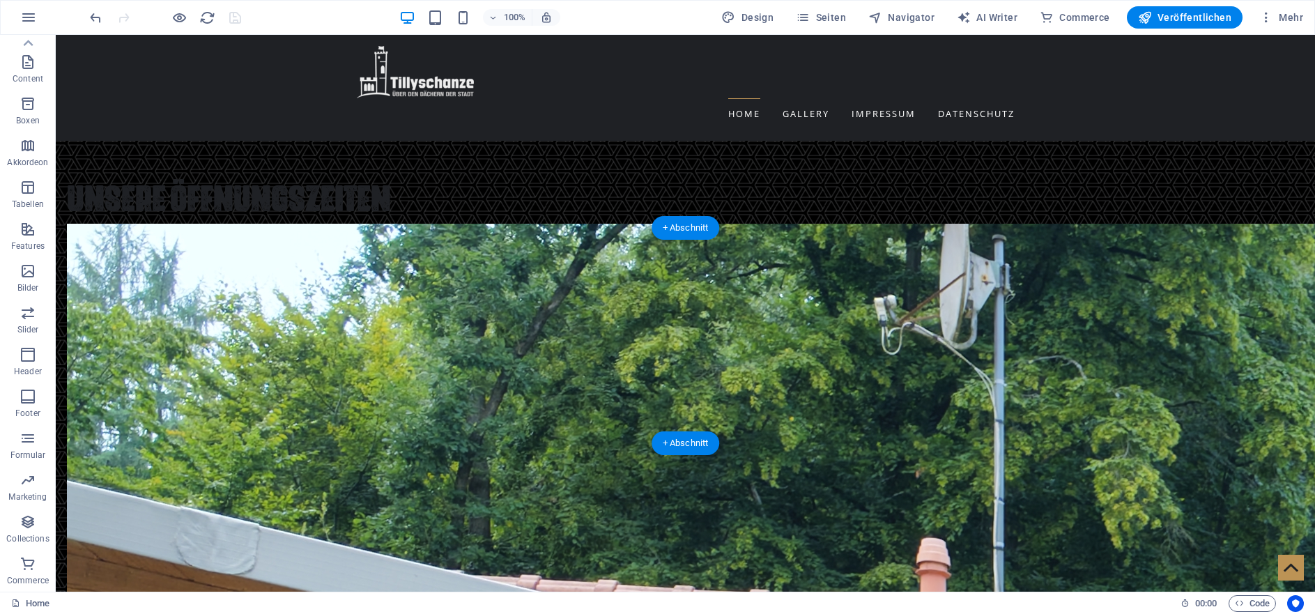
scroll to position [2239, 0]
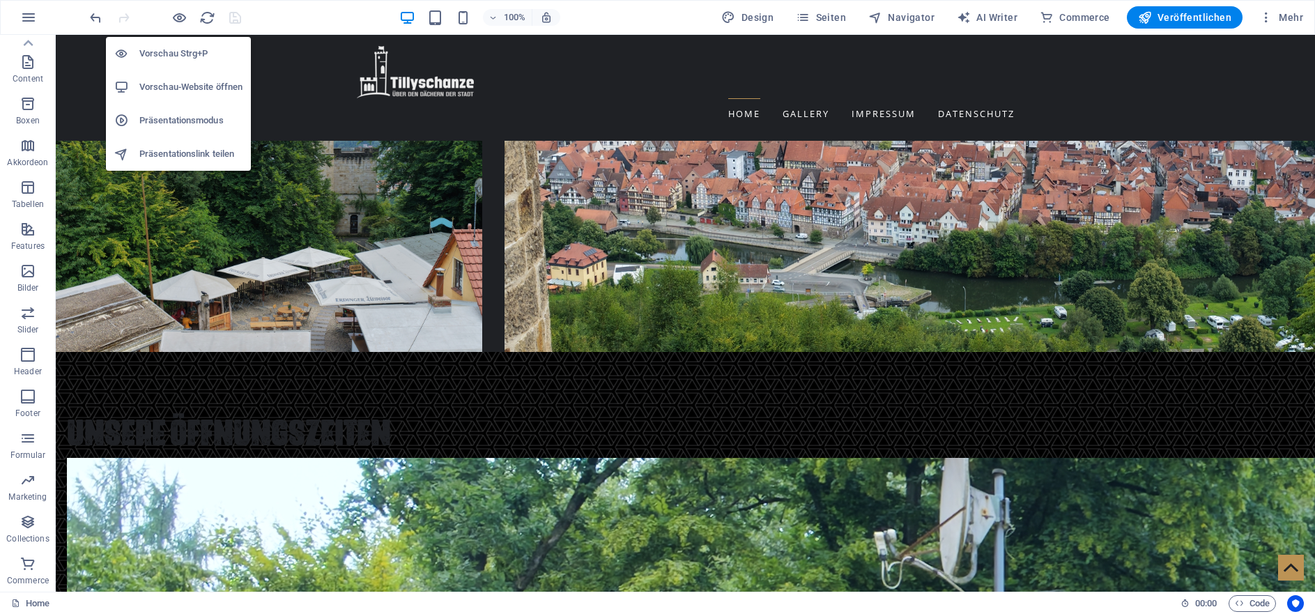
click at [183, 86] on h6 "Vorschau-Website öffnen" at bounding box center [190, 87] width 103 height 17
